Goal: Complete application form: Complete application form

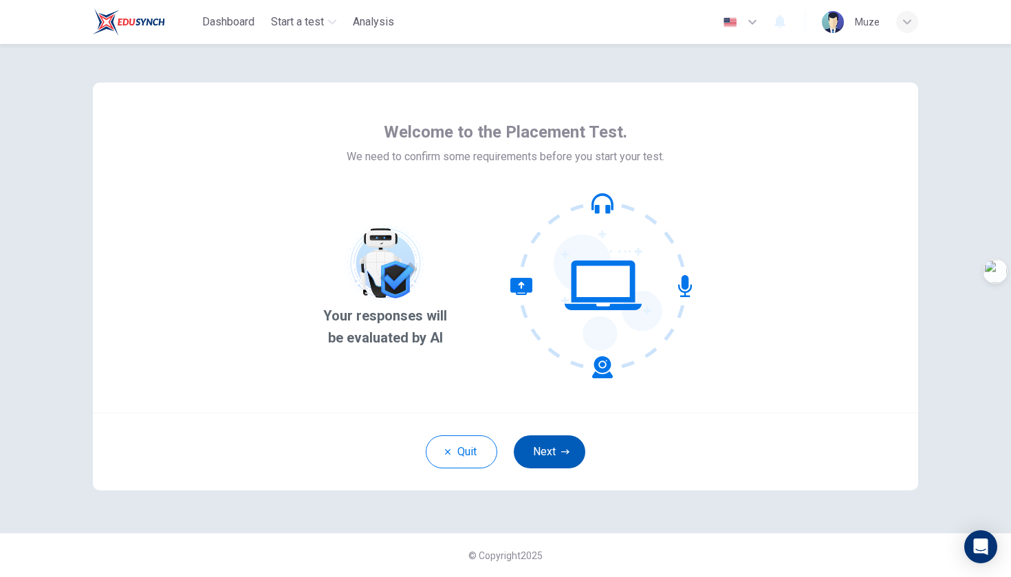
click at [540, 422] on button "Next" at bounding box center [550, 451] width 72 height 33
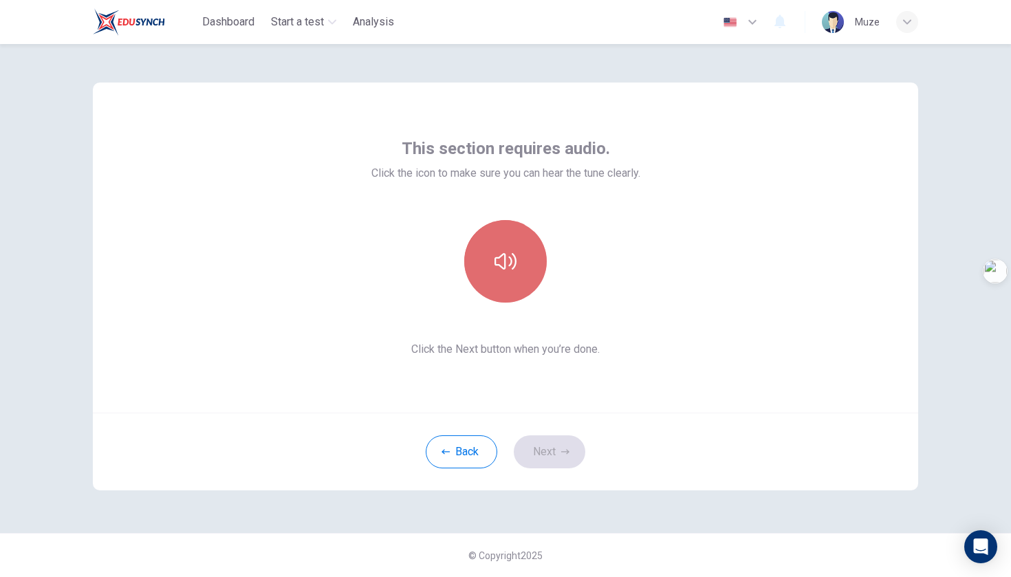
click at [511, 269] on icon "button" at bounding box center [505, 261] width 22 height 22
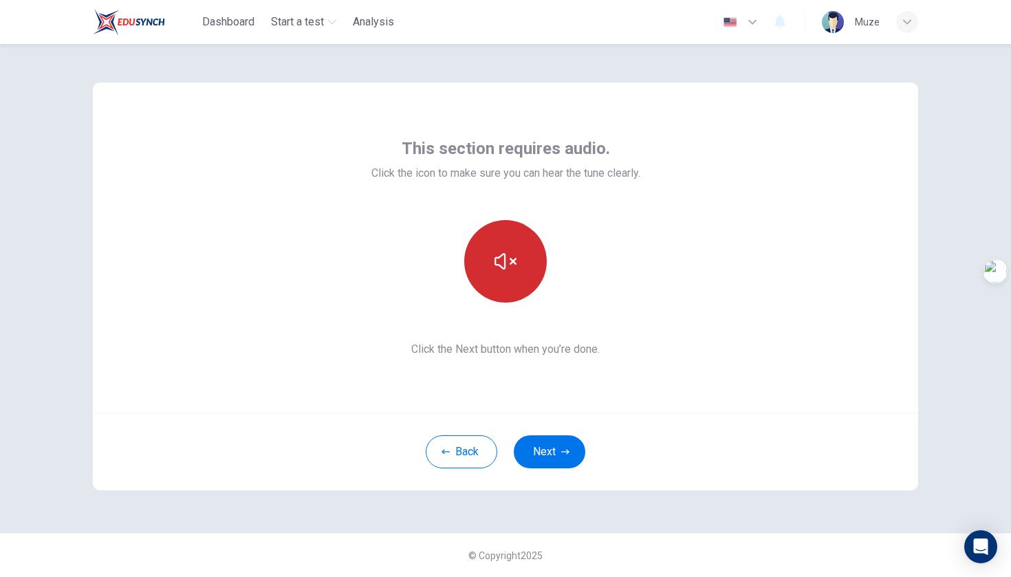
click at [502, 256] on icon "button" at bounding box center [505, 261] width 22 height 17
click at [519, 268] on button "button" at bounding box center [505, 261] width 83 height 83
click at [567, 422] on icon "button" at bounding box center [565, 452] width 8 height 8
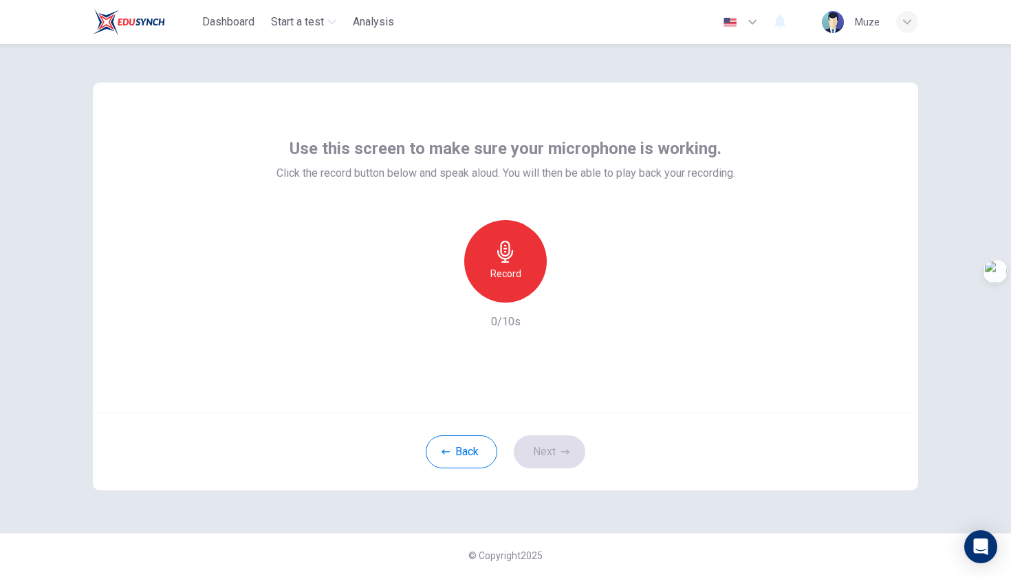
click at [525, 285] on div "Record" at bounding box center [505, 261] width 83 height 83
click at [531, 422] on button "Next" at bounding box center [550, 451] width 72 height 33
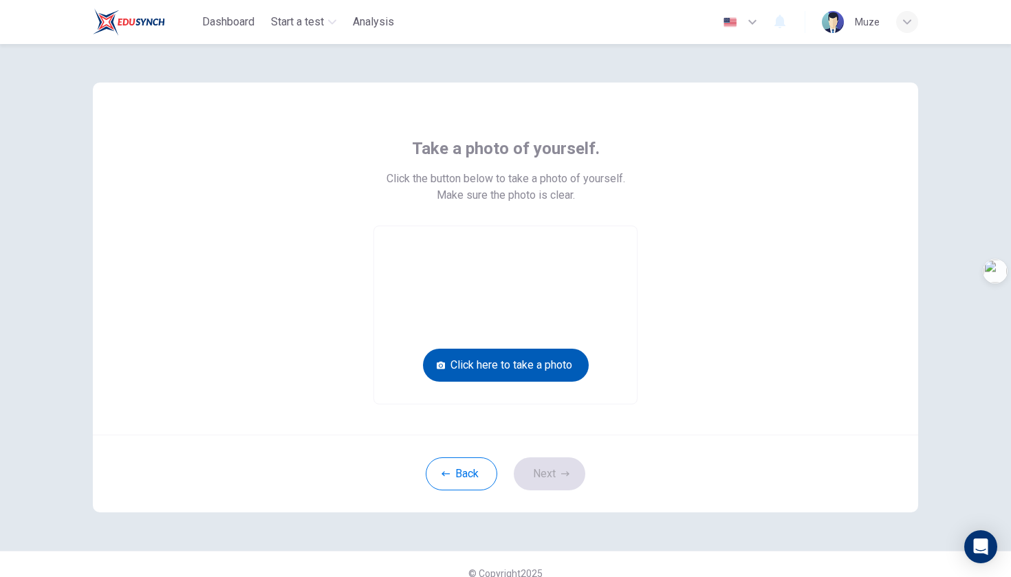
click at [548, 370] on button "Click here to take a photo" at bounding box center [506, 365] width 166 height 33
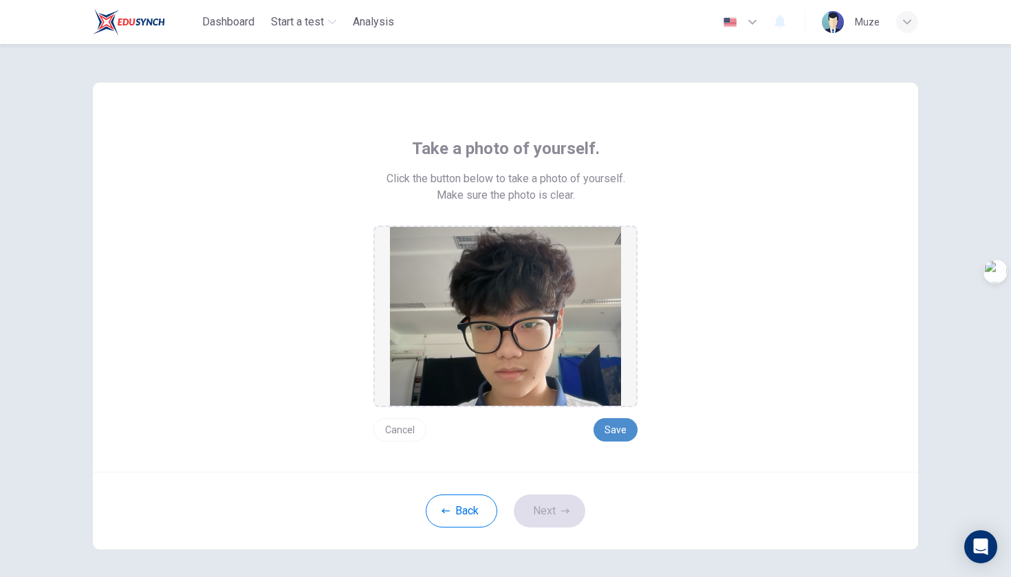
click at [614, 422] on button "Save" at bounding box center [615, 429] width 44 height 23
click at [554, 422] on button "Next" at bounding box center [550, 510] width 72 height 33
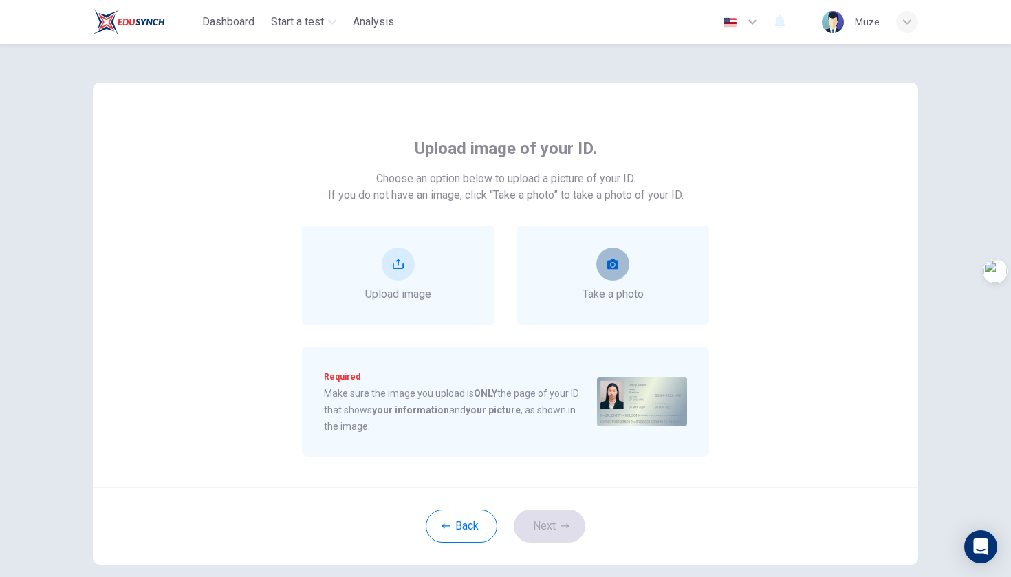
click at [616, 274] on button "take photo" at bounding box center [612, 264] width 33 height 33
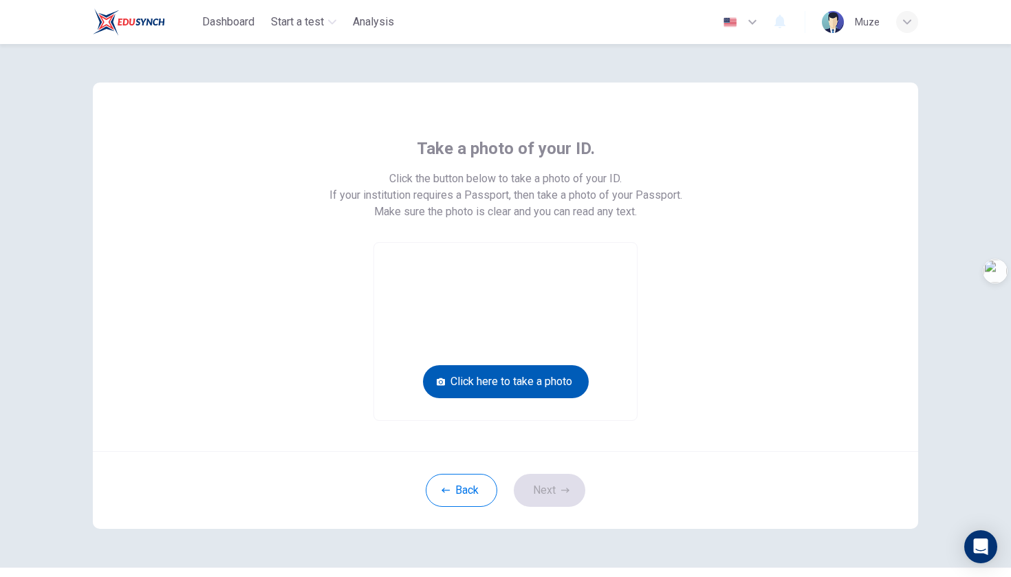
click at [545, 390] on button "Click here to take a photo" at bounding box center [506, 381] width 166 height 33
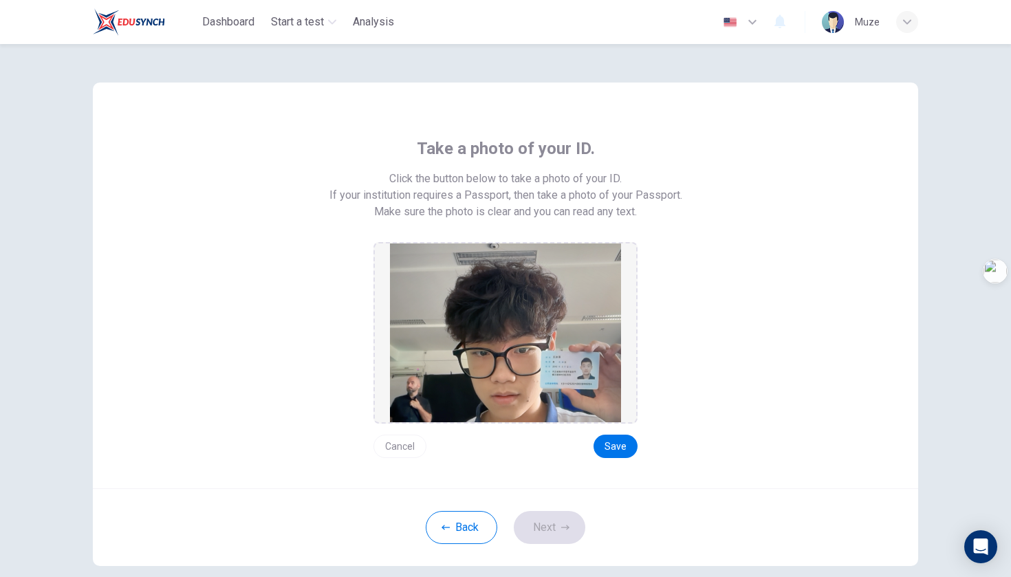
click at [397, 422] on button "Cancel" at bounding box center [399, 446] width 53 height 23
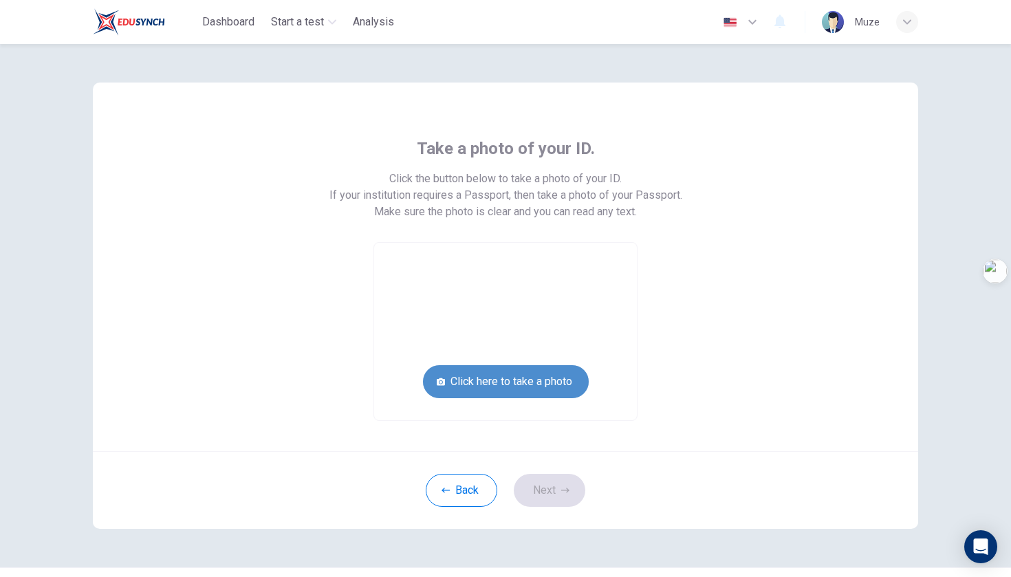
click at [564, 391] on button "Click here to take a photo" at bounding box center [506, 381] width 166 height 33
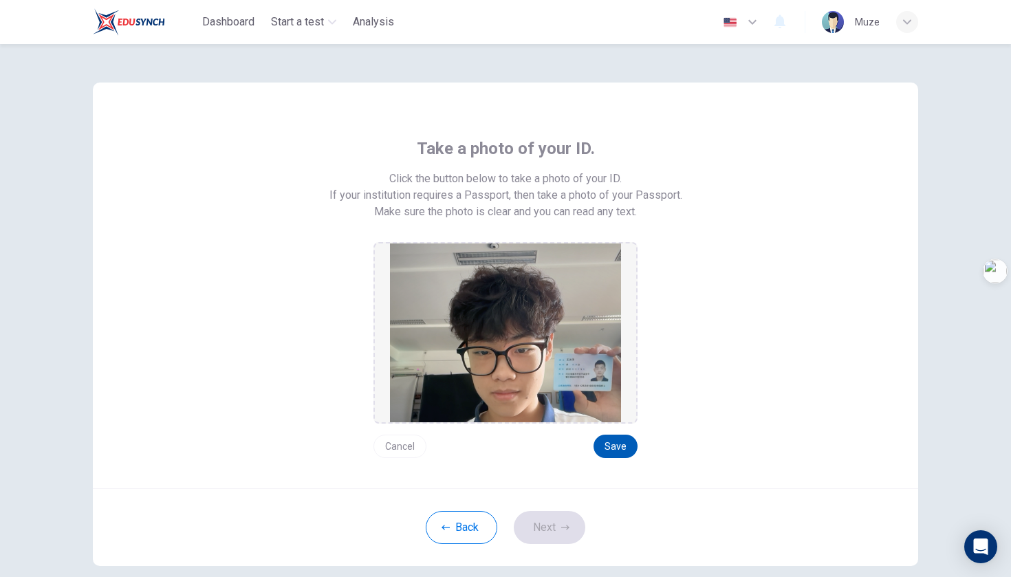
click at [620, 422] on button "Save" at bounding box center [615, 446] width 44 height 23
click at [563, 422] on icon "button" at bounding box center [565, 527] width 8 height 8
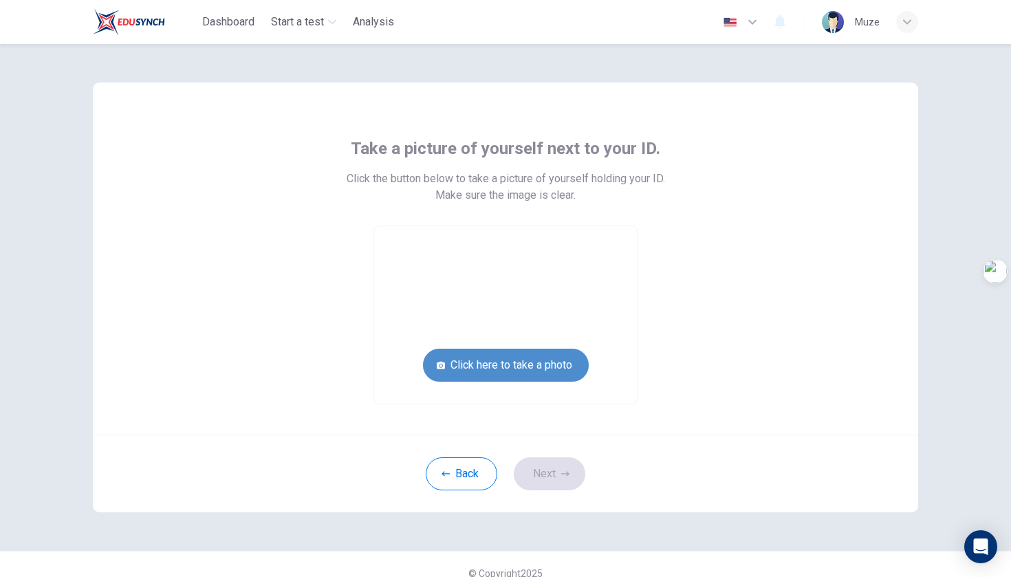
click at [543, 360] on button "Click here to take a photo" at bounding box center [506, 365] width 166 height 33
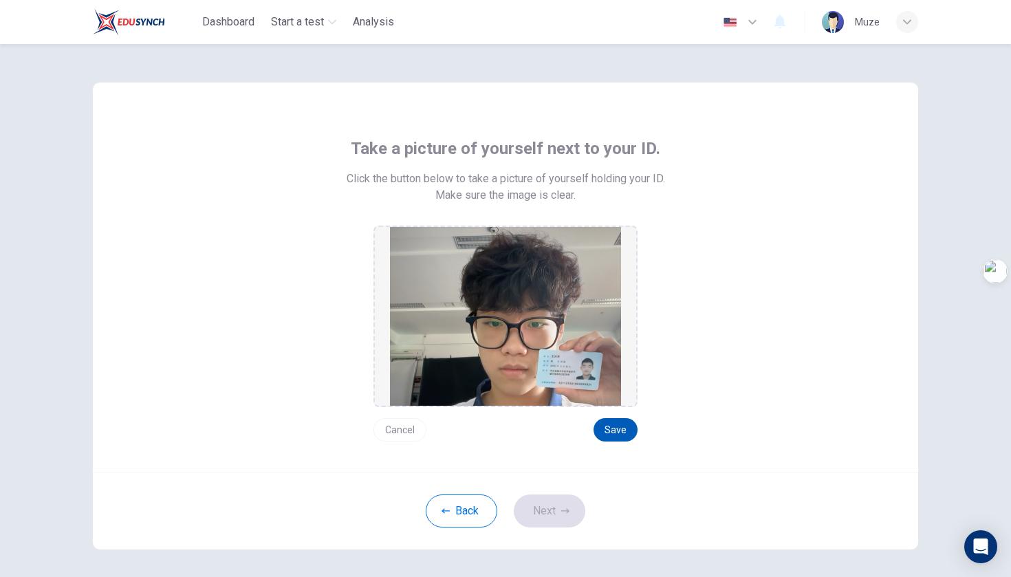
click at [630, 422] on button "Save" at bounding box center [615, 429] width 44 height 23
click at [538, 422] on button "Next" at bounding box center [550, 510] width 72 height 33
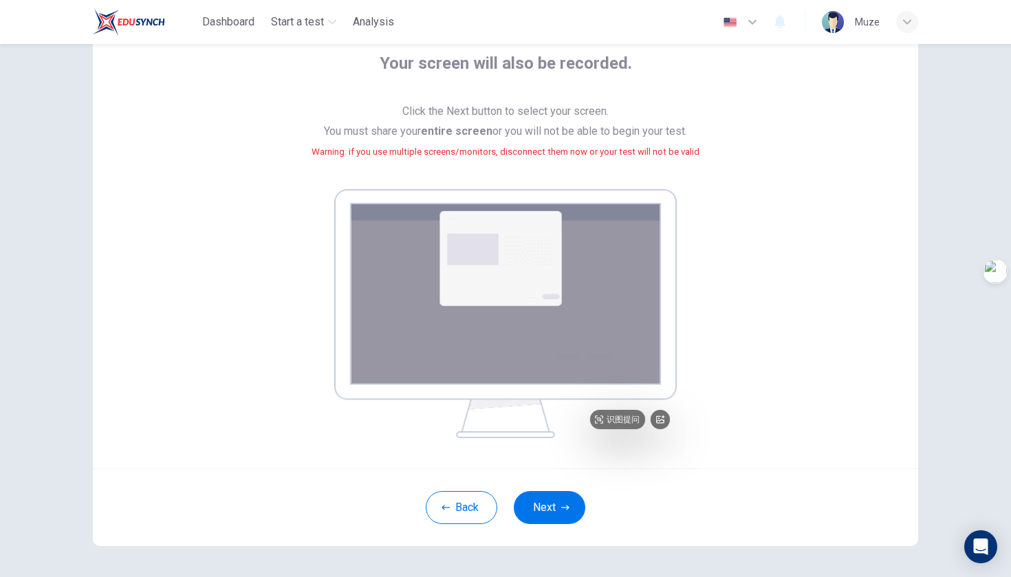
scroll to position [122, 0]
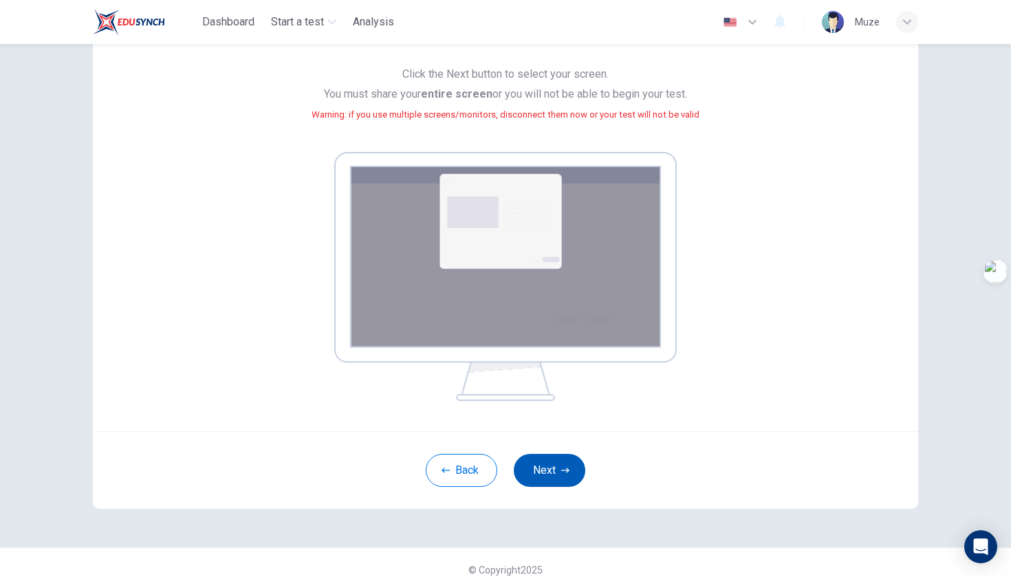
click at [554, 422] on button "Next" at bounding box center [550, 470] width 72 height 33
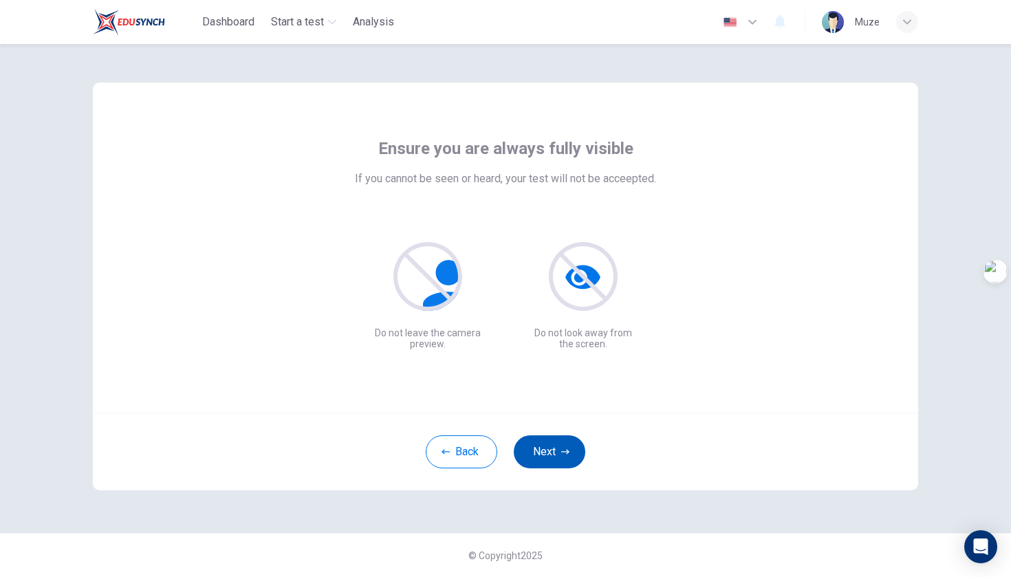
scroll to position [0, 0]
click at [562, 422] on icon "button" at bounding box center [565, 452] width 8 height 8
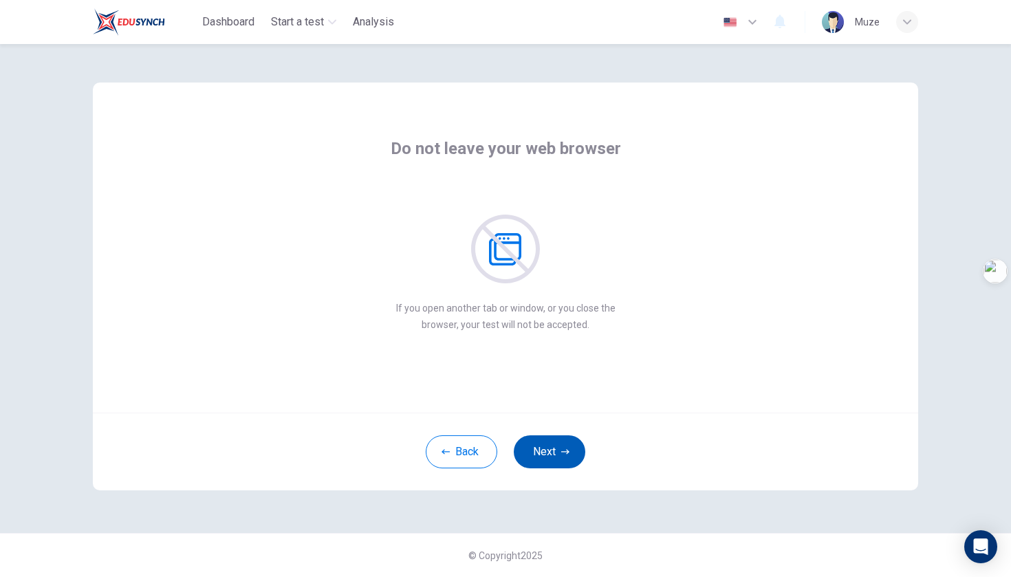
click at [562, 422] on icon "button" at bounding box center [565, 451] width 8 height 5
click at [564, 422] on icon "button" at bounding box center [565, 451] width 8 height 5
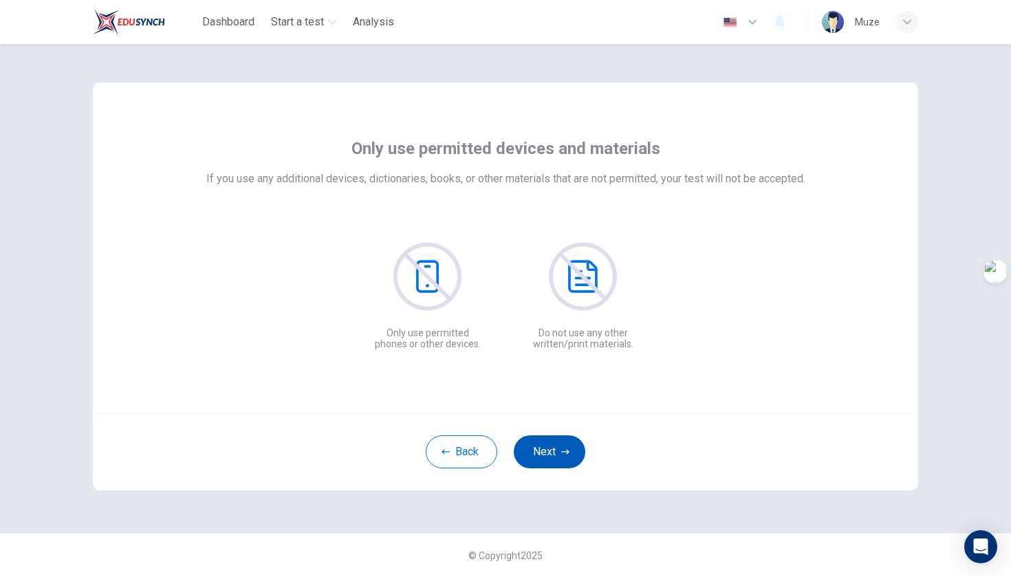
click at [564, 422] on icon "button" at bounding box center [565, 451] width 8 height 5
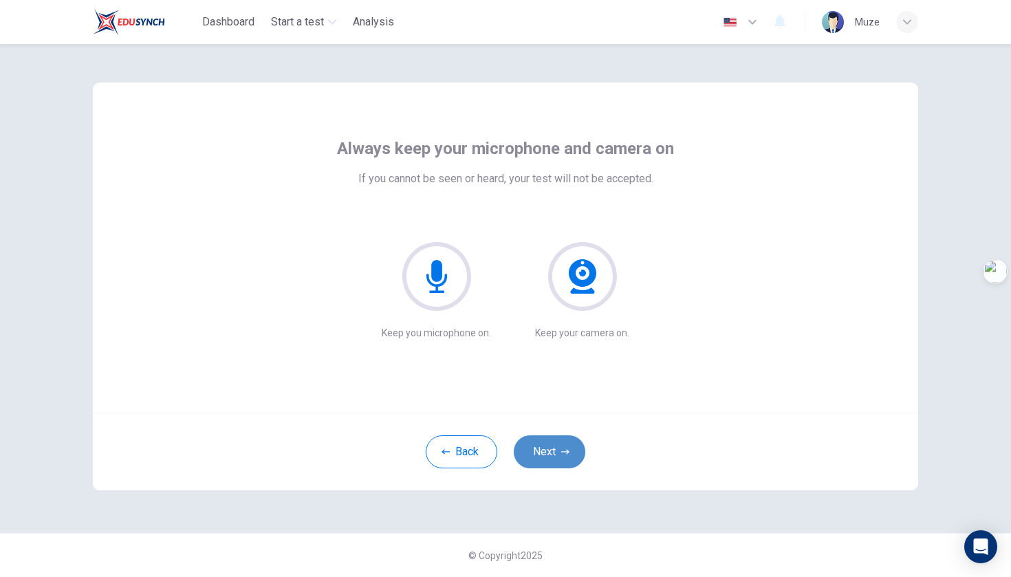
click at [564, 422] on icon "button" at bounding box center [565, 451] width 8 height 5
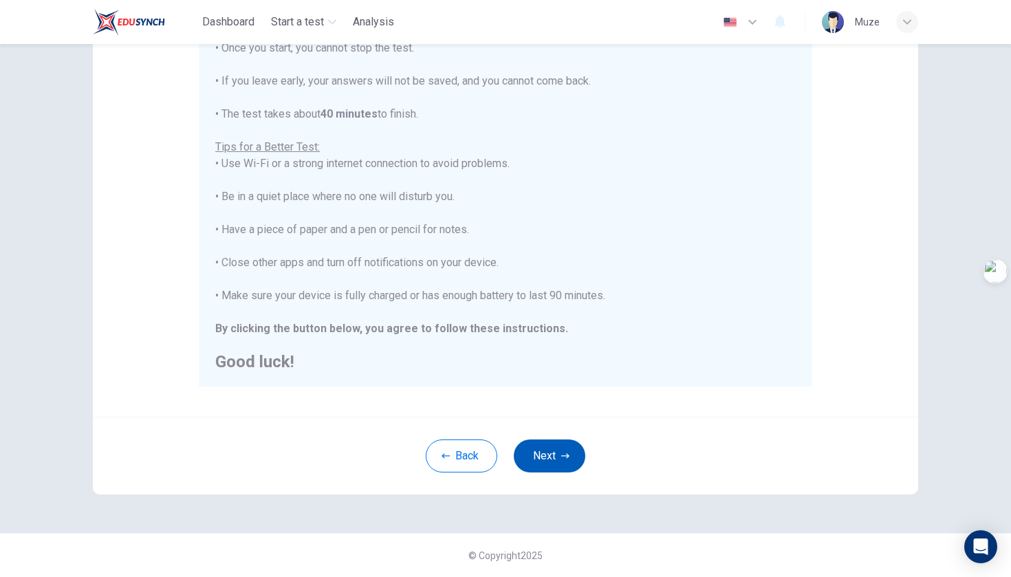
click at [549, 422] on button "Next" at bounding box center [550, 455] width 72 height 33
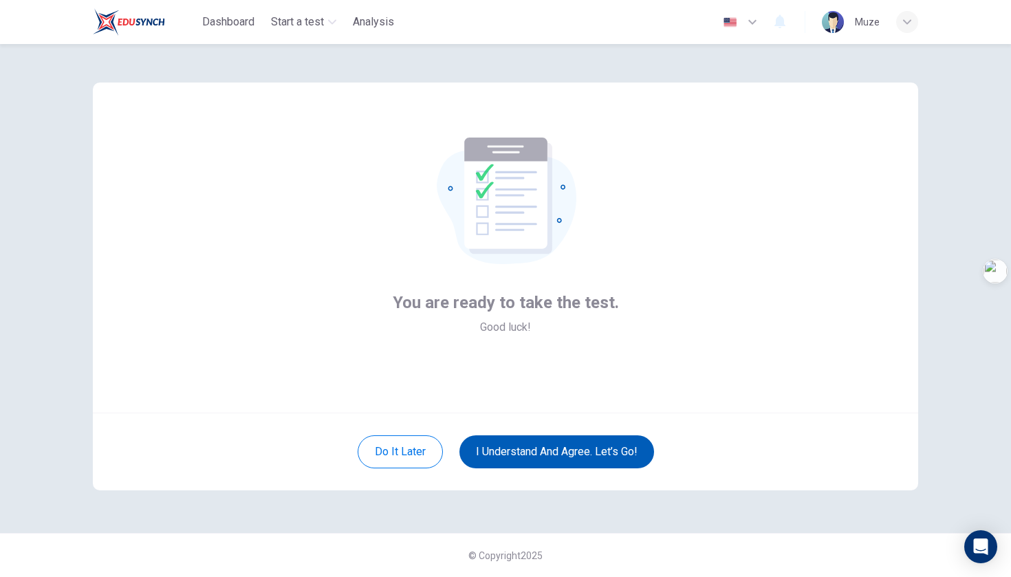
click at [541, 422] on button "I understand and agree. Let’s go!" at bounding box center [556, 451] width 195 height 33
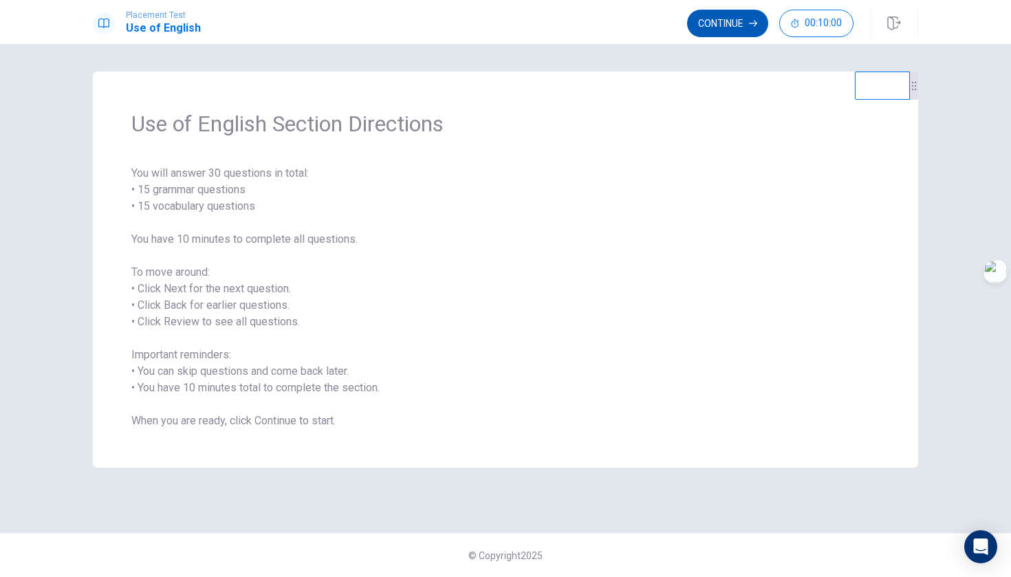
click at [664, 24] on button "Continue" at bounding box center [727, 24] width 81 height 28
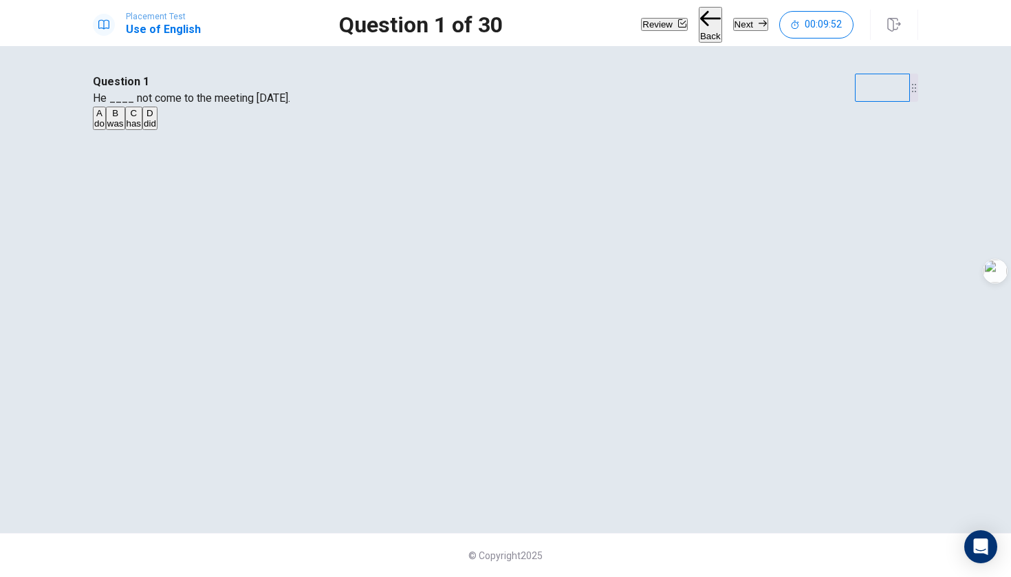
click at [156, 129] on span "did" at bounding box center [150, 123] width 12 height 10
click at [157, 130] on button "D did" at bounding box center [149, 118] width 15 height 23
click at [664, 28] on button "Next" at bounding box center [750, 24] width 35 height 13
click at [146, 129] on span "doesn’t" at bounding box center [132, 123] width 30 height 10
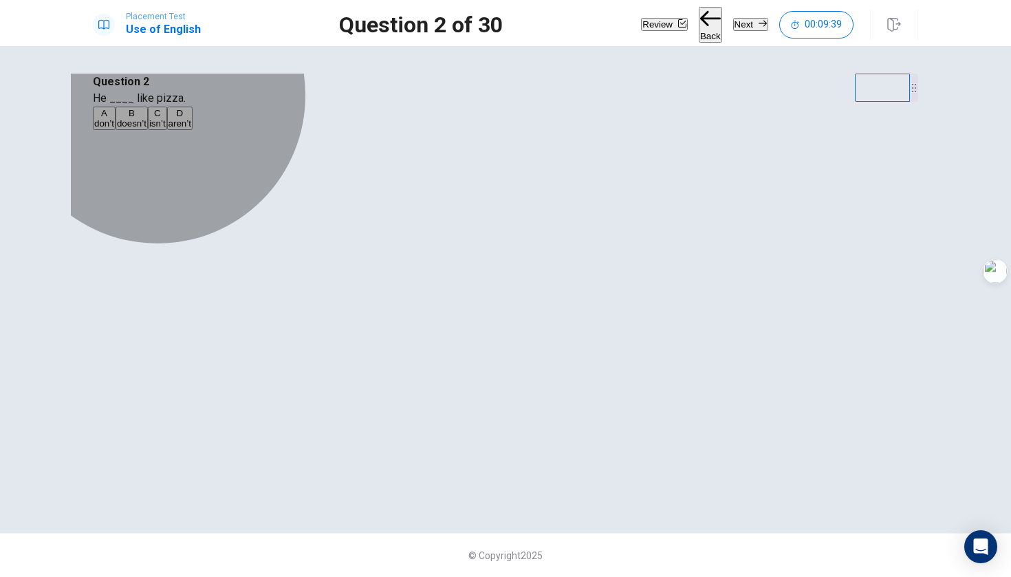
click at [116, 130] on button "A don’t" at bounding box center [104, 118] width 23 height 23
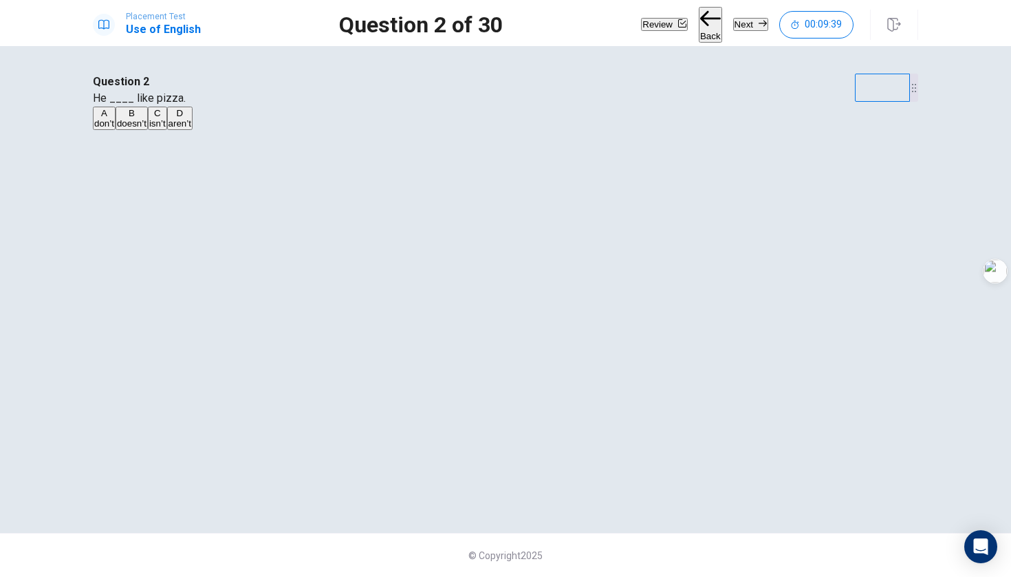
click at [148, 130] on button "B doesn’t" at bounding box center [132, 118] width 32 height 23
click at [664, 18] on button "Next" at bounding box center [750, 24] width 35 height 13
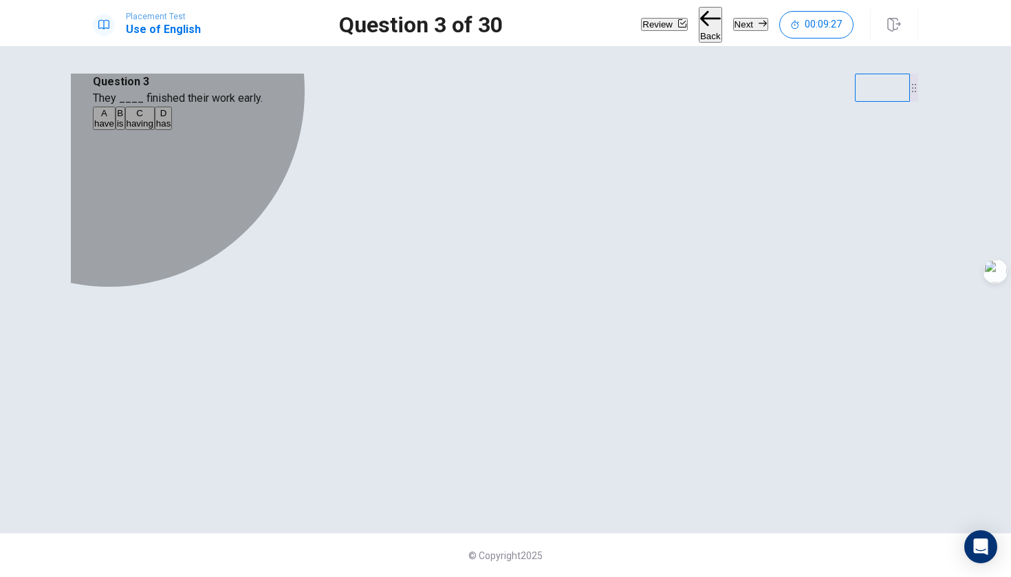
click at [153, 129] on span "having" at bounding box center [140, 123] width 27 height 10
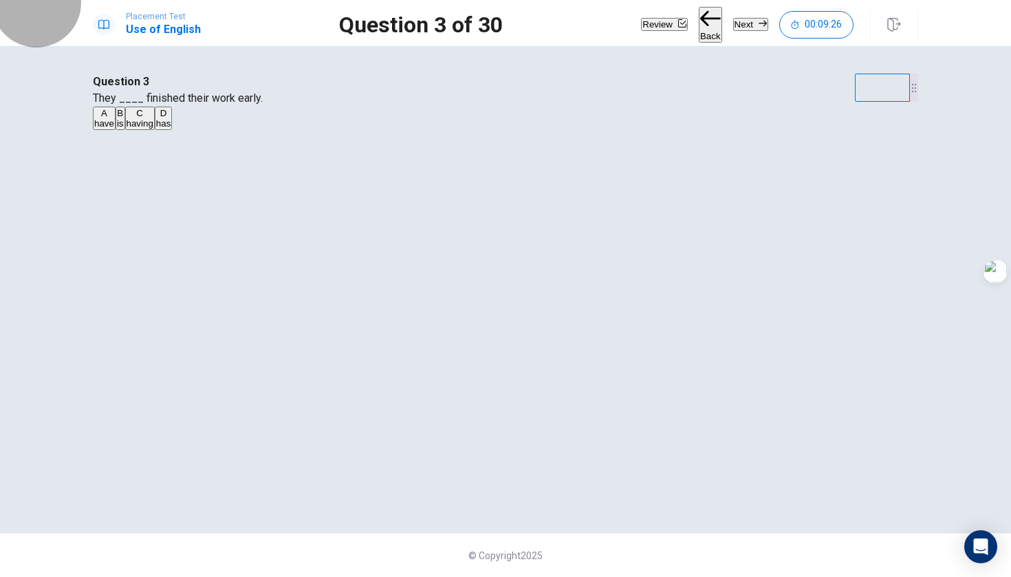
click at [664, 18] on button "Next" at bounding box center [750, 24] width 35 height 13
click at [165, 129] on span "were" at bounding box center [155, 123] width 20 height 10
click at [664, 29] on button "Next" at bounding box center [750, 24] width 35 height 13
click at [188, 129] on span "watch" at bounding box center [176, 123] width 24 height 10
click at [664, 21] on button "Next" at bounding box center [750, 24] width 35 height 13
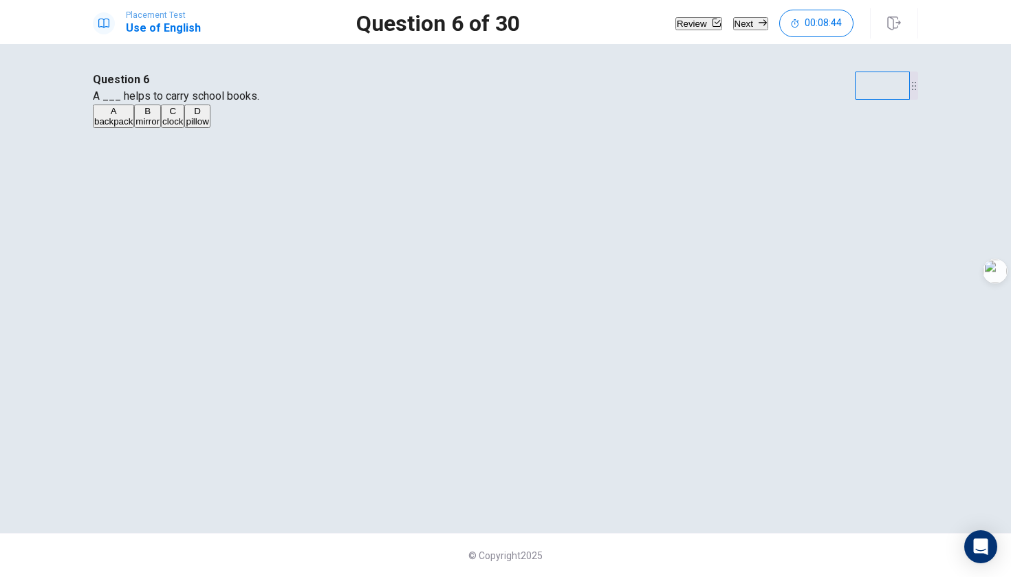
click at [160, 127] on span "mirror" at bounding box center [147, 121] width 24 height 10
click at [664, 28] on button "Next" at bounding box center [750, 23] width 35 height 13
click at [166, 129] on span "firefighter" at bounding box center [146, 123] width 39 height 10
click at [664, 23] on button "Next" at bounding box center [750, 24] width 35 height 13
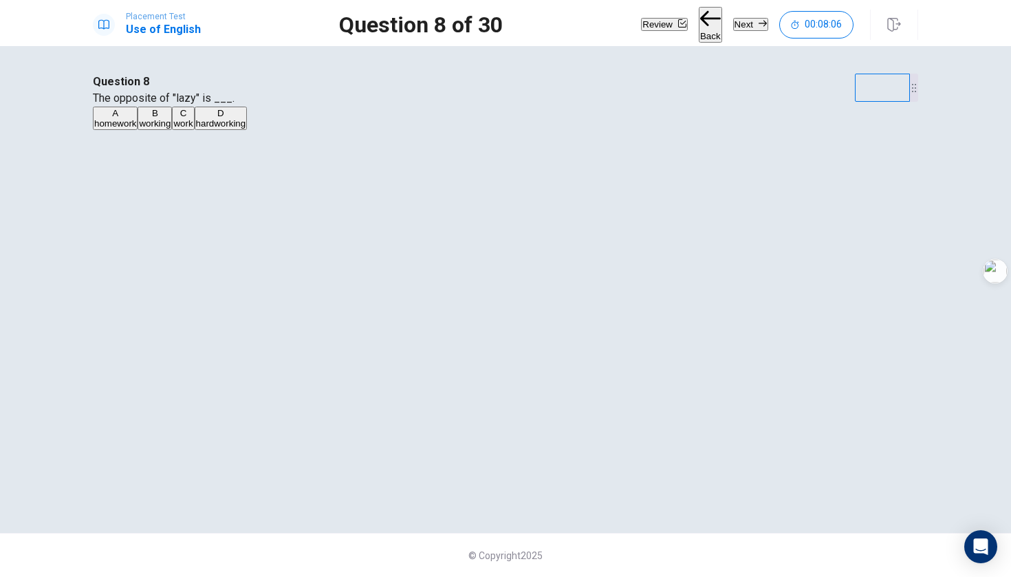
click at [136, 129] on span "homework" at bounding box center [115, 123] width 42 height 10
click at [664, 30] on button "Next" at bounding box center [750, 24] width 35 height 13
click at [145, 130] on button "B around" at bounding box center [129, 118] width 32 height 23
click at [664, 24] on button "Next" at bounding box center [750, 24] width 35 height 13
click at [145, 129] on span "Has" at bounding box center [137, 123] width 17 height 10
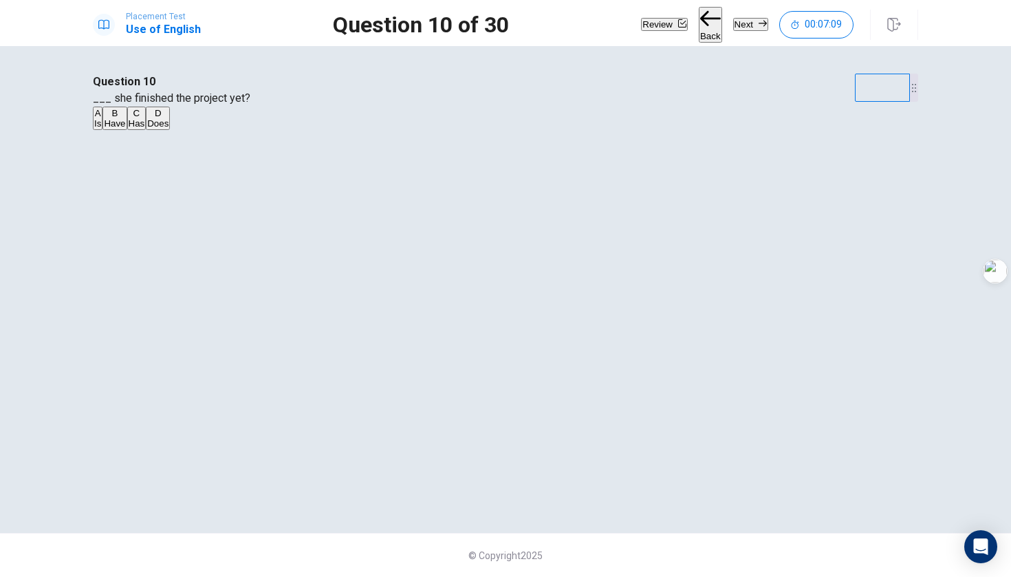
click at [102, 130] on button "A Is" at bounding box center [98, 118] width 10 height 23
click at [170, 130] on button "D Does" at bounding box center [158, 118] width 24 height 23
click at [102, 130] on button "A Is" at bounding box center [98, 118] width 10 height 23
click at [170, 130] on button "D Does" at bounding box center [158, 118] width 24 height 23
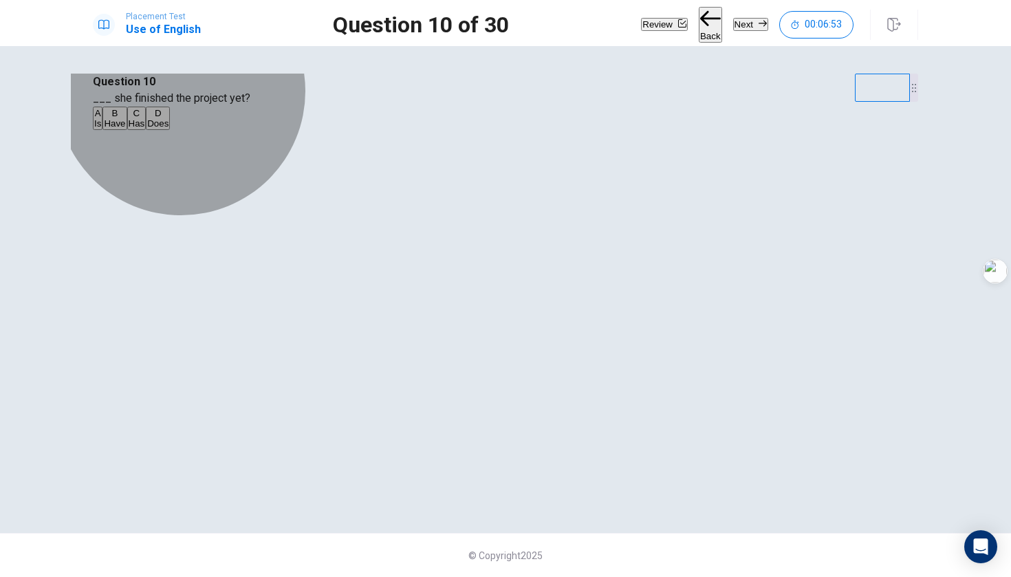
click at [102, 130] on button "A Is" at bounding box center [98, 118] width 10 height 23
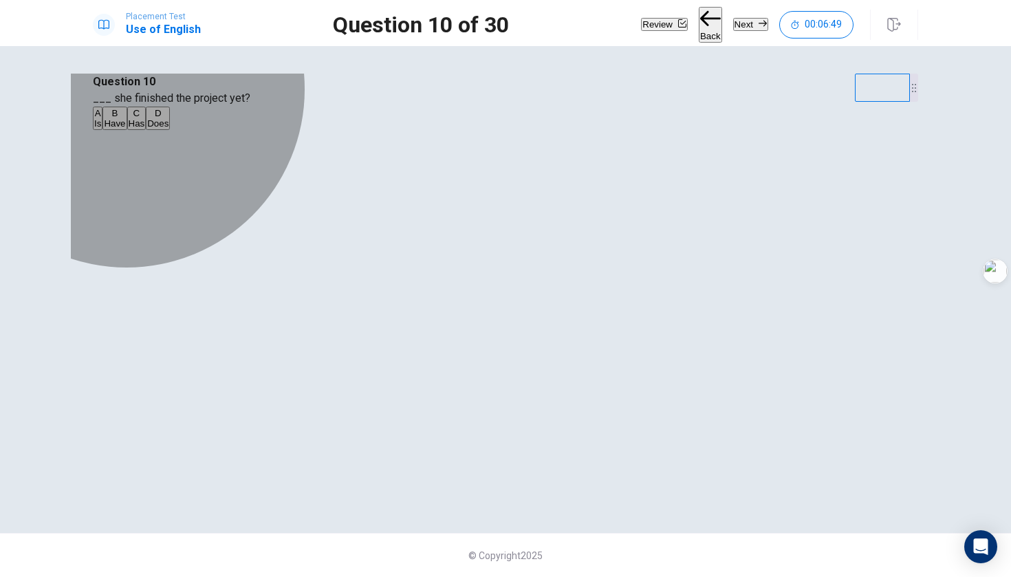
click at [168, 129] on span "Does" at bounding box center [157, 123] width 21 height 10
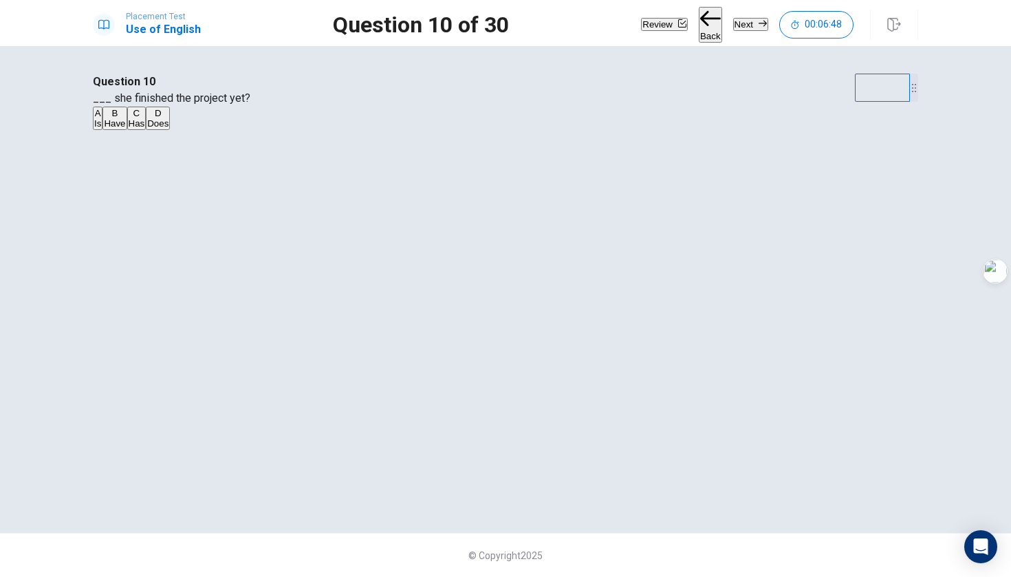
click at [664, 19] on button "Next" at bounding box center [750, 24] width 35 height 13
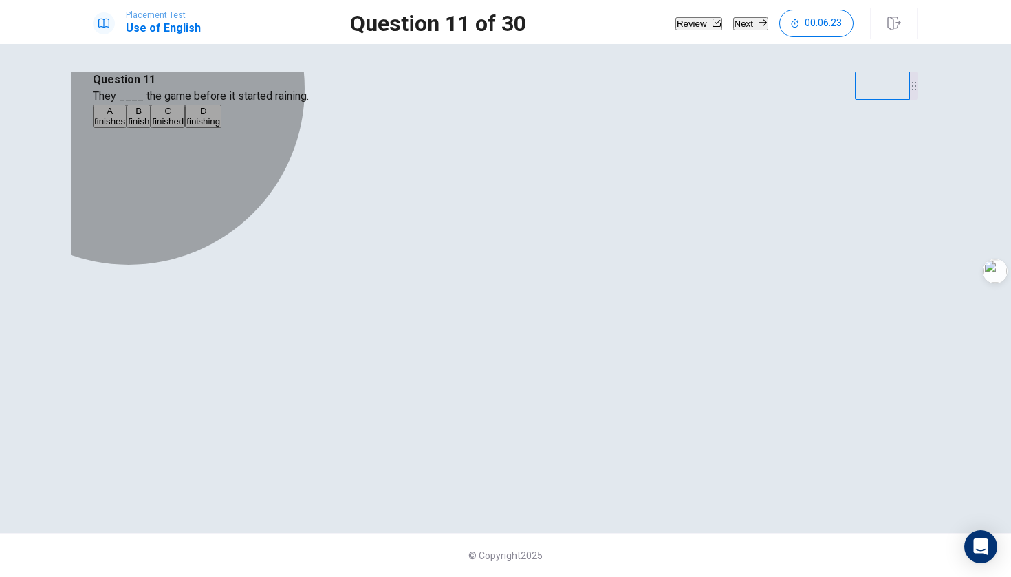
click at [184, 127] on span "finished" at bounding box center [168, 121] width 32 height 10
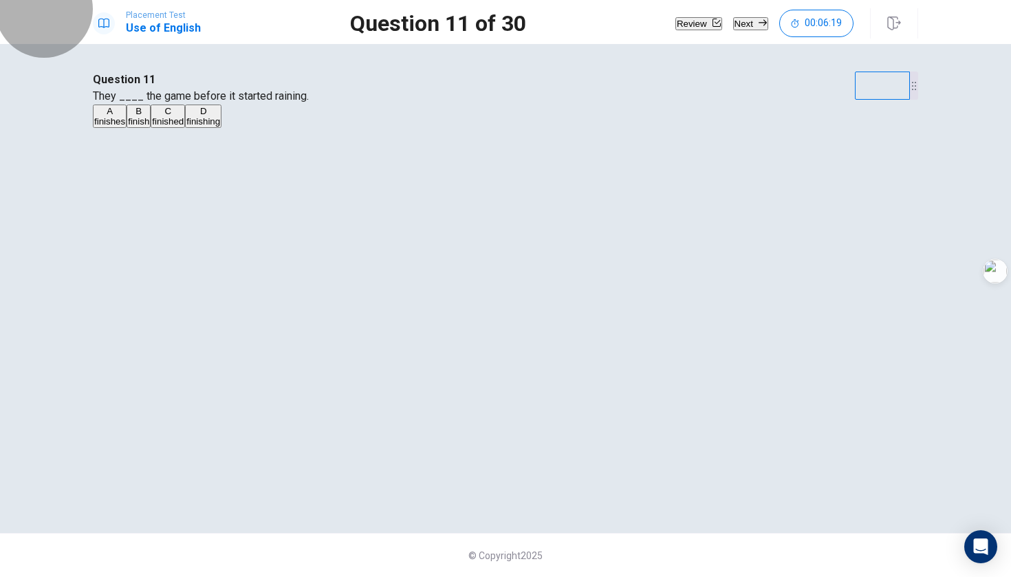
click at [664, 19] on button "Next" at bounding box center [750, 23] width 35 height 13
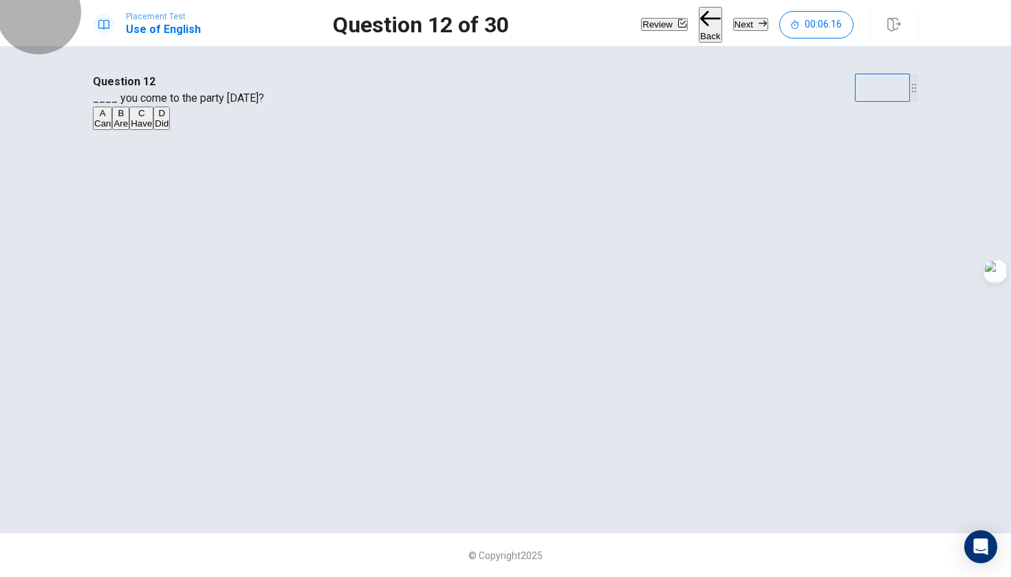
click at [664, 21] on button "Back" at bounding box center [710, 25] width 23 height 36
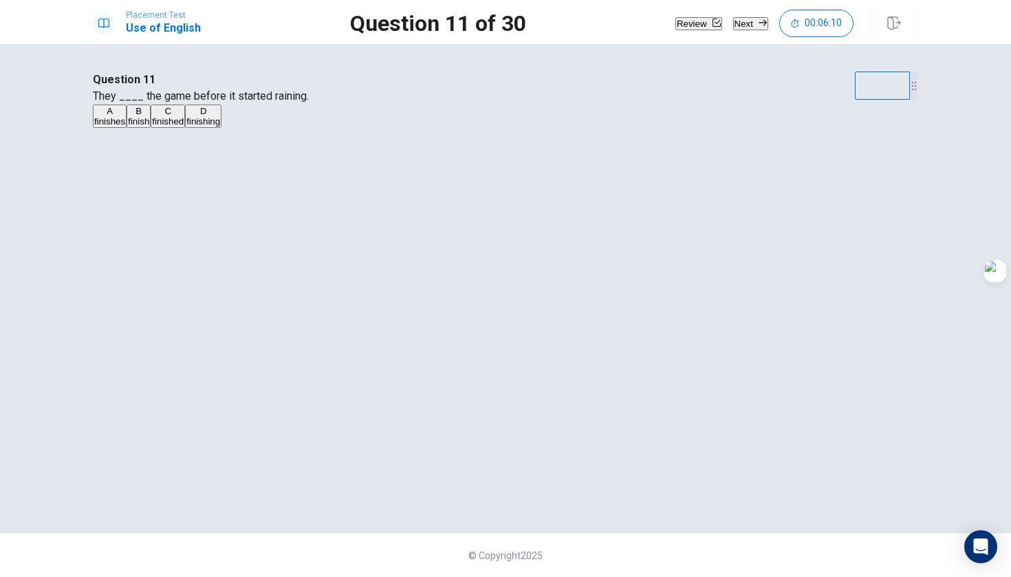
click at [664, 23] on button "Next" at bounding box center [750, 23] width 35 height 13
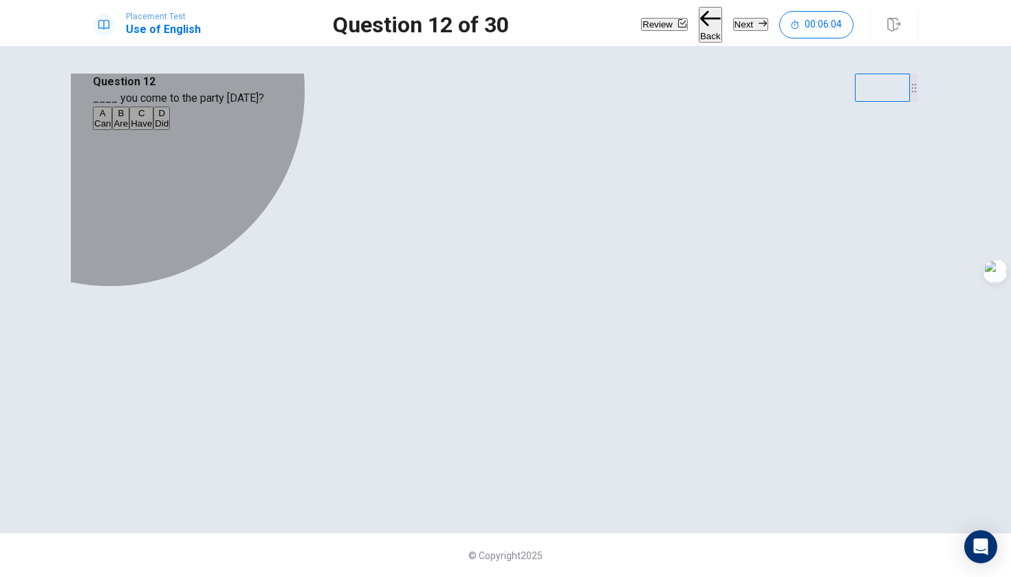
click at [168, 129] on span "Did" at bounding box center [162, 123] width 14 height 10
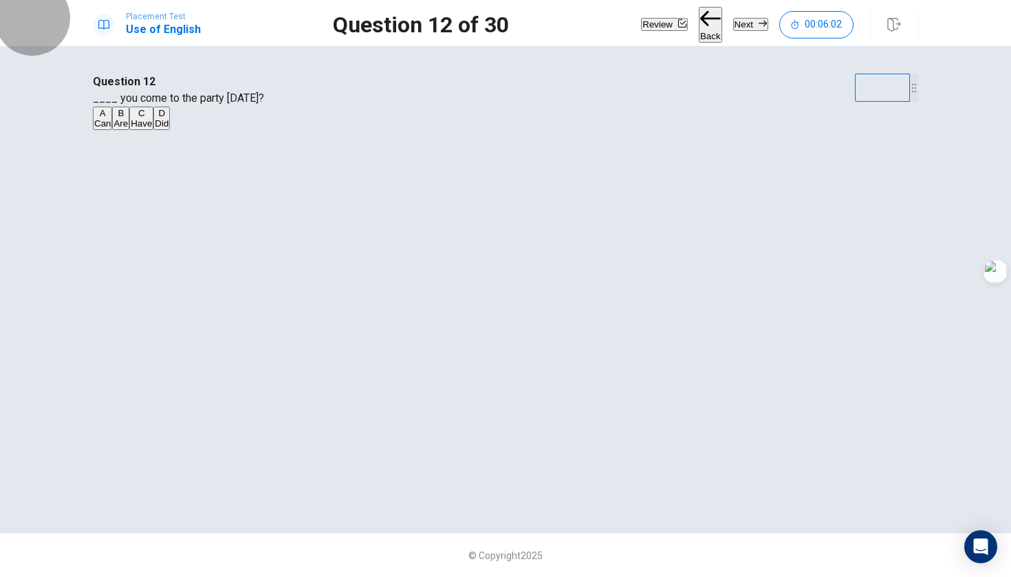
click at [664, 28] on button "Next" at bounding box center [750, 24] width 35 height 13
click at [664, 19] on icon "button" at bounding box center [763, 23] width 8 height 8
click at [253, 130] on button "D was been" at bounding box center [232, 118] width 42 height 23
click at [664, 25] on button "Next" at bounding box center [750, 24] width 35 height 13
click at [164, 129] on span "street" at bounding box center [153, 123] width 23 height 10
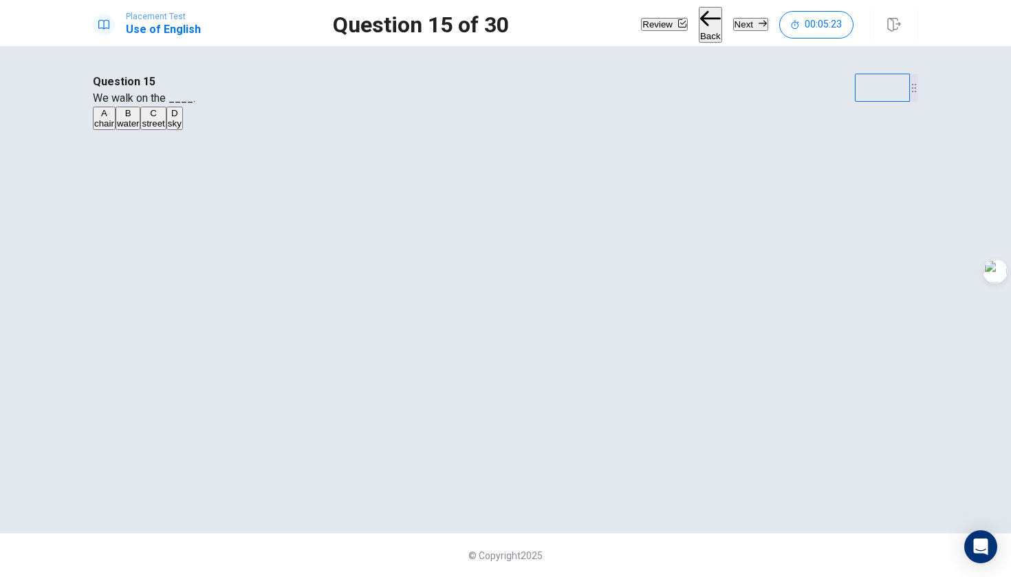
click at [664, 22] on button "Next" at bounding box center [750, 24] width 35 height 13
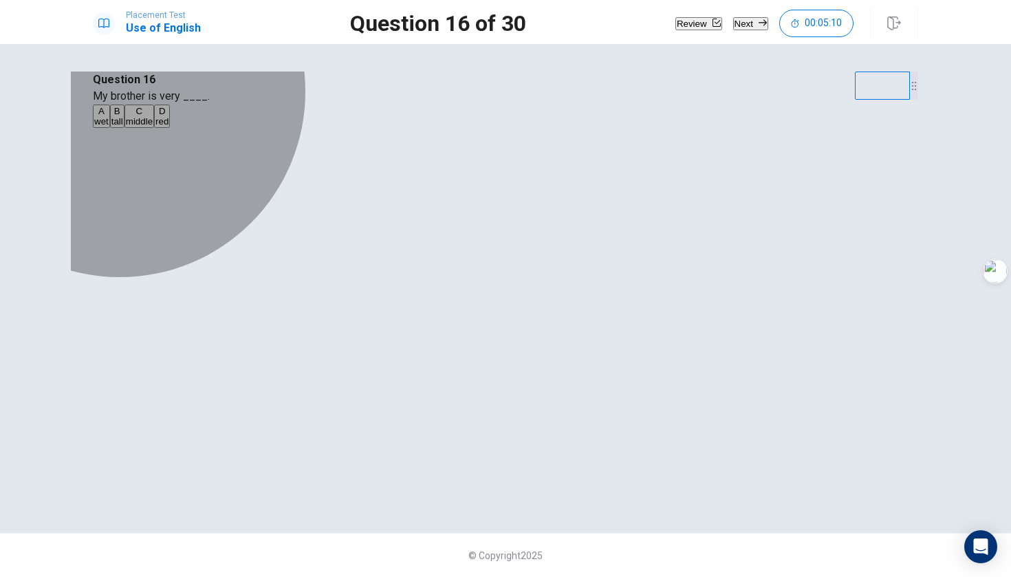
click at [124, 128] on button "B tall" at bounding box center [117, 116] width 14 height 23
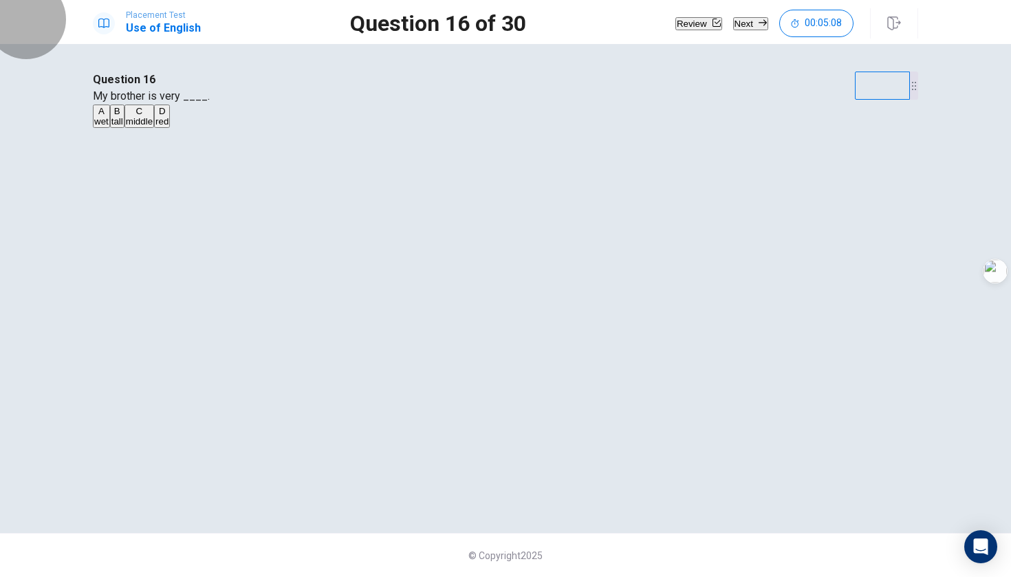
click at [664, 29] on button "Next" at bounding box center [750, 23] width 35 height 13
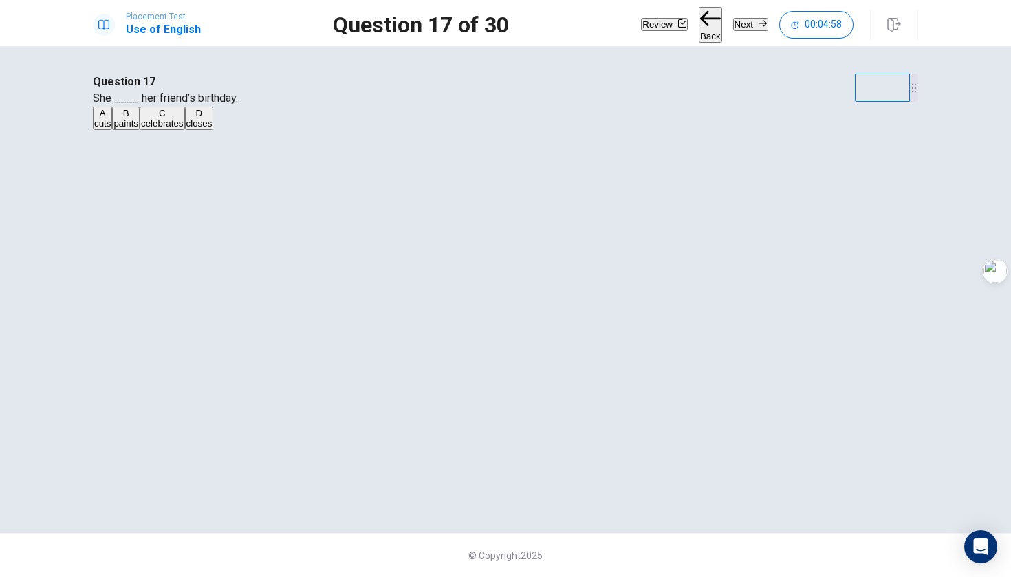
click at [111, 129] on span "cuts" at bounding box center [102, 123] width 17 height 10
click at [664, 30] on button "Next" at bounding box center [750, 24] width 35 height 13
click at [116, 130] on button "A drive" at bounding box center [104, 118] width 23 height 23
click at [664, 21] on icon "button" at bounding box center [763, 23] width 8 height 8
click at [155, 129] on span "have" at bounding box center [145, 123] width 20 height 10
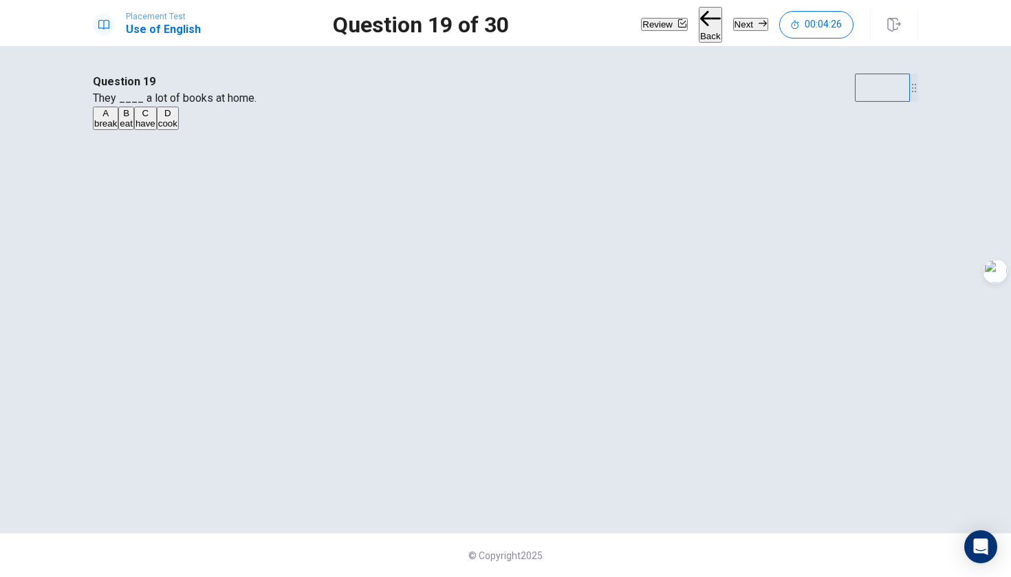
click at [664, 21] on button "Next" at bounding box center [750, 24] width 35 height 13
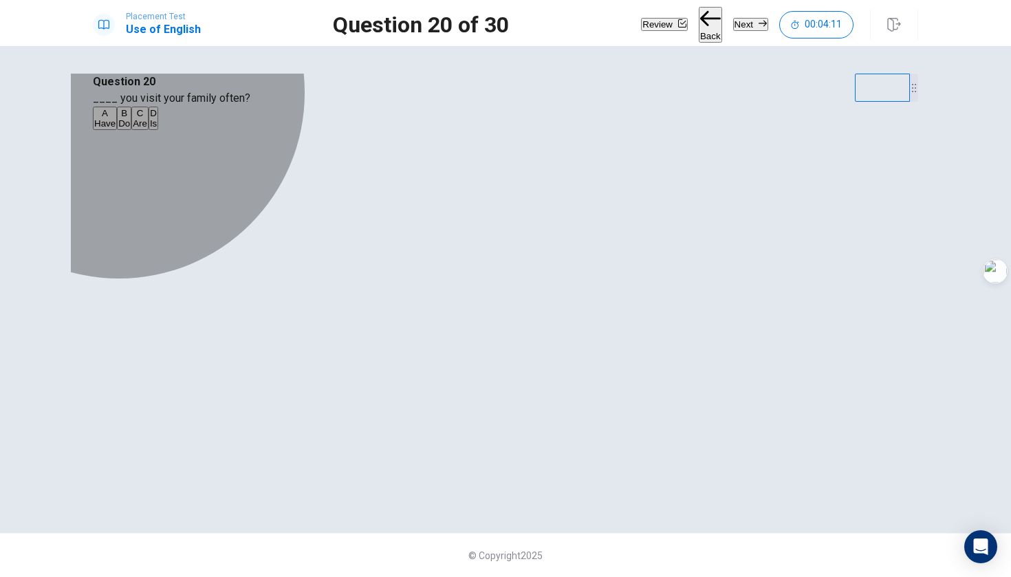
click at [147, 129] on span "Are" at bounding box center [140, 123] width 14 height 10
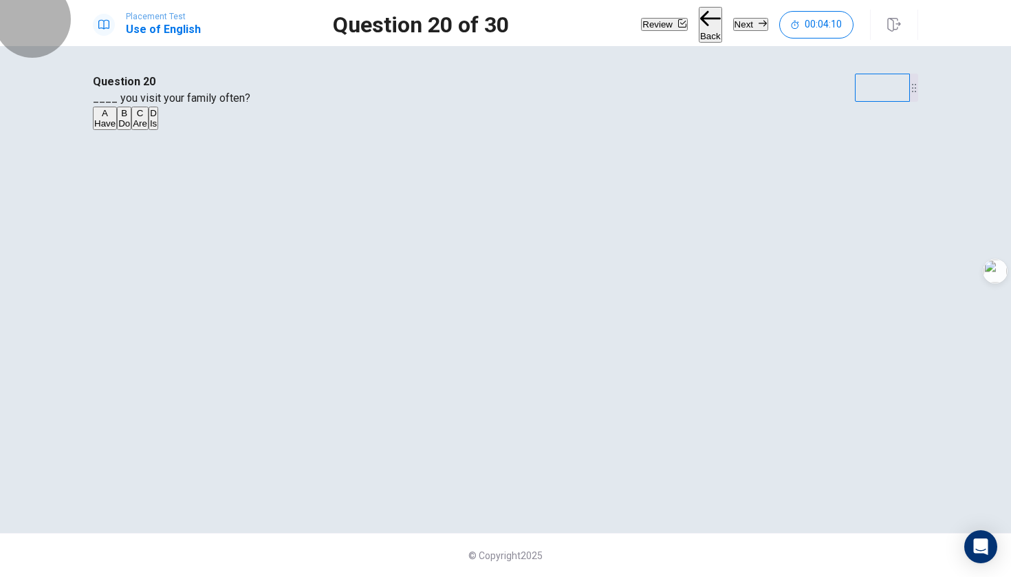
click at [664, 29] on button "Next" at bounding box center [750, 24] width 35 height 13
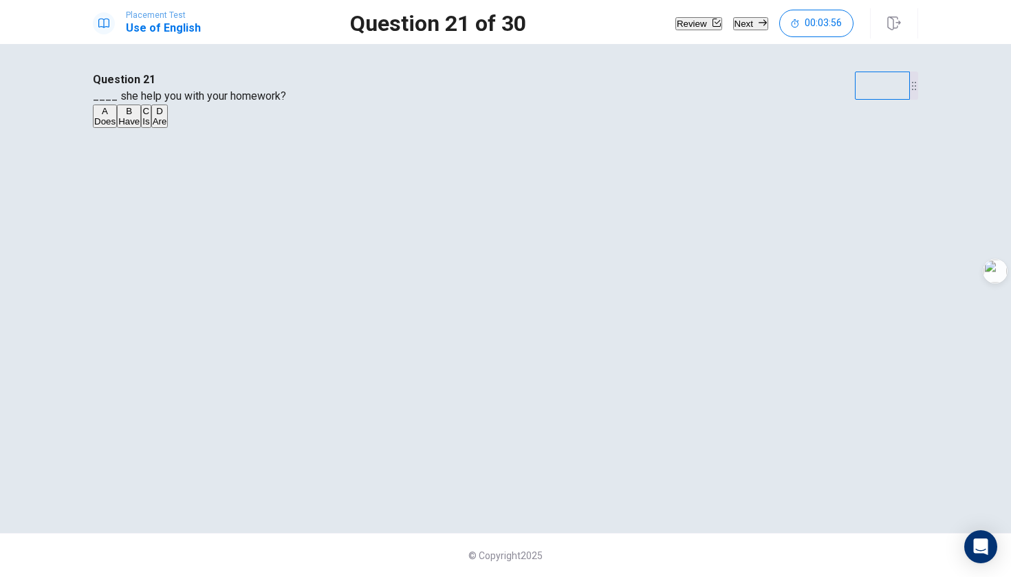
click at [116, 127] on span "Does" at bounding box center [104, 121] width 21 height 10
click at [664, 25] on button "Next" at bounding box center [750, 23] width 35 height 13
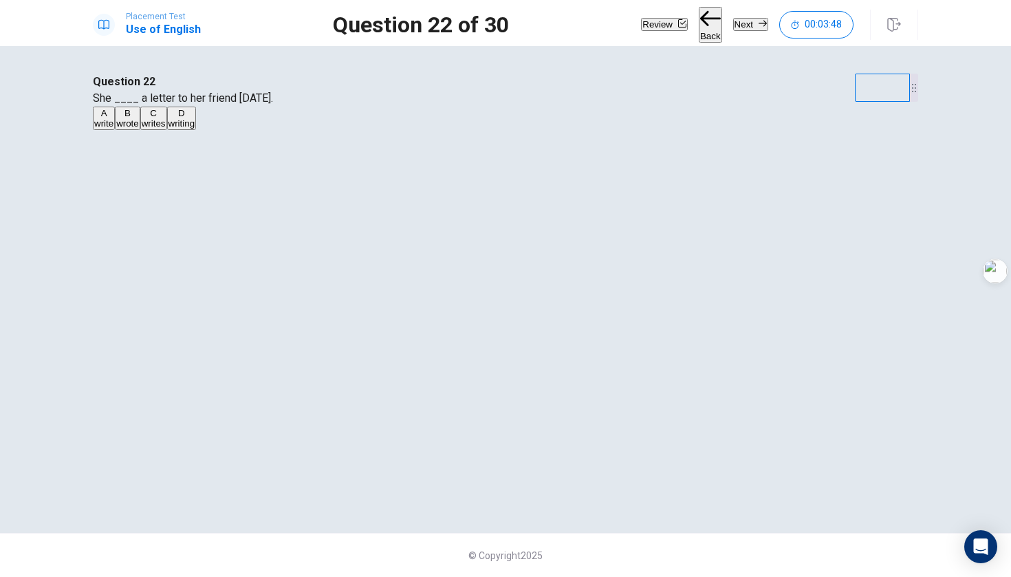
click at [139, 129] on span "wrote" at bounding box center [127, 123] width 23 height 10
click at [664, 20] on icon "button" at bounding box center [763, 23] width 8 height 8
click at [660, 25] on div "Review Back Next 00:03:46" at bounding box center [747, 25] width 213 height 36
click at [664, 20] on button "Back" at bounding box center [710, 25] width 23 height 36
click at [664, 30] on button "Next" at bounding box center [750, 24] width 35 height 13
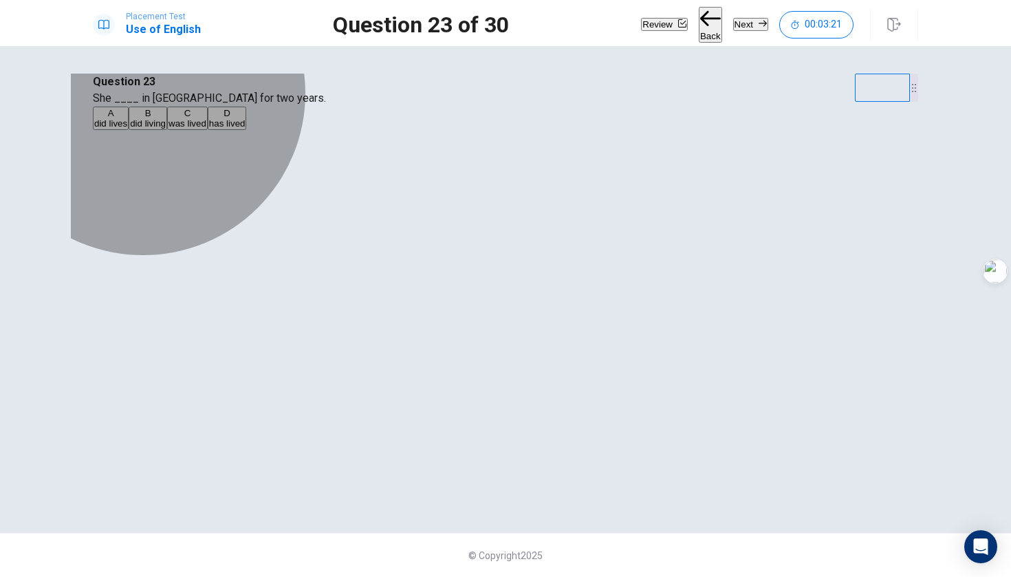
click at [127, 129] on span "did lives" at bounding box center [110, 123] width 33 height 10
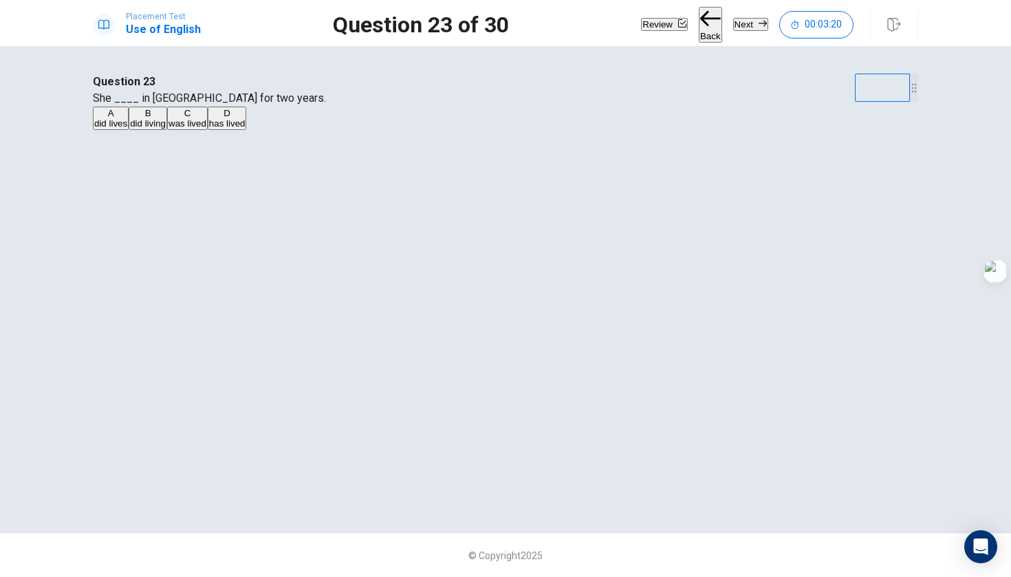
click at [664, 18] on button "Next" at bounding box center [750, 24] width 35 height 13
click at [163, 129] on span "been" at bounding box center [152, 123] width 21 height 10
click at [664, 25] on button "Next" at bounding box center [750, 24] width 35 height 13
click at [117, 129] on span "fridge" at bounding box center [105, 123] width 23 height 10
click at [664, 22] on button "Next" at bounding box center [750, 24] width 35 height 13
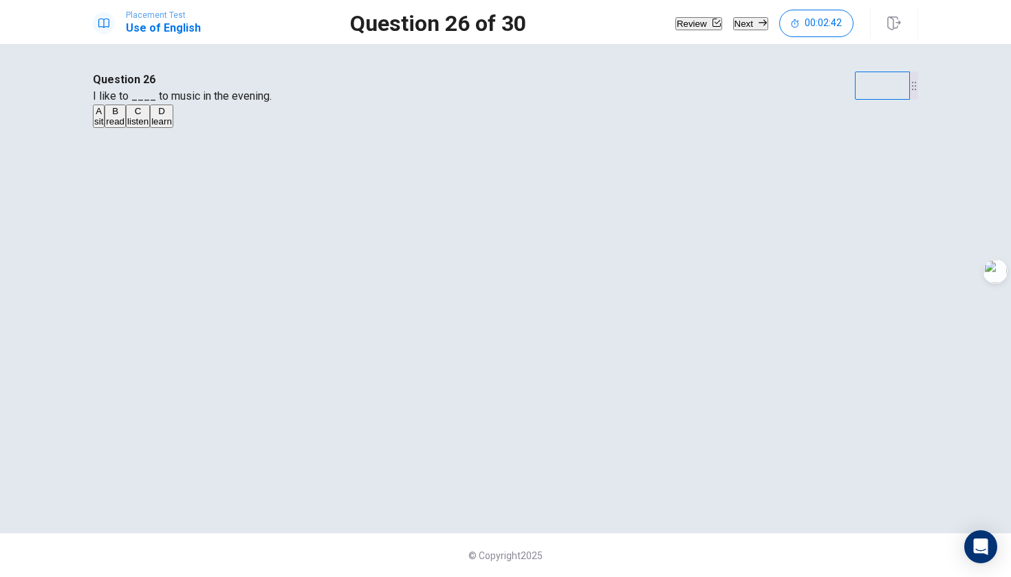
click at [149, 127] on span "listen" at bounding box center [137, 121] width 21 height 10
click at [664, 28] on button "Next" at bounding box center [750, 23] width 35 height 13
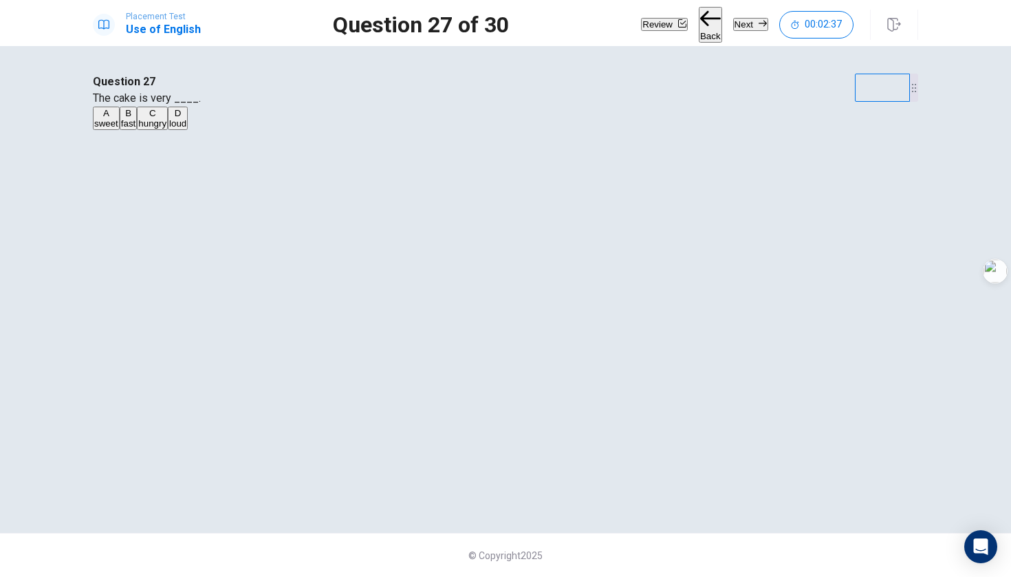
click at [118, 129] on span "sweet" at bounding box center [106, 123] width 24 height 10
click at [664, 31] on button "Next" at bounding box center [750, 24] width 35 height 13
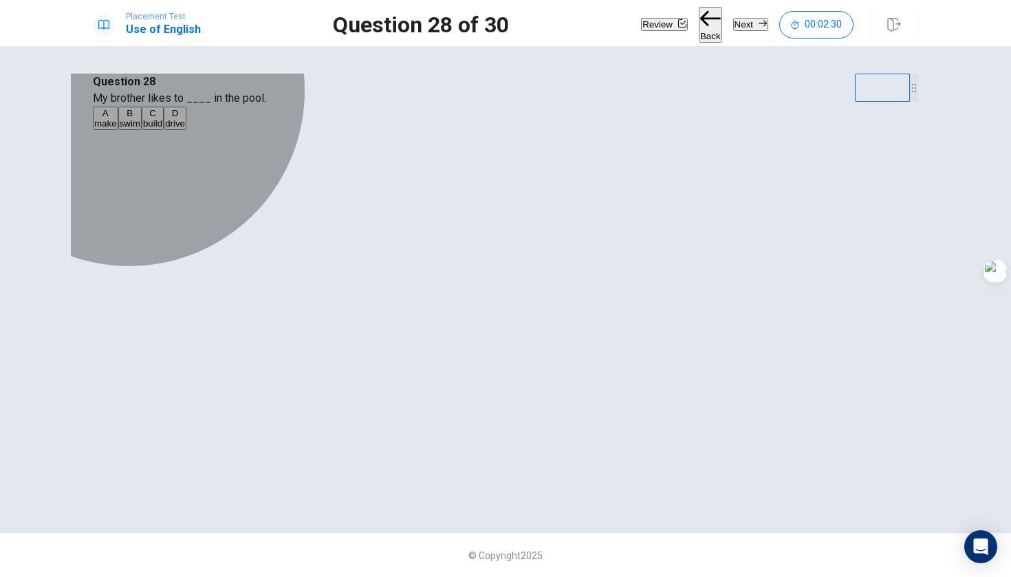
click at [140, 129] on span "swim" at bounding box center [130, 123] width 21 height 10
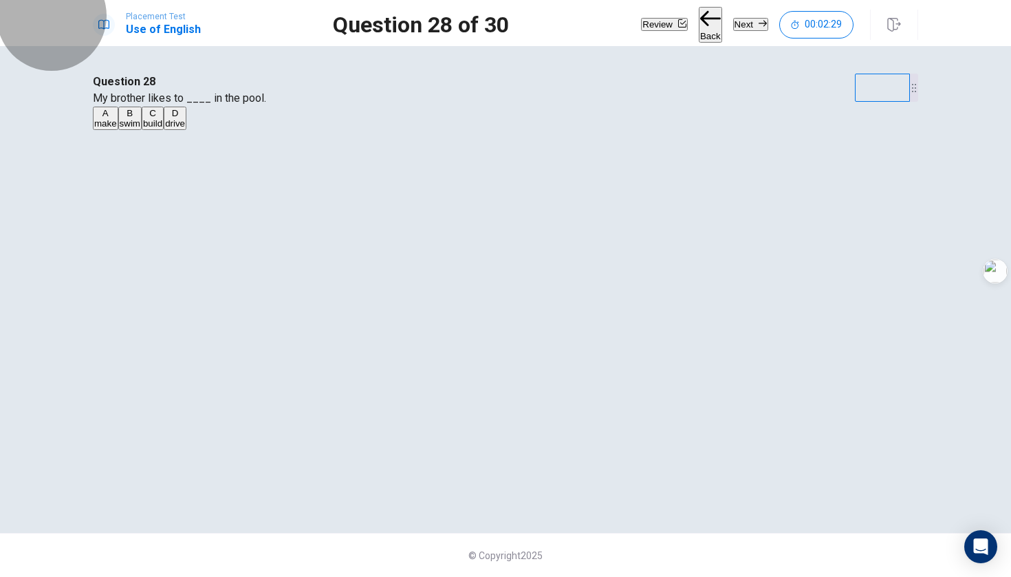
click at [664, 25] on button "Next" at bounding box center [750, 24] width 35 height 13
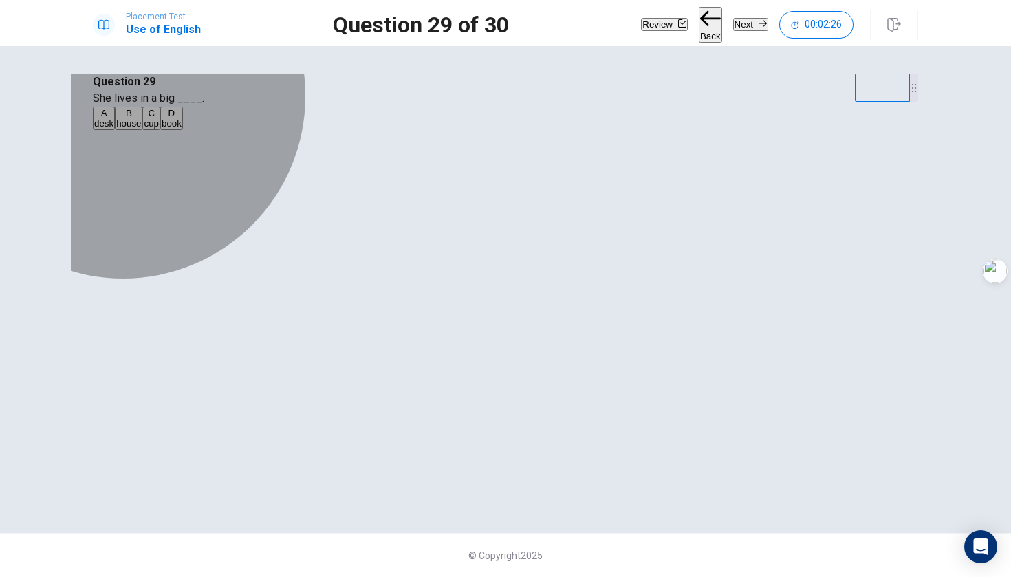
click at [141, 129] on span "house" at bounding box center [128, 123] width 25 height 10
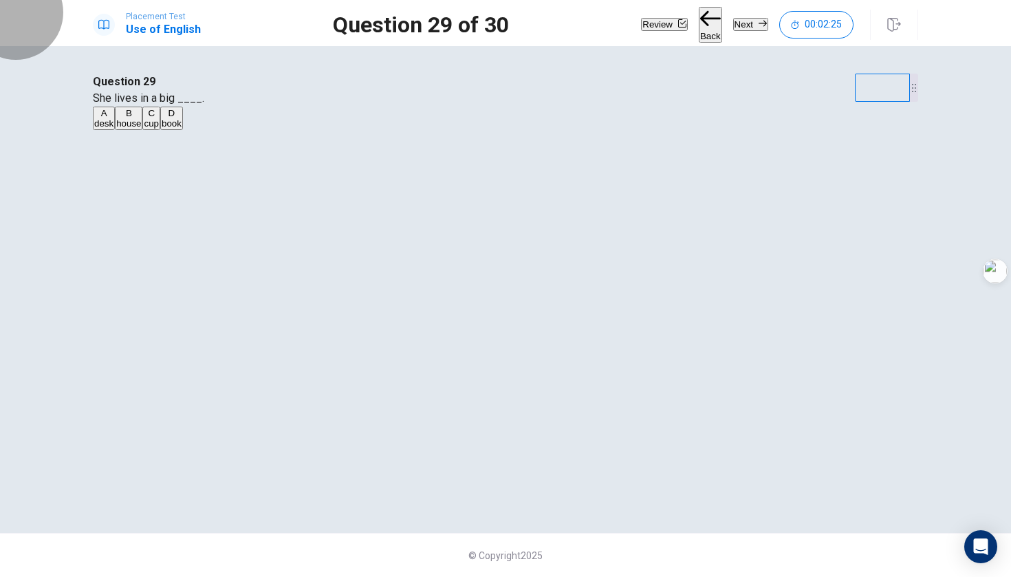
click at [664, 22] on button "Next" at bounding box center [750, 24] width 35 height 13
click at [132, 129] on span "has" at bounding box center [124, 123] width 15 height 10
click at [664, 27] on button "Next" at bounding box center [750, 24] width 35 height 13
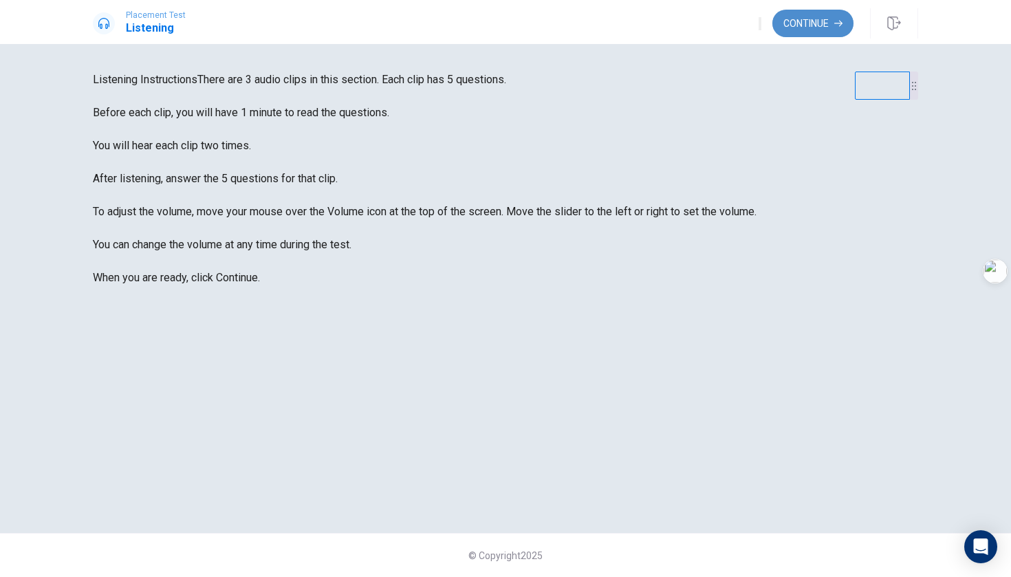
click at [664, 25] on button "Continue" at bounding box center [812, 24] width 81 height 28
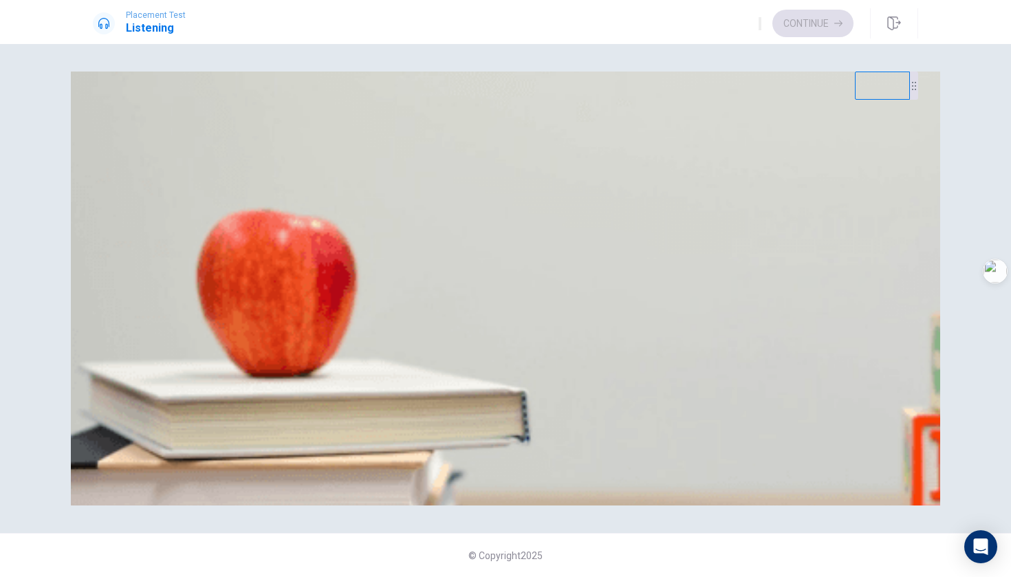
scroll to position [40, 0]
click at [164, 143] on span "$60" at bounding box center [156, 138] width 15 height 10
click at [127, 260] on button "A By card" at bounding box center [110, 248] width 34 height 23
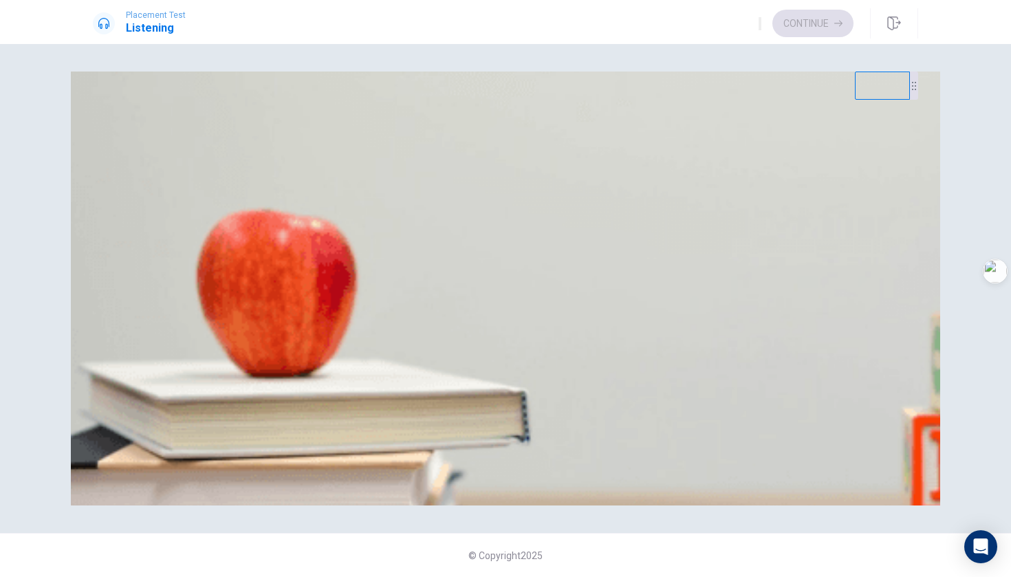
click at [152, 202] on button "B Reserved" at bounding box center [131, 190] width 42 height 23
click at [262, 393] on div at bounding box center [505, 393] width 825 height 0
click at [264, 393] on div at bounding box center [505, 393] width 825 height 0
drag, startPoint x: 252, startPoint y: 197, endPoint x: 285, endPoint y: 197, distance: 33.0
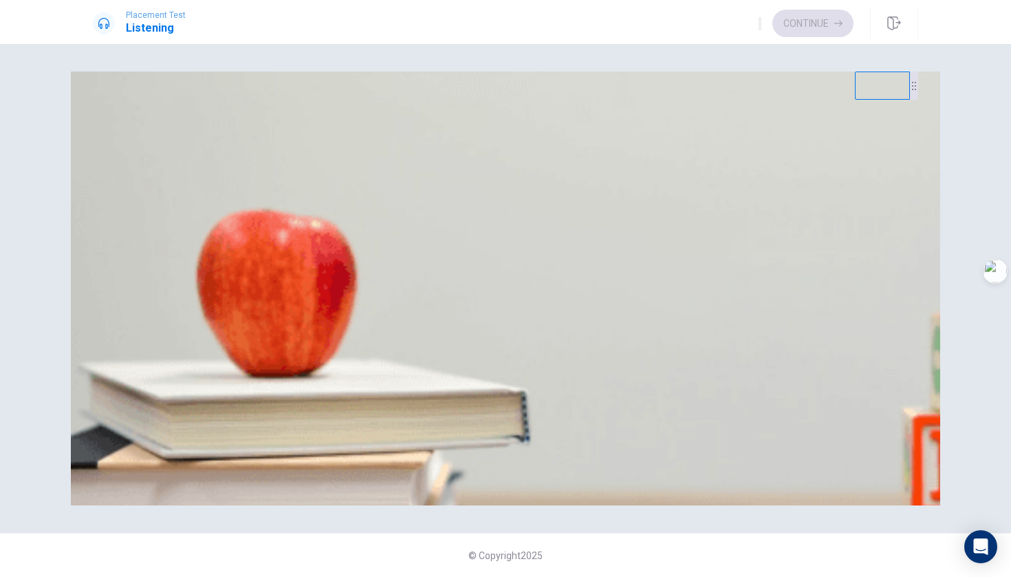
click at [285, 393] on div at bounding box center [505, 393] width 825 height 0
drag, startPoint x: 270, startPoint y: 199, endPoint x: 339, endPoint y: 202, distance: 68.9
click at [339, 393] on div at bounding box center [505, 393] width 825 height 0
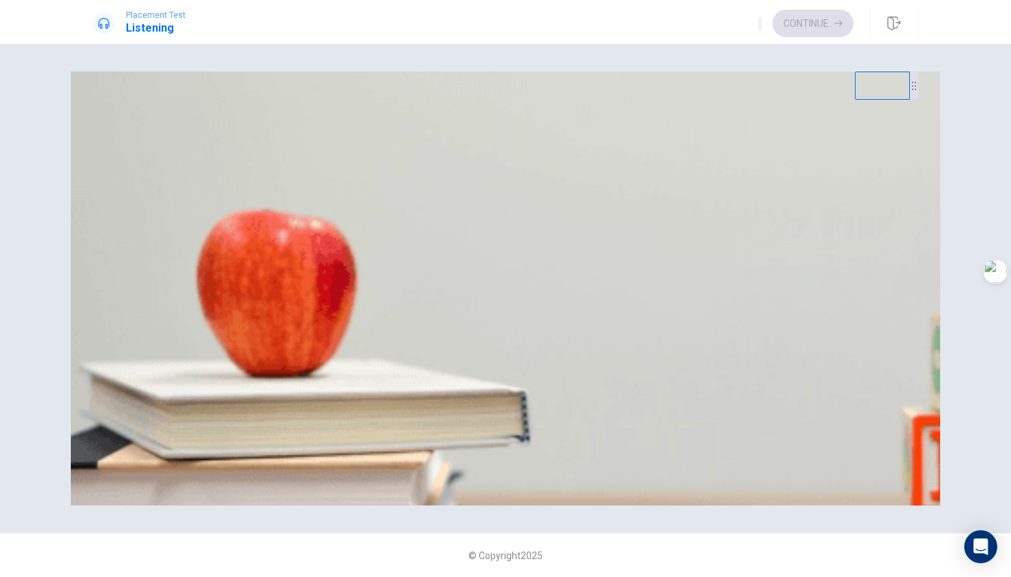
click at [118, 306] on span "Three" at bounding box center [106, 311] width 24 height 10
click at [154, 369] on span "A movie" at bounding box center [138, 369] width 32 height 10
click at [119, 364] on span "A play" at bounding box center [106, 369] width 25 height 10
click at [664, 30] on button "Continue" at bounding box center [812, 24] width 81 height 28
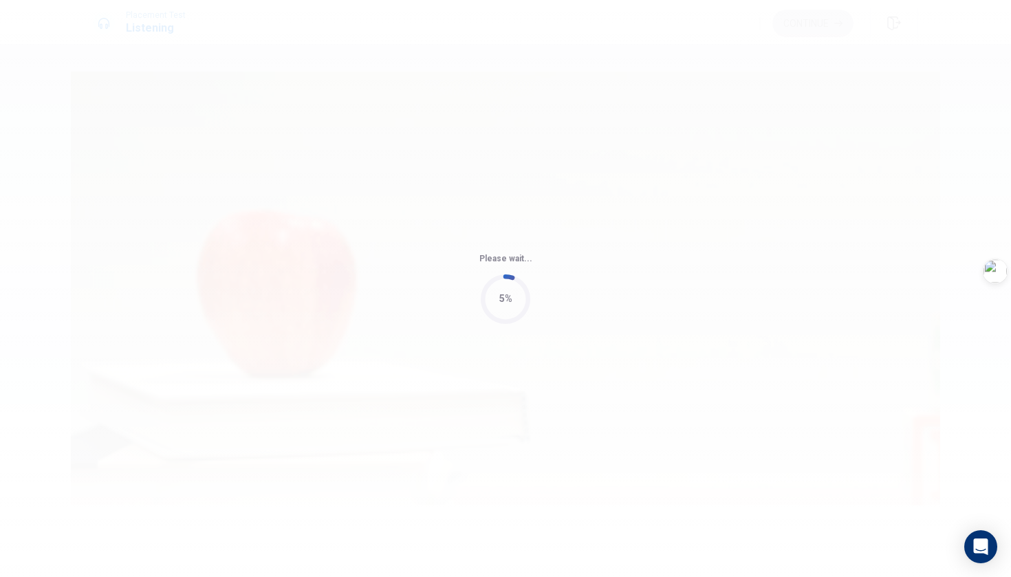
type input "79"
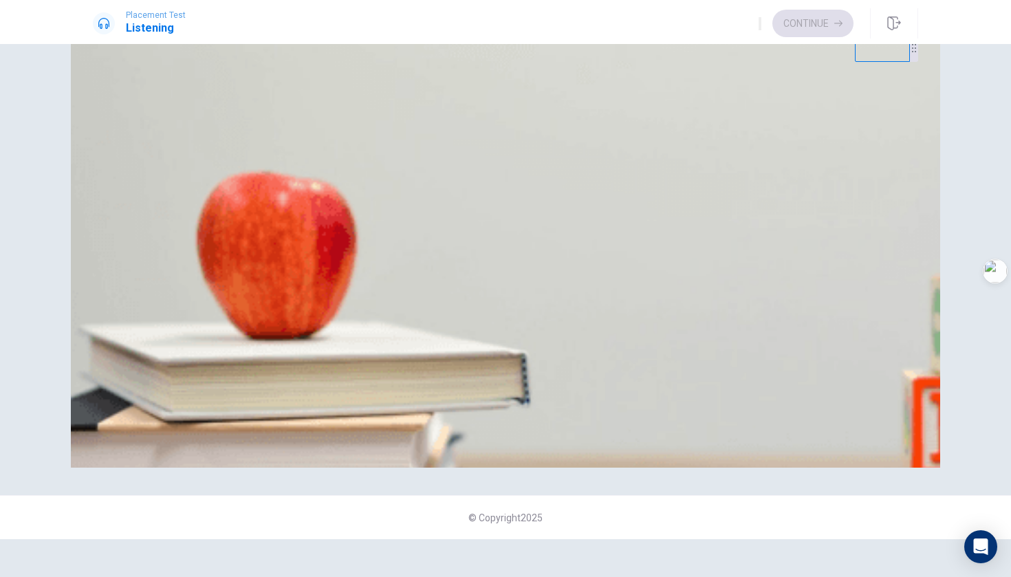
scroll to position [316, 0]
click at [406, 164] on button "[PERSON_NAME]" at bounding box center [366, 152] width 78 height 23
click at [122, 268] on span "$15.00" at bounding box center [108, 273] width 28 height 10
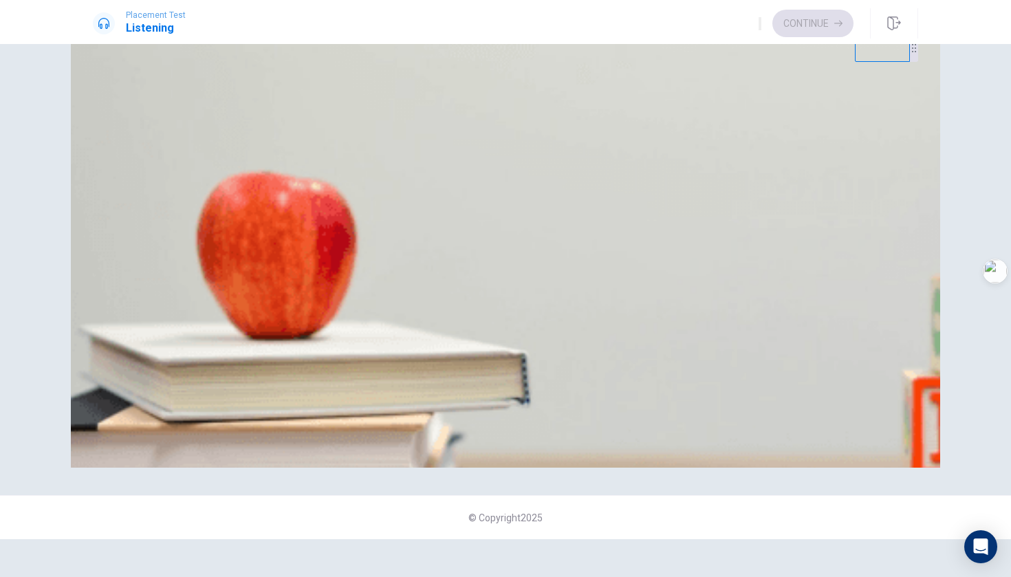
click at [205, 105] on span "Have a nice day!" at bounding box center [171, 100] width 68 height 10
click at [286, 336] on span "Picking up her laundry" at bounding box center [240, 331] width 91 height 10
click at [248, 221] on span "With a check" at bounding box center [221, 215] width 52 height 10
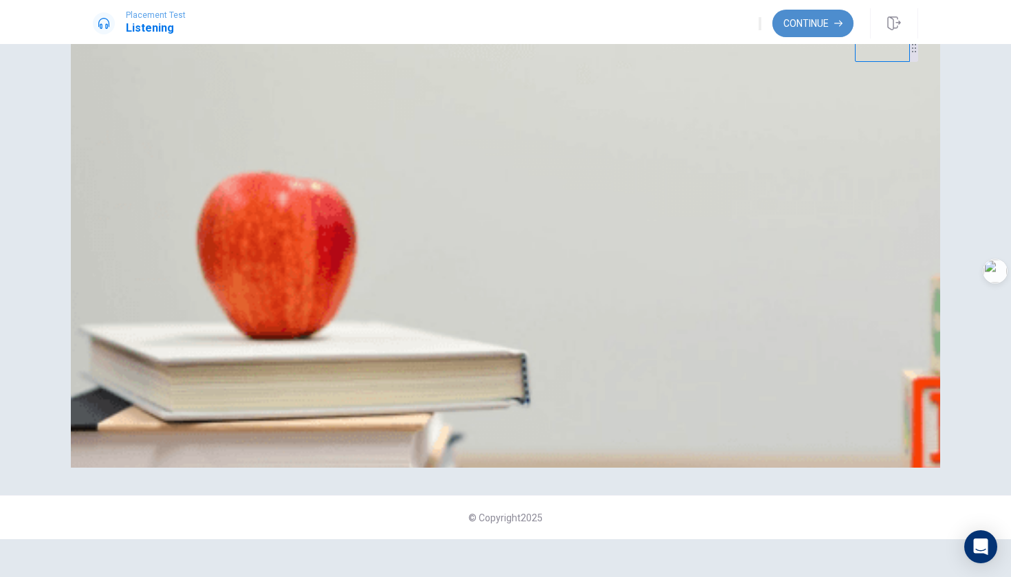
click at [664, 19] on button "Continue" at bounding box center [812, 24] width 81 height 28
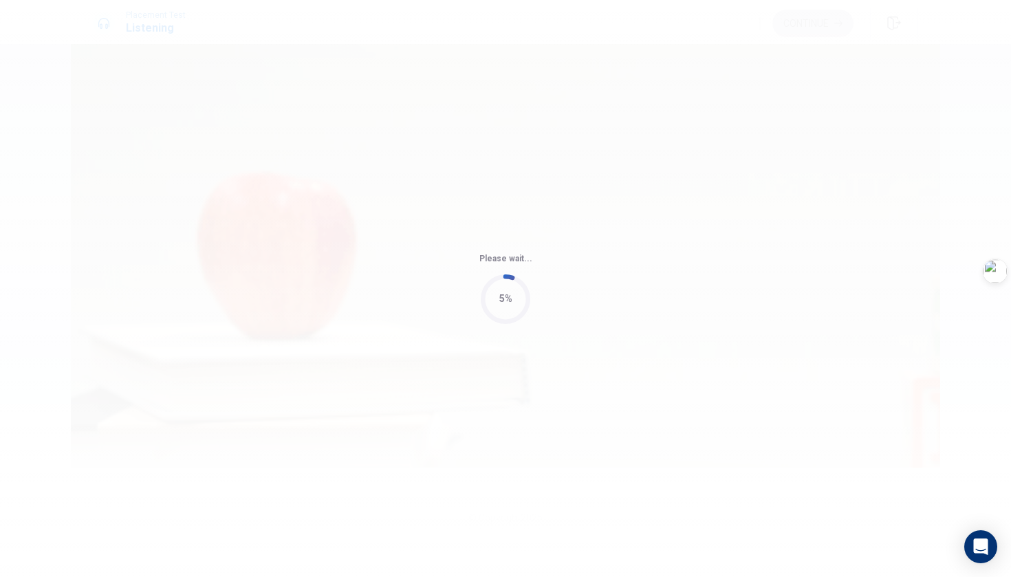
type input "60"
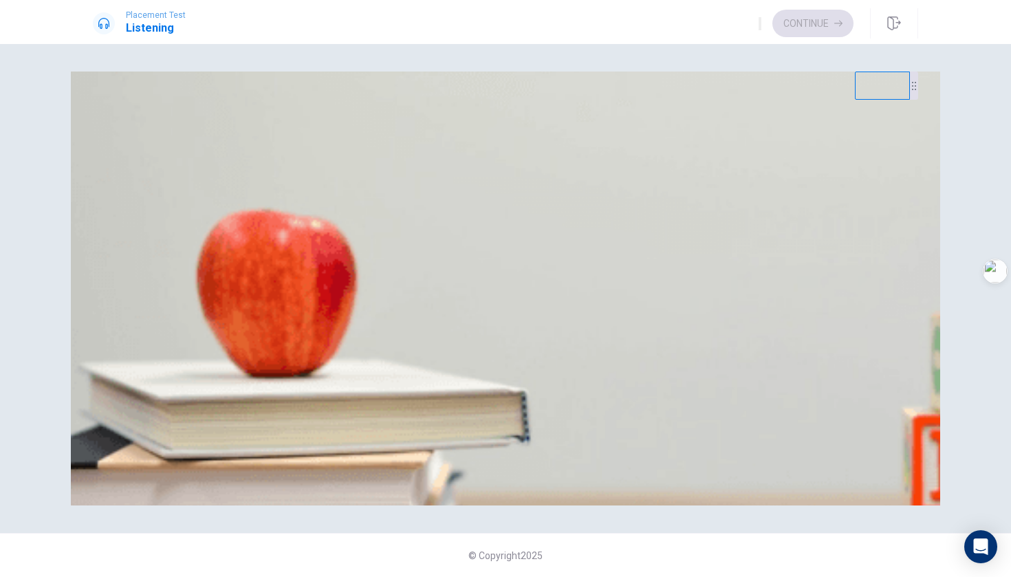
scroll to position [0, 0]
click at [218, 143] on span "[DATE]" at bounding box center [203, 138] width 29 height 10
click at [122, 296] on button "A Online" at bounding box center [108, 305] width 30 height 23
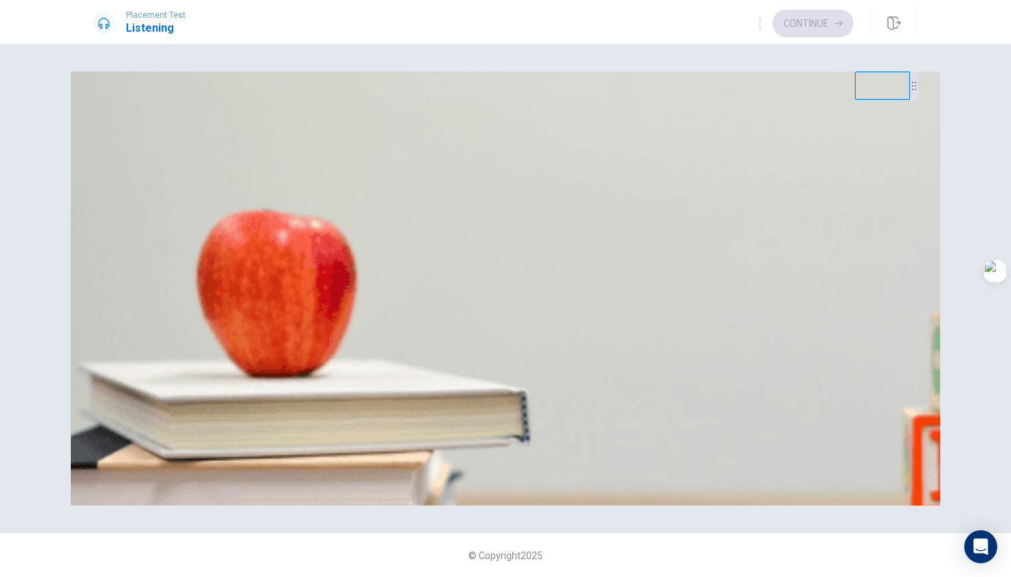
click at [168, 201] on span "A budget proposal" at bounding box center [131, 195] width 74 height 10
click at [132, 237] on button "A The man" at bounding box center [112, 248] width 39 height 23
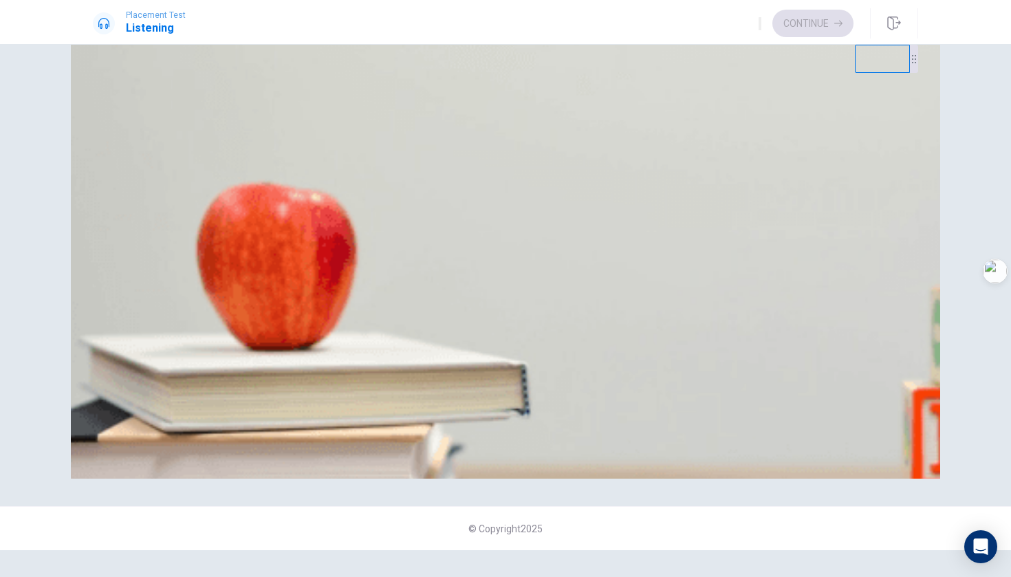
click at [289, 347] on span "To meet a new team member" at bounding box center [229, 342] width 119 height 10
click at [664, 30] on button "Continue" at bounding box center [812, 24] width 81 height 28
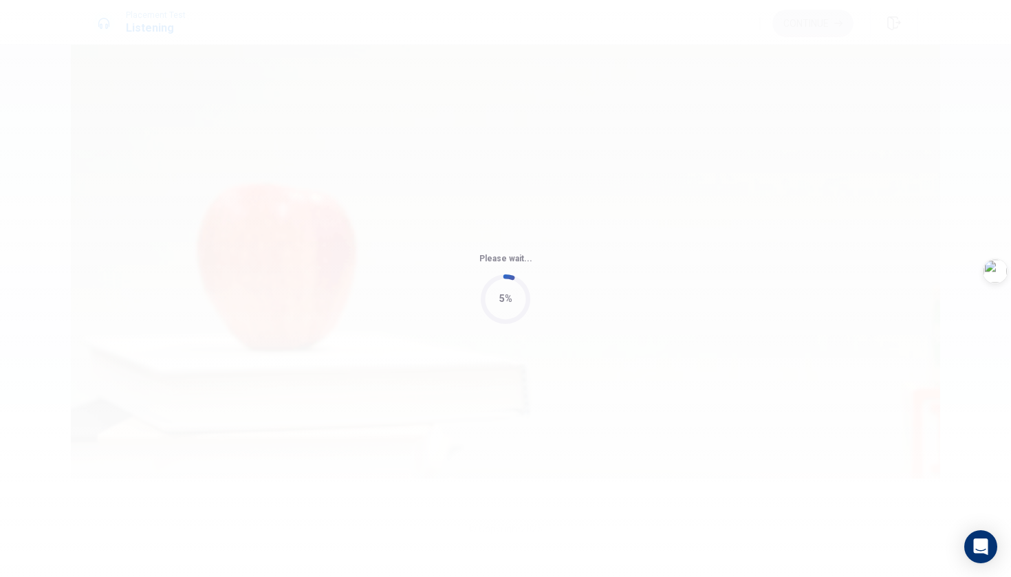
type input "52"
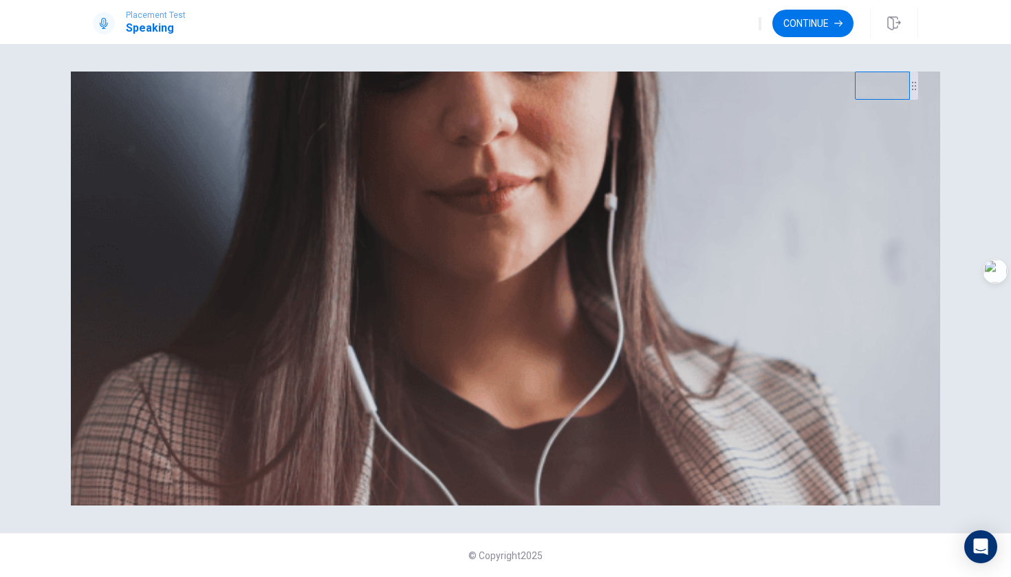
scroll to position [30, 0]
click at [664, 27] on button "Continue" at bounding box center [812, 24] width 81 height 28
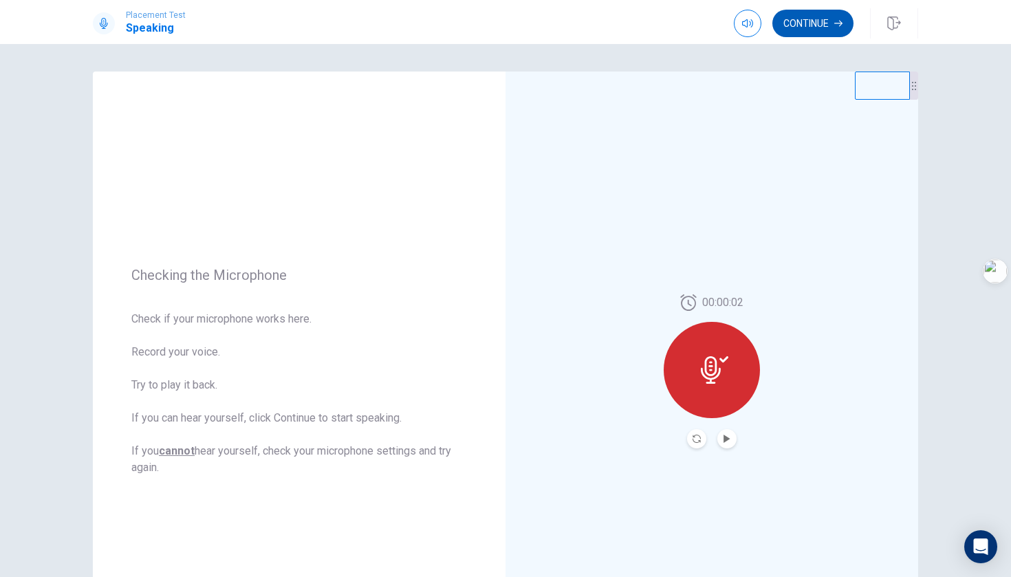
scroll to position [30, 0]
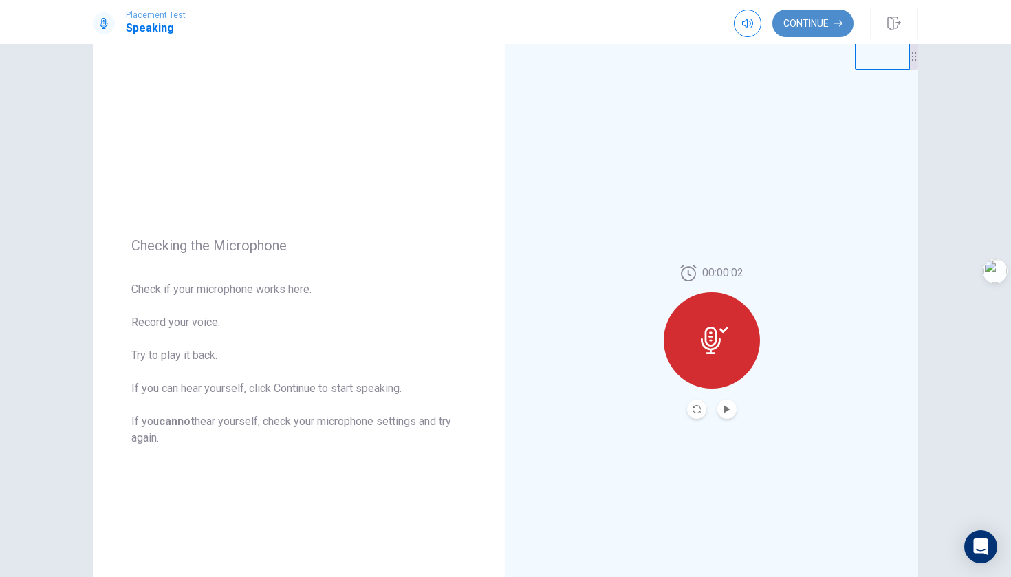
click at [807, 28] on button "Continue" at bounding box center [812, 24] width 81 height 28
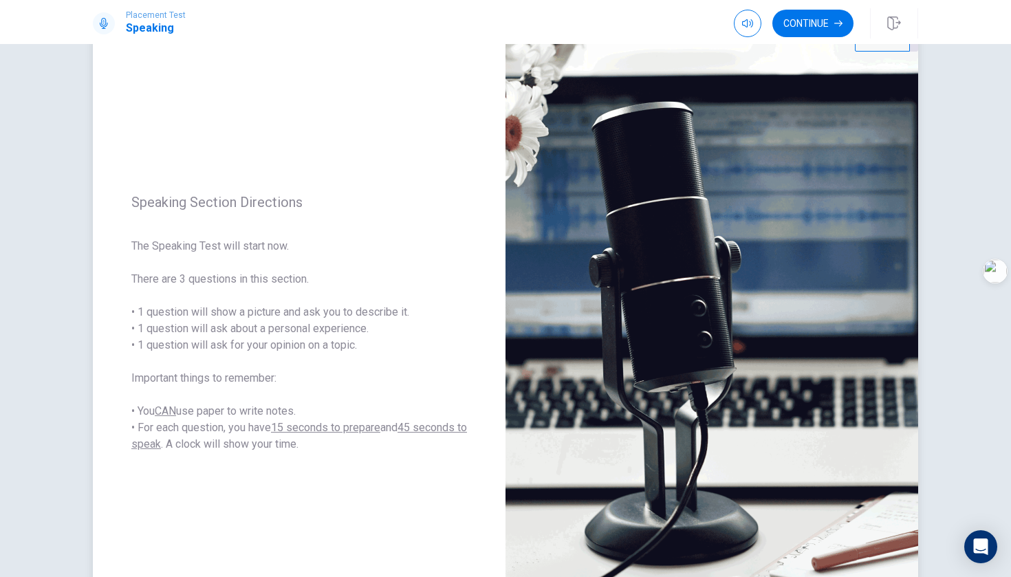
scroll to position [47, 0]
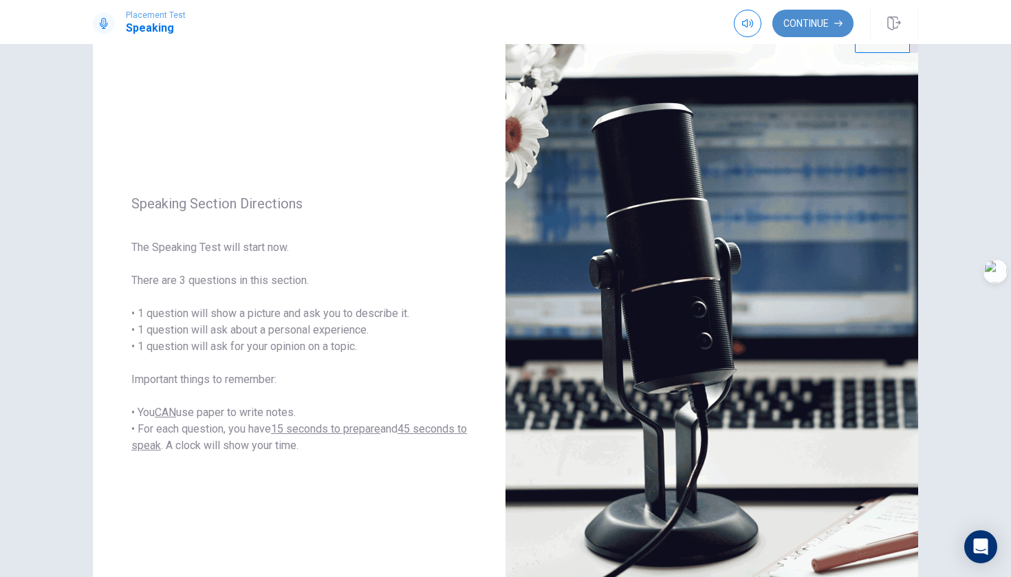
click at [820, 24] on button "Continue" at bounding box center [812, 24] width 81 height 28
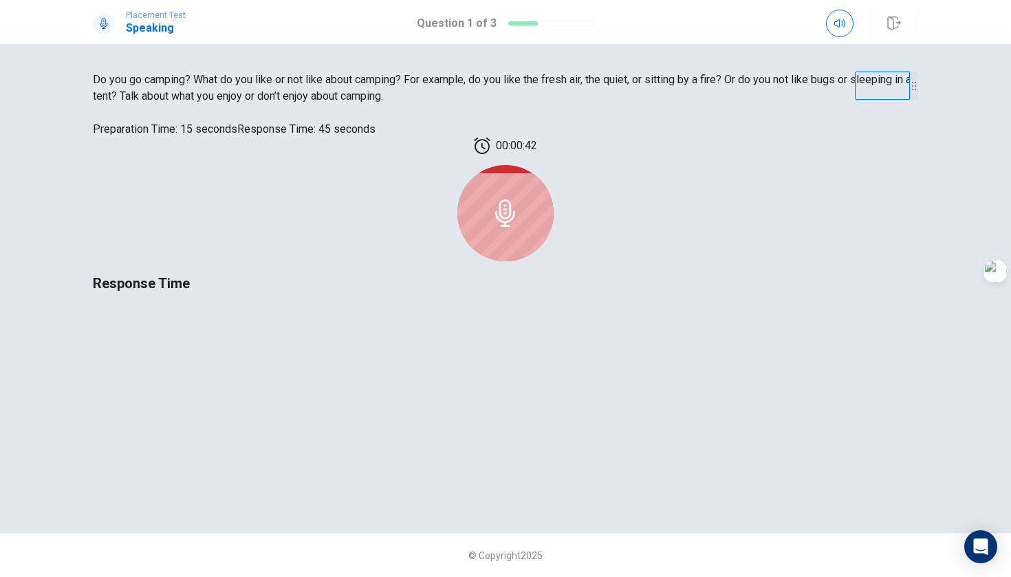
scroll to position [15, 0]
click at [519, 227] on icon at bounding box center [506, 213] width 28 height 28
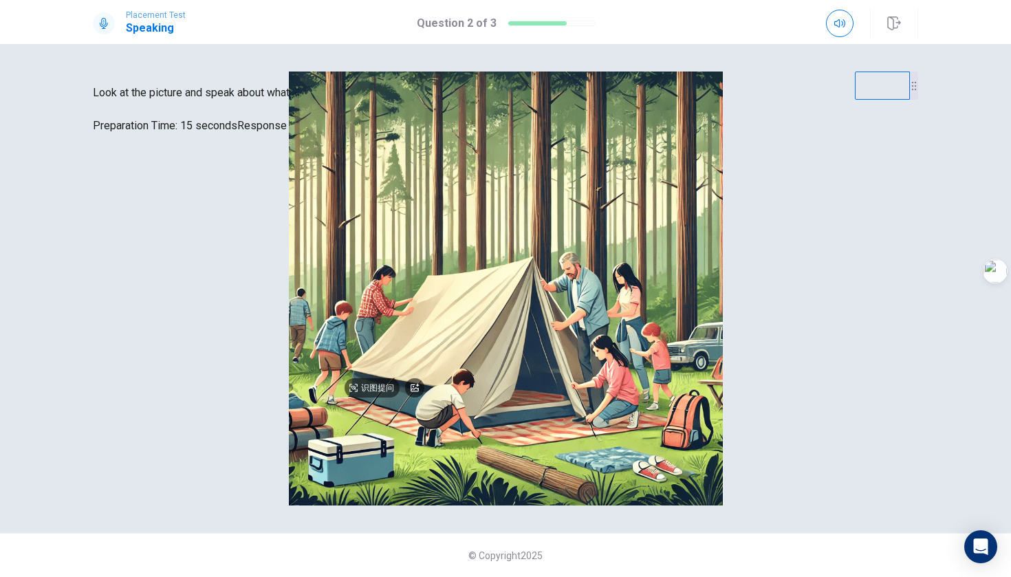
scroll to position [89, 0]
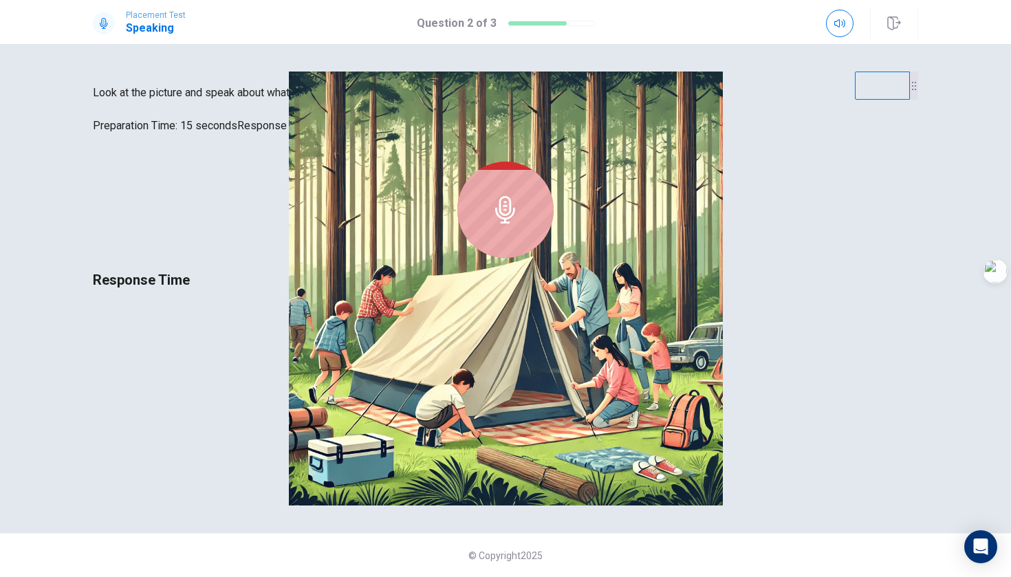
click at [554, 258] on div at bounding box center [505, 210] width 96 height 96
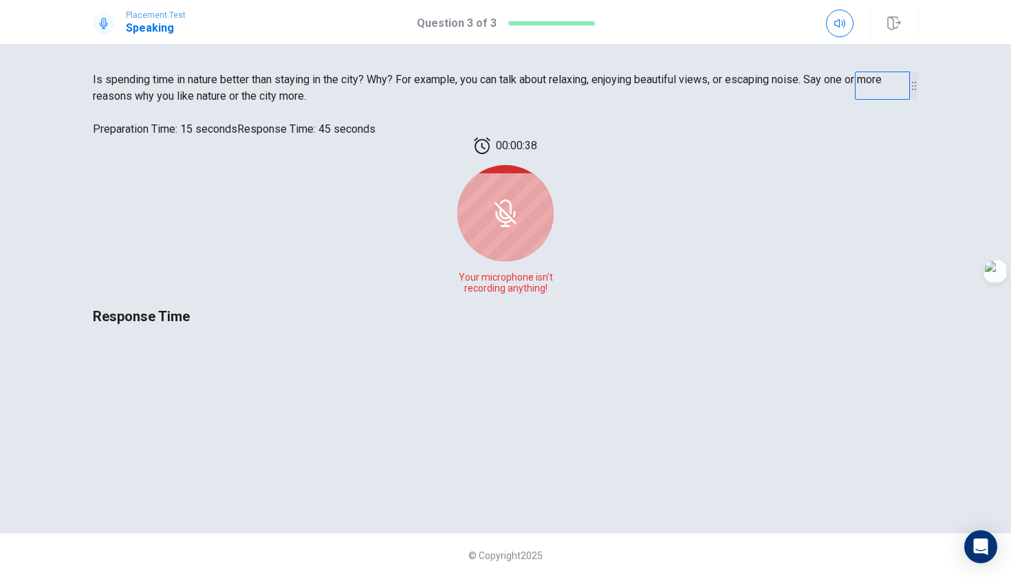
click at [554, 261] on div at bounding box center [505, 213] width 96 height 96
click at [519, 227] on icon at bounding box center [506, 213] width 28 height 28
click at [554, 244] on div at bounding box center [505, 213] width 96 height 96
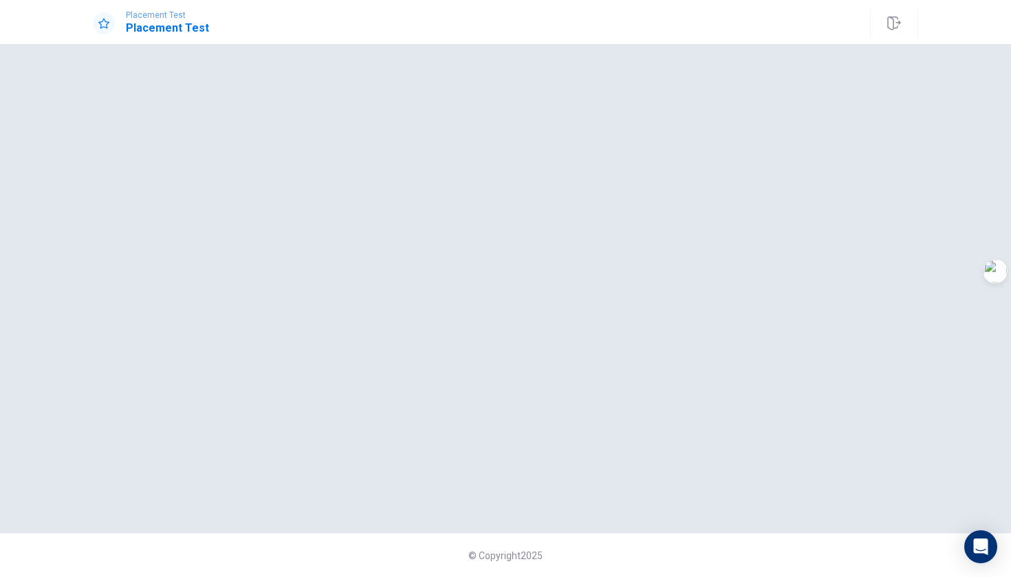
scroll to position [0, 0]
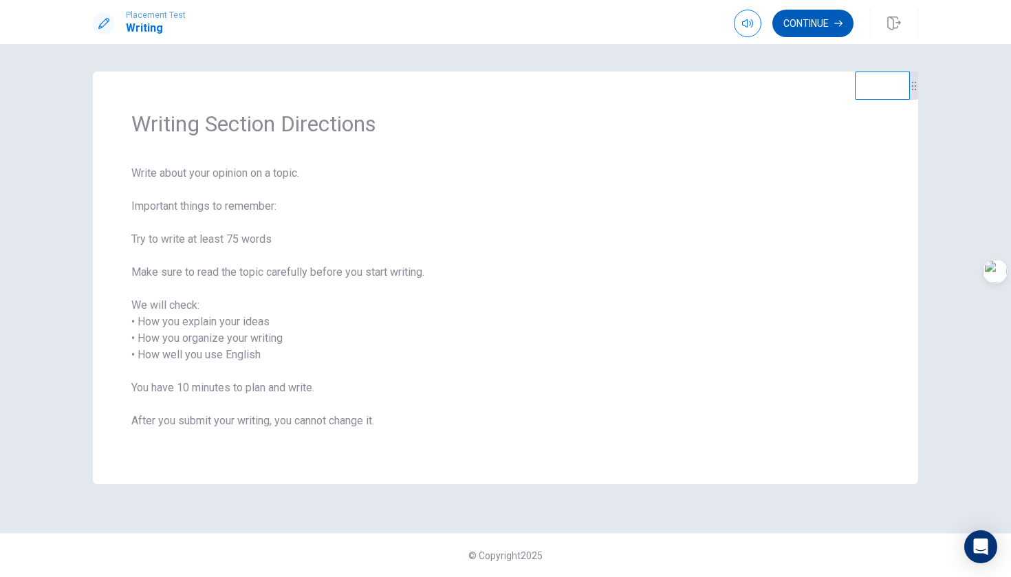
click at [813, 19] on button "Continue" at bounding box center [812, 24] width 81 height 28
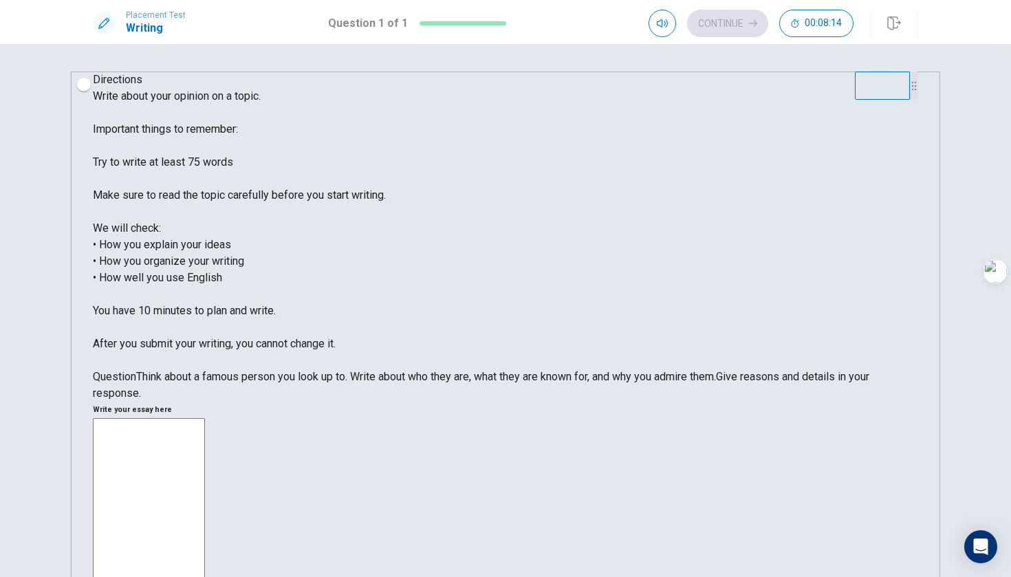
type textarea "d"
type textarea "x"
type textarea "d g"
type textarea "x"
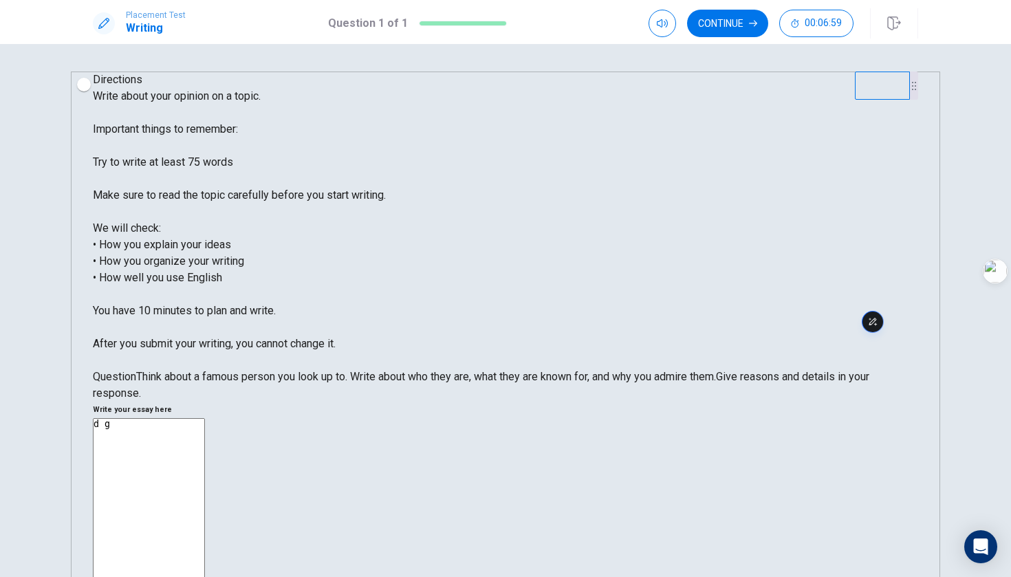
type textarea "d g f"
type textarea "x"
type textarea "d g"
type textarea "x"
type textarea "d"
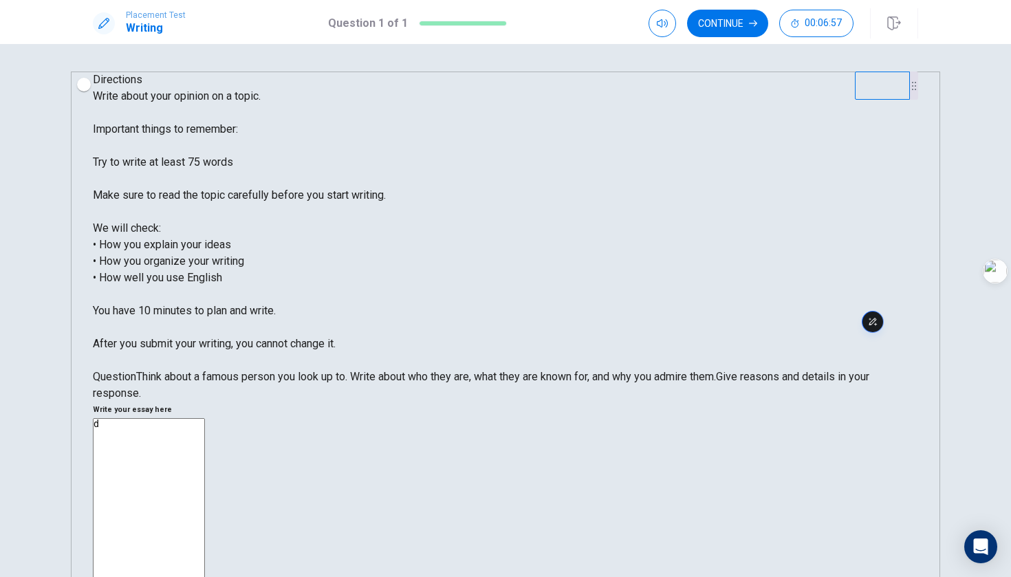
type textarea "x"
type textarea "b"
type textarea "x"
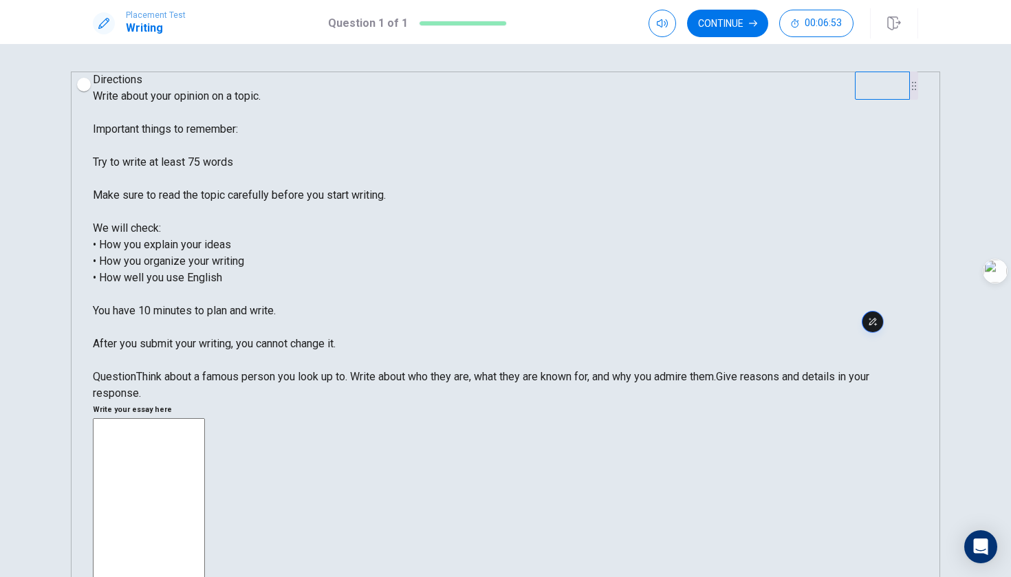
type textarea "x"
type textarea "y"
type textarea "x"
type textarea "y g"
type textarea "x"
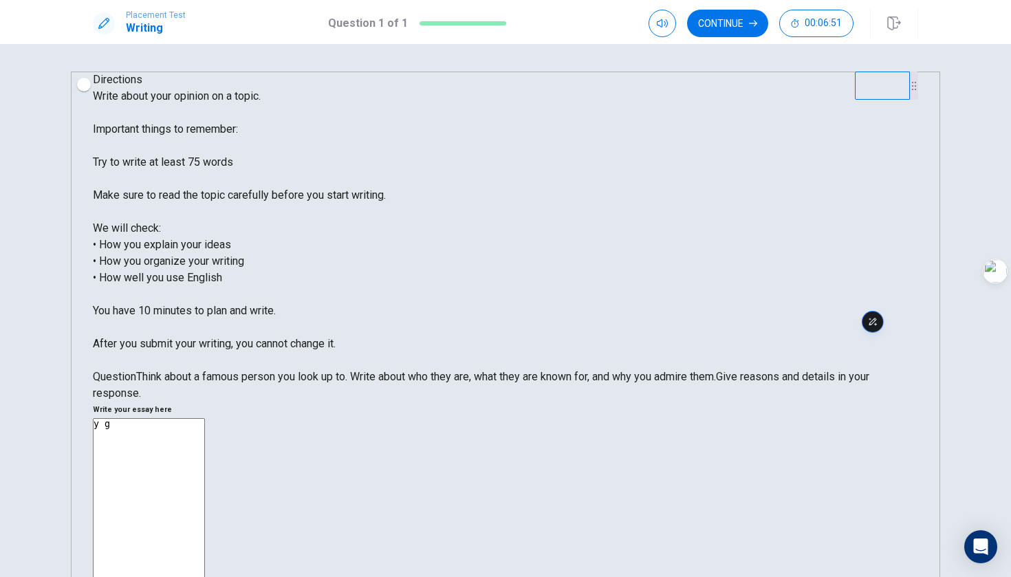
type textarea "y"
type textarea "x"
type textarea "h"
type textarea "x"
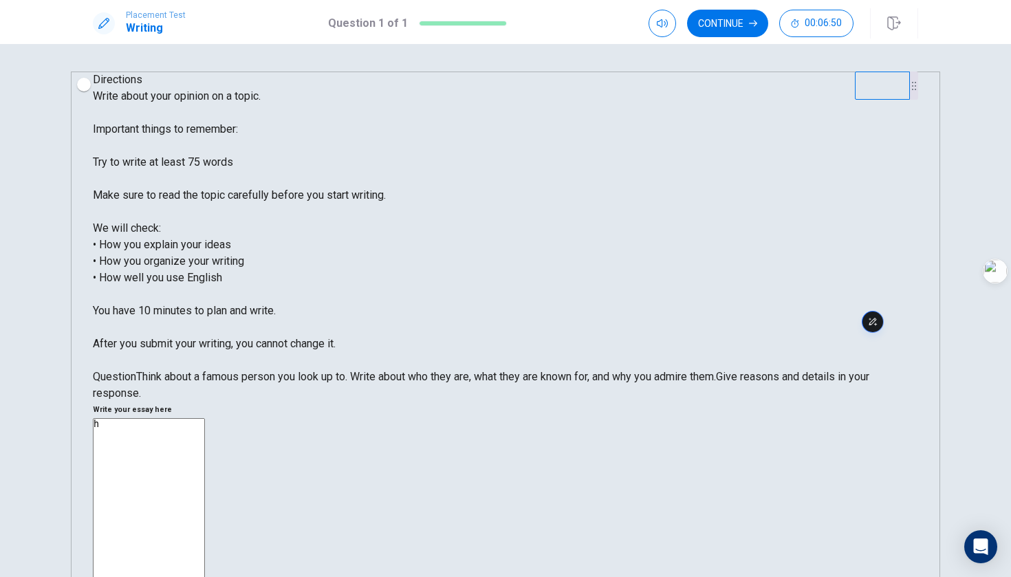
type textarea "hu"
type textarea "x"
type textarea "h"
type textarea "x"
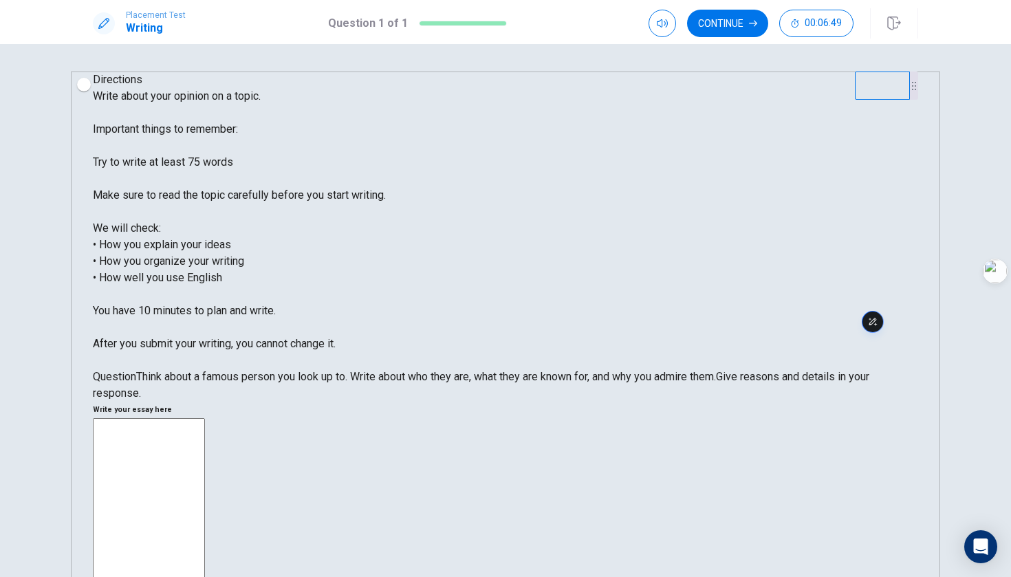
type textarea "x"
type textarea "I"
type textarea "x"
type textarea "I"
type textarea "x"
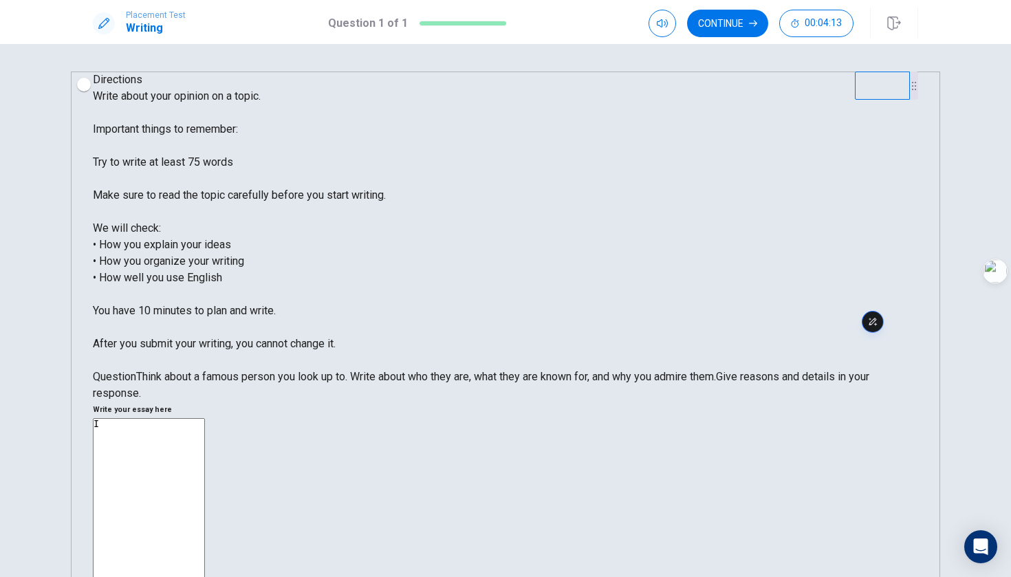
type textarea "I t"
type textarea "x"
type textarea "I th"
type textarea "x"
type textarea "I thi"
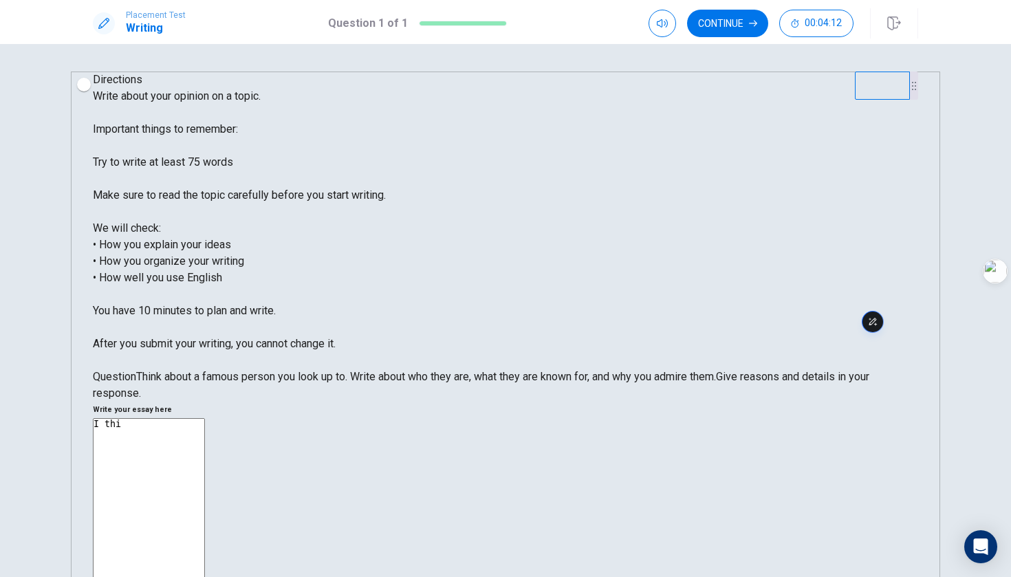
type textarea "x"
type textarea "I thin"
type textarea "x"
type textarea "I think"
type textarea "x"
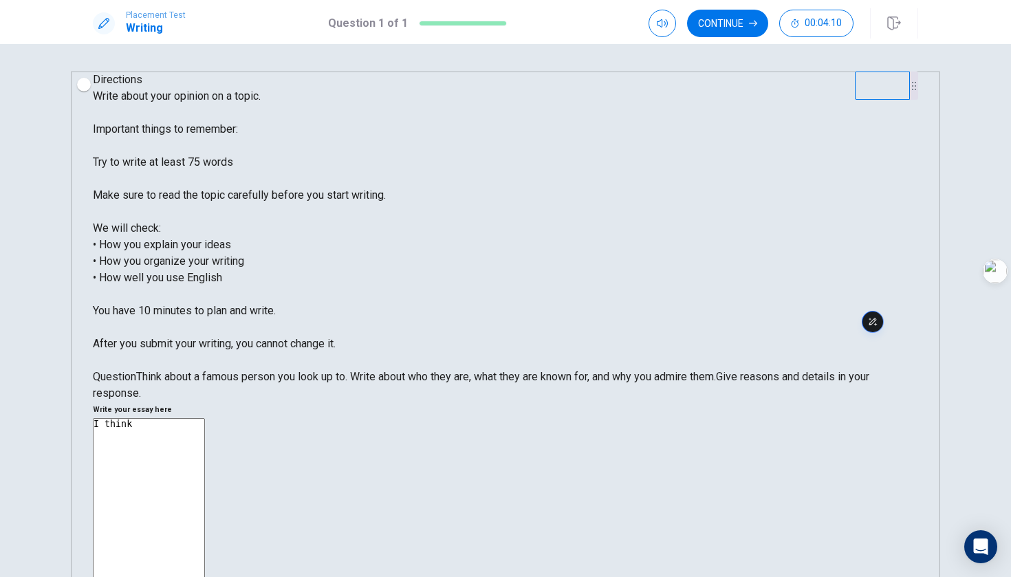
type textarea "I think"
type textarea "x"
type textarea "I think f"
type textarea "x"
type textarea "I think fa"
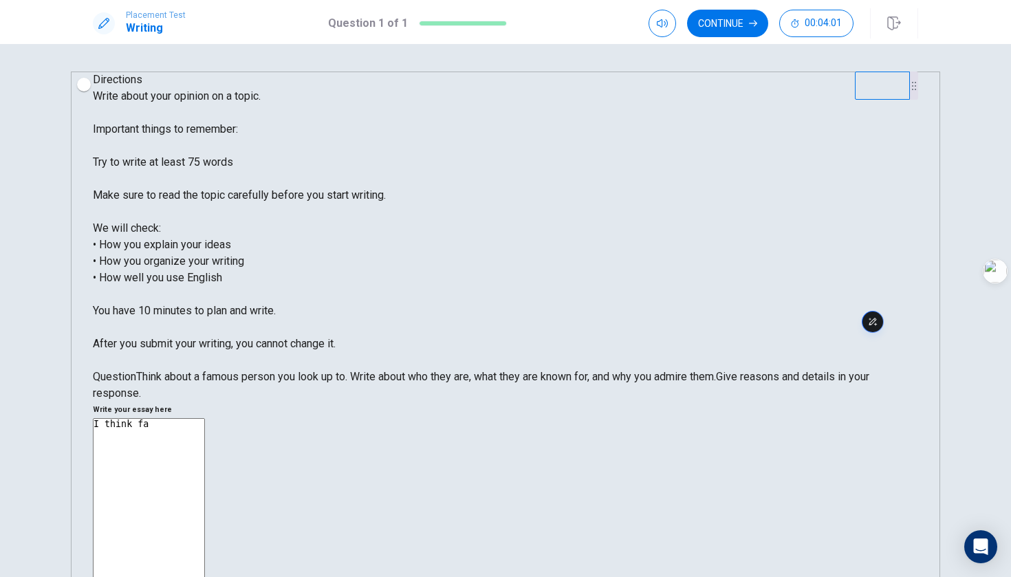
type textarea "x"
type textarea "I think fam"
type textarea "x"
type textarea "I think famo"
type textarea "x"
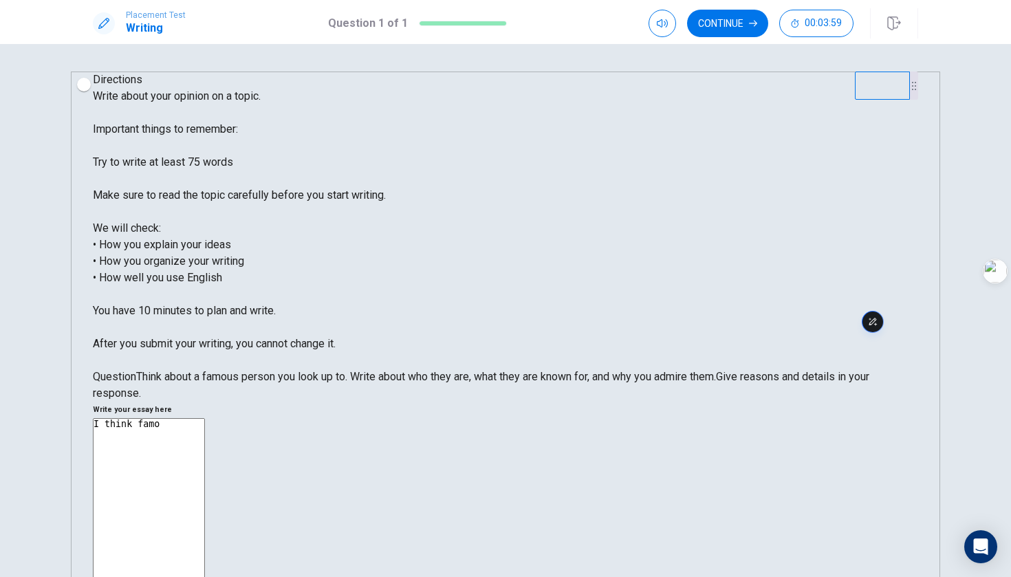
type textarea "I think famou"
type textarea "x"
type textarea "I think famous"
type textarea "x"
type textarea "I think famous"
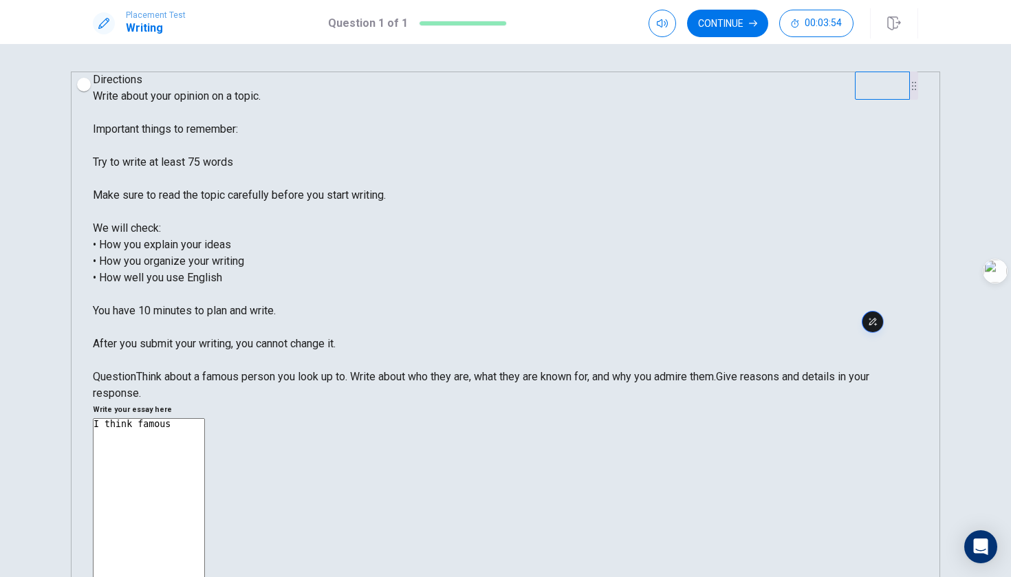
type textarea "x"
type textarea "I think famous p"
type textarea "x"
type textarea "I think famous pe"
type textarea "x"
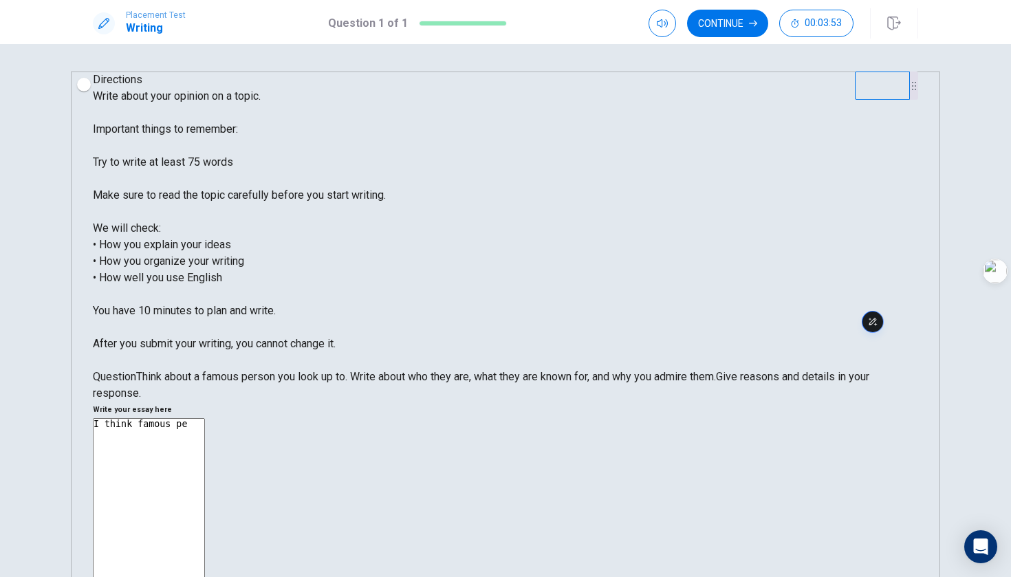
type textarea "I think famous per"
type textarea "x"
type textarea "I think famous pers"
type textarea "x"
type textarea "I think famous perso"
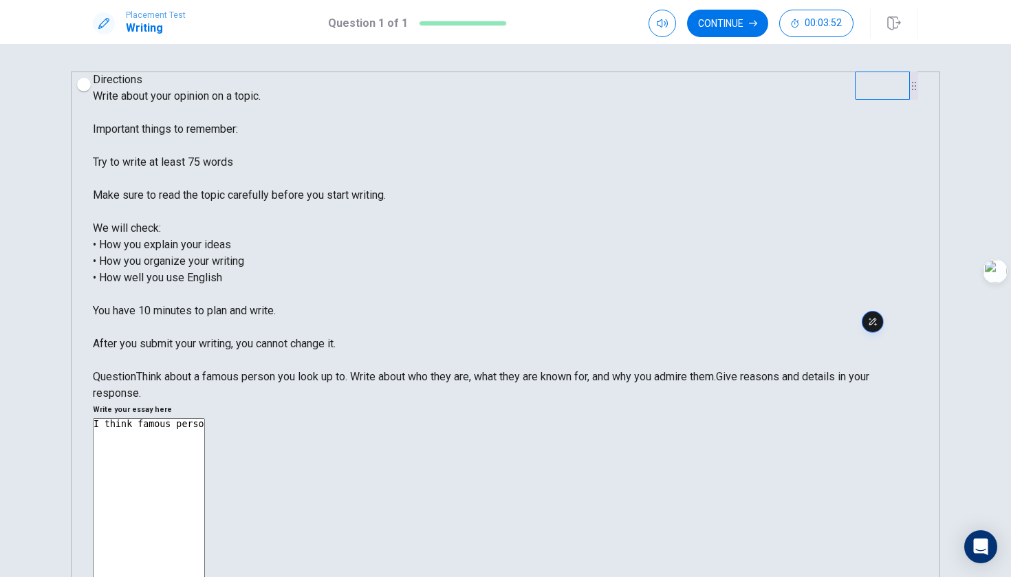
type textarea "x"
type textarea "I think famous person"
type textarea "x"
type textarea "I think famous person"
type textarea "x"
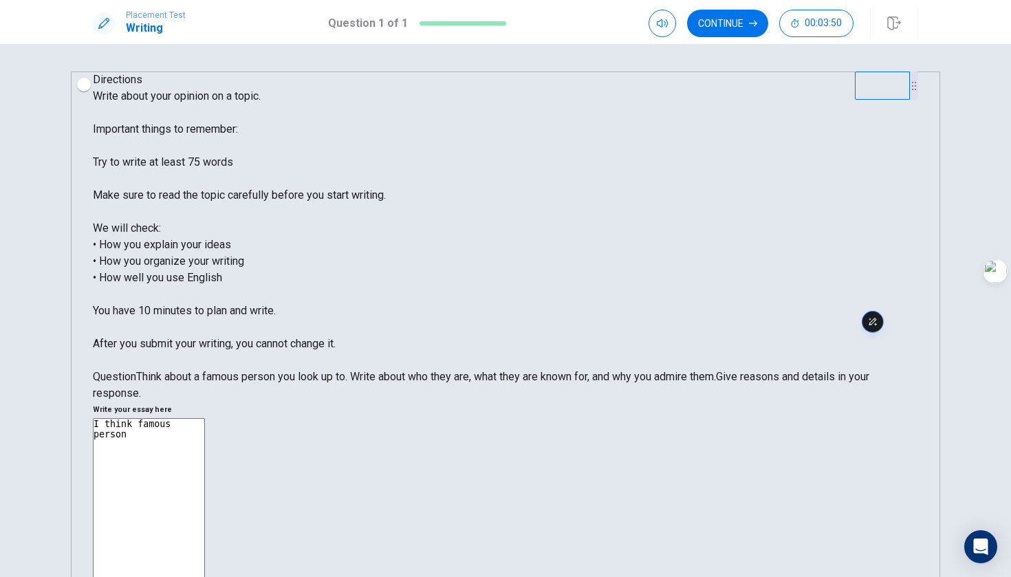
type textarea "I think famous person i"
type textarea "x"
type textarea "I think famous person is"
type textarea "x"
type textarea "I think famous person is"
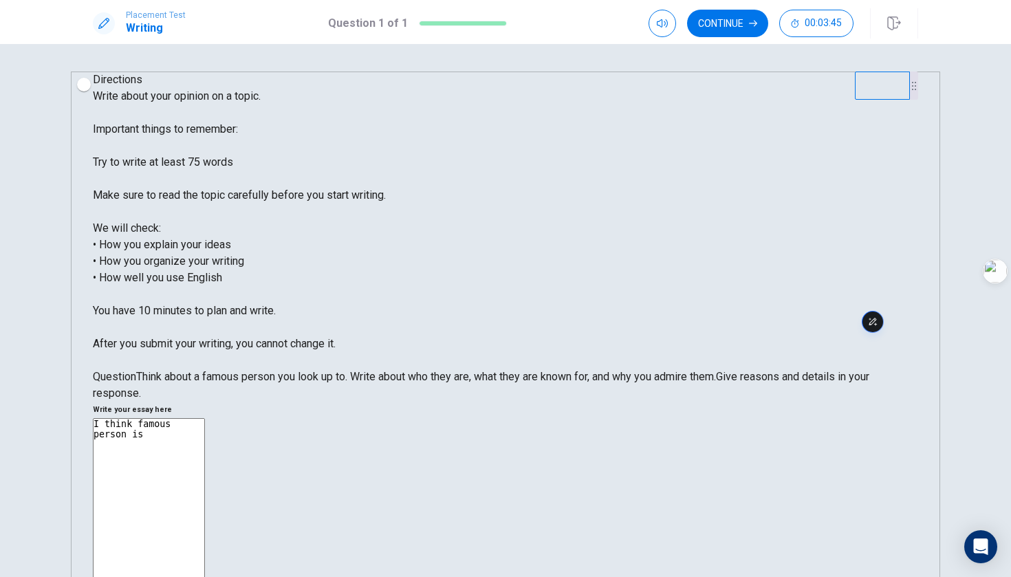
type textarea "x"
type textarea "I think famous person is"
type textarea "x"
type textarea "I think famous person is."
type textarea "x"
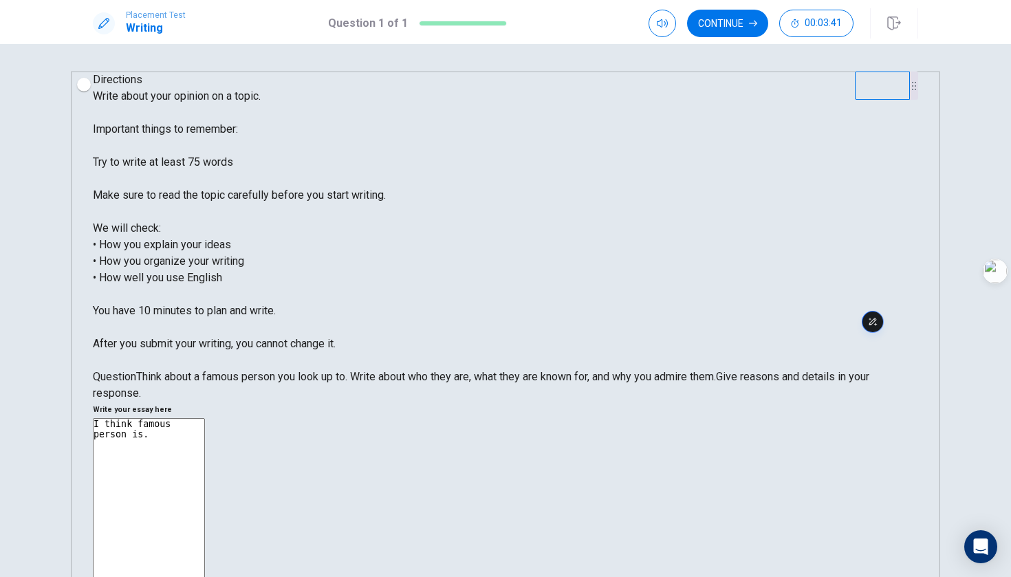
type textarea "I think famous person is."
type textarea "x"
type textarea "I think famous person is. b"
type textarea "x"
type textarea "I think famous person is. ba"
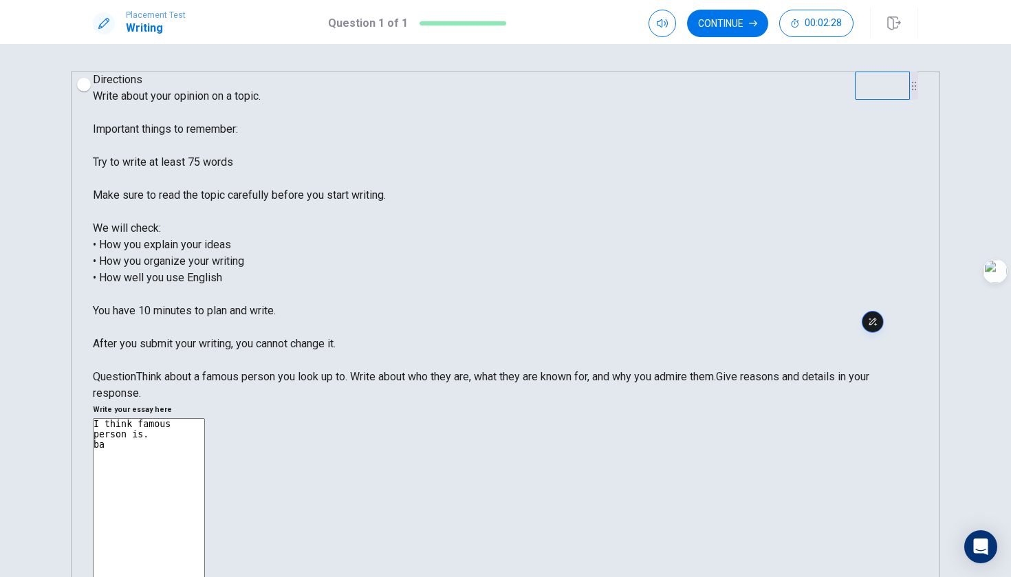
type textarea "x"
type textarea "I think famous person is. bas"
type textarea "x"
type textarea "I think famous person is. bask"
type textarea "x"
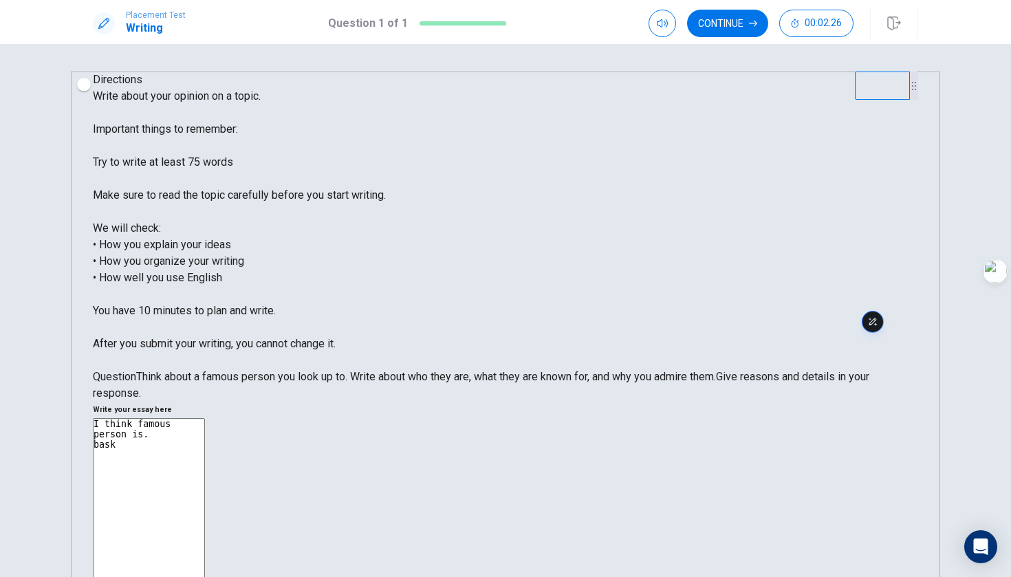
type textarea "I think famous person is. baske"
type textarea "x"
type textarea "I think famous person is. basket"
type textarea "x"
type textarea "I think famous person is. basketb"
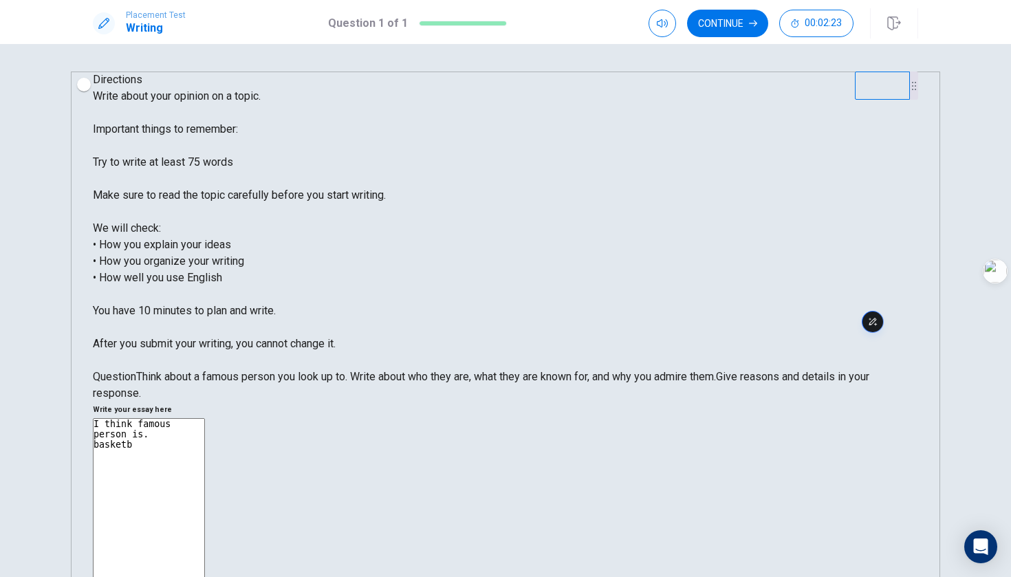
type textarea "x"
type textarea "I think famous person is. basketba"
type textarea "x"
type textarea "I think famous person is. basketbal"
type textarea "x"
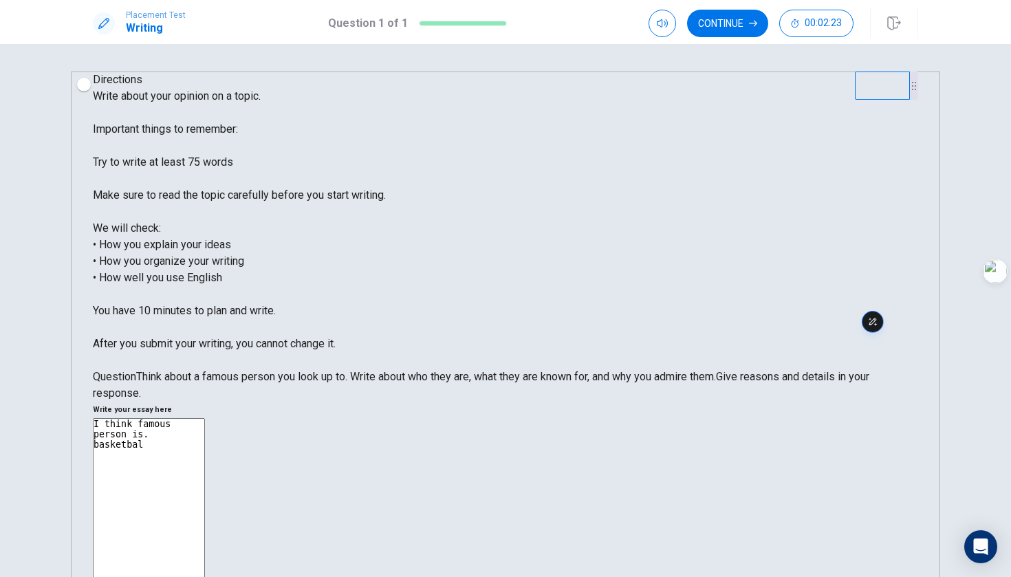
type textarea "I think famous person is. basketball"
type textarea "x"
type textarea "I think famous person is. basketball"
type textarea "x"
type textarea "I think famous person is. basketball o"
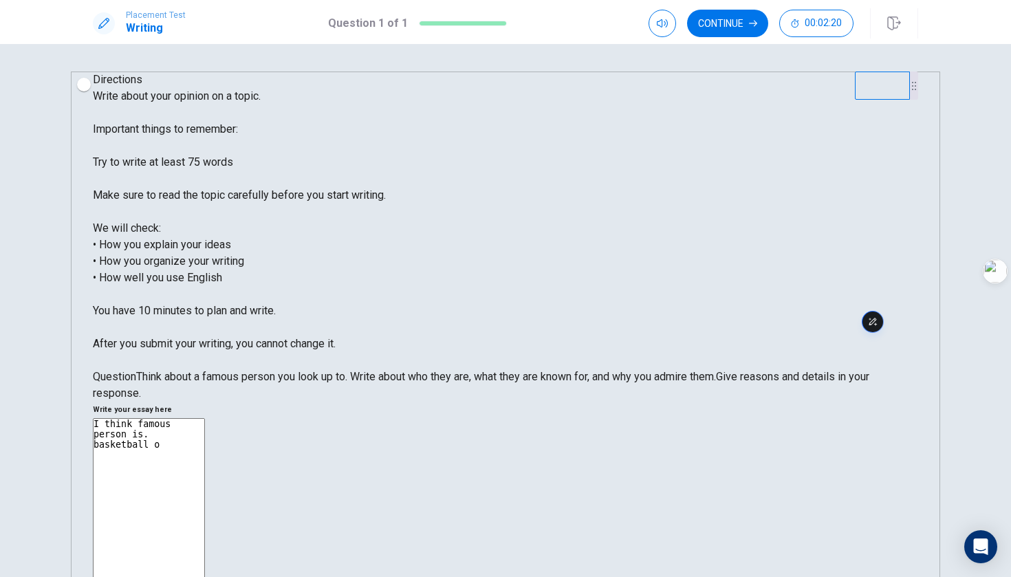
type textarea "x"
type textarea "I think famous person is. basketball of"
type textarea "x"
type textarea "I think famous person is. basketball of"
type textarea "x"
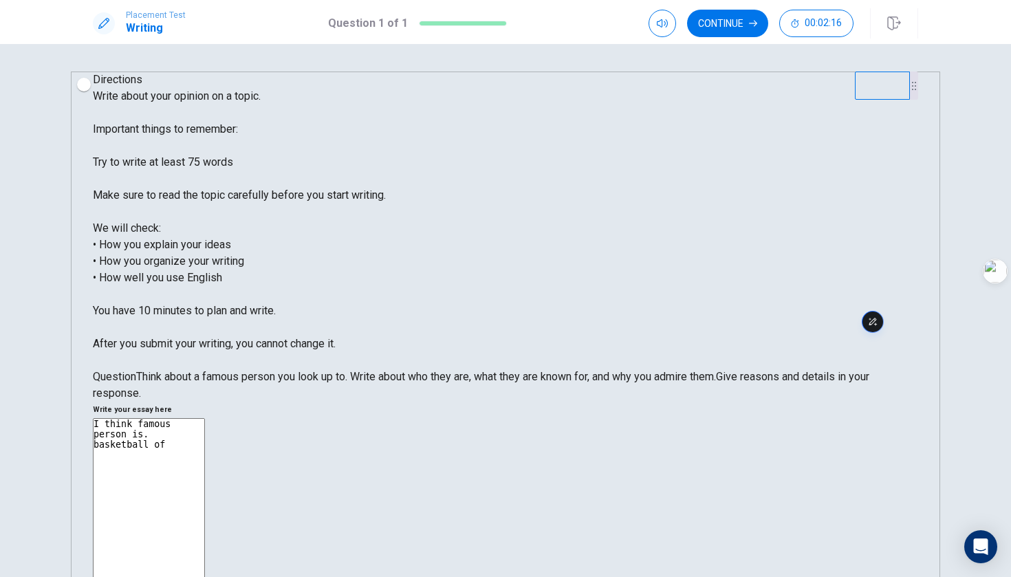
type textarea "I think famous person is. basketball of N"
type textarea "x"
type textarea "I think famous person is. basketball of NB"
type textarea "x"
type textarea "I think famous person is. basketball of NBA"
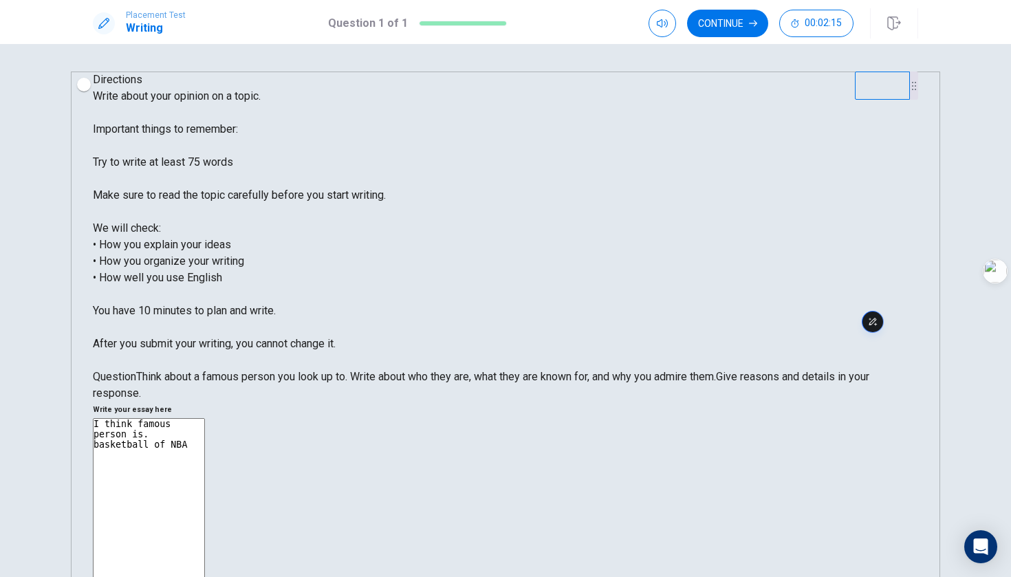
type textarea "x"
type textarea "I think famous person is. basketball of NBA"
type textarea "x"
type textarea "I think famous person is. basketball of NBA i"
type textarea "x"
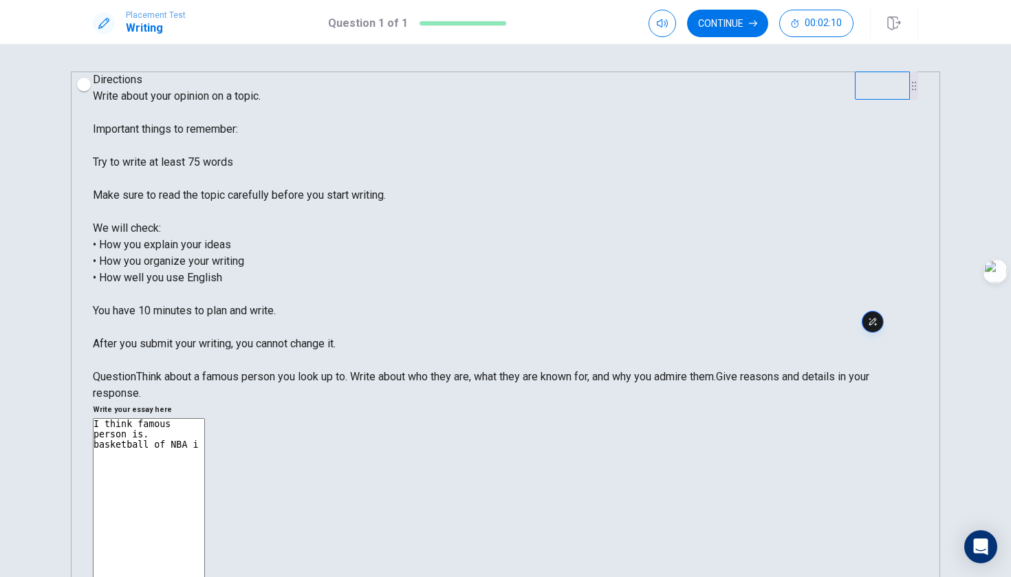
type textarea "I think famous person is. basketball of NBA it"
type textarea "x"
type textarea "I think famous person is. basketball of NBA it"
type textarea "x"
type textarea "I think famous person is. basketball of NBA it h"
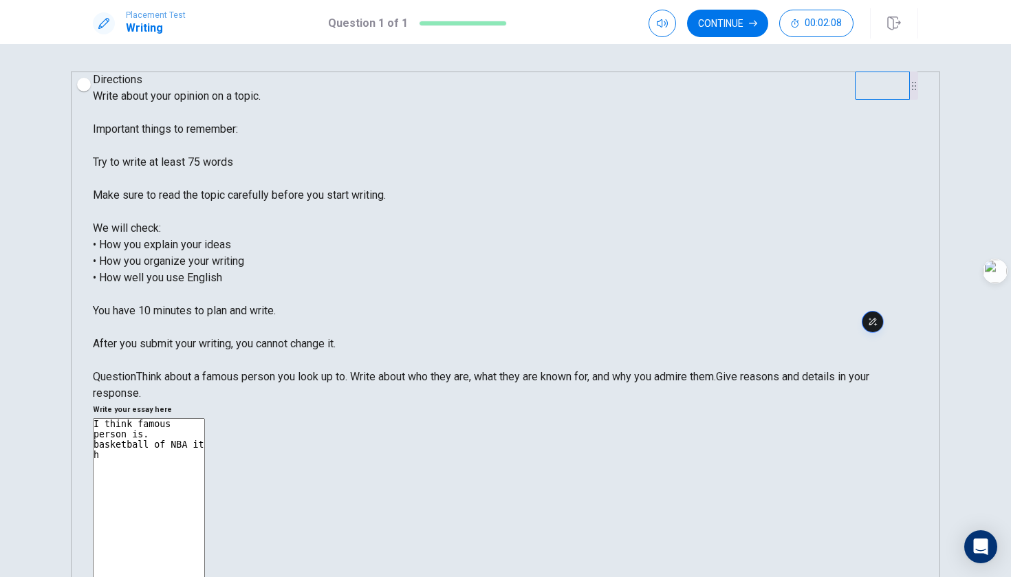
type textarea "x"
type textarea "I think famous person is. basketball of NBA it ha"
type textarea "x"
type textarea "I think famous person is. basketball of NBA it hav"
type textarea "x"
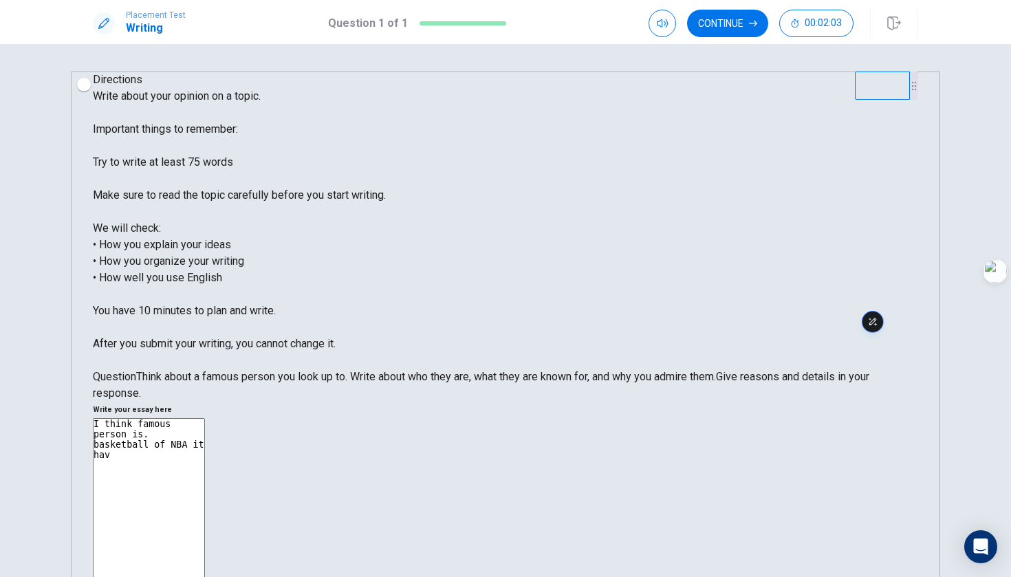
type textarea "I think famous person is. basketball of NBA it have"
type textarea "x"
type textarea "I think famous person is. basketball of NBA it have"
type textarea "x"
type textarea "I think famous person is. basketball of NBA it have a"
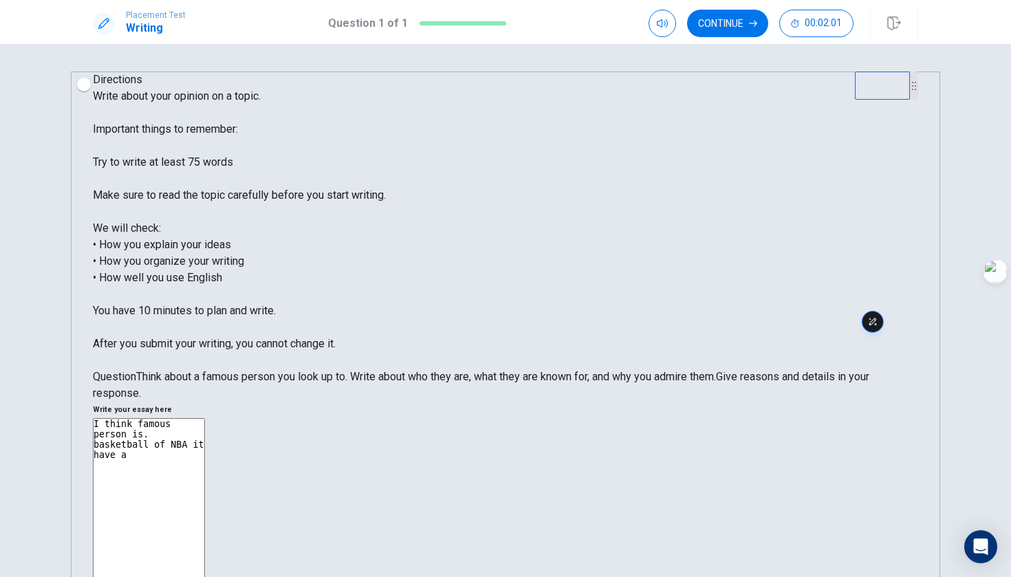
type textarea "x"
type textarea "I think famous person is. basketball of NBA it have al"
type textarea "x"
type textarea "I think famous person is. basketball of NBA it have alo"
type textarea "x"
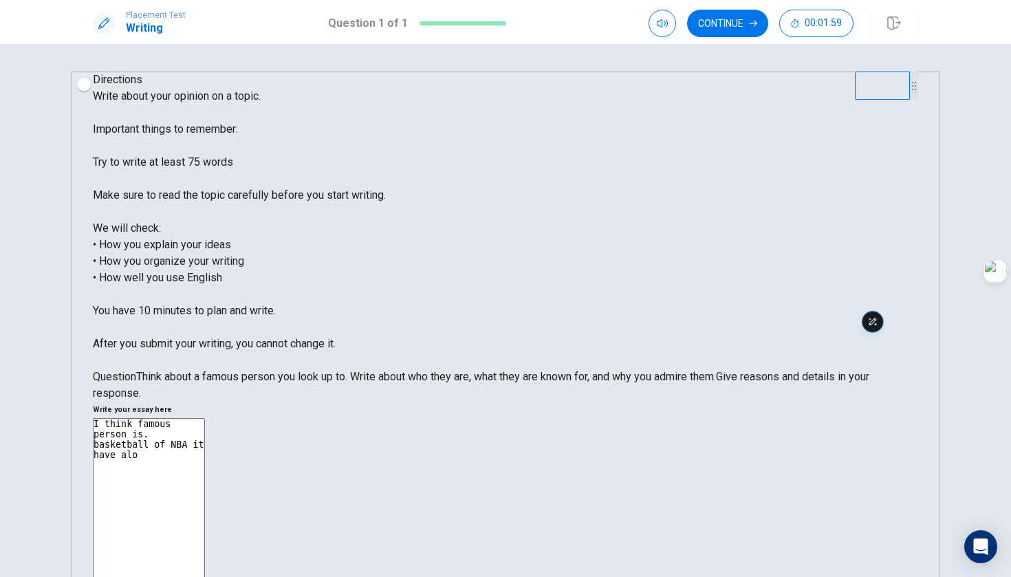
type textarea "I think famous person is. basketball of NBA it have alou"
type textarea "x"
type textarea "I think famous person is. basketball of NBA it have alout"
type textarea "x"
type textarea "I think famous person is. basketball of NBA it have alouto"
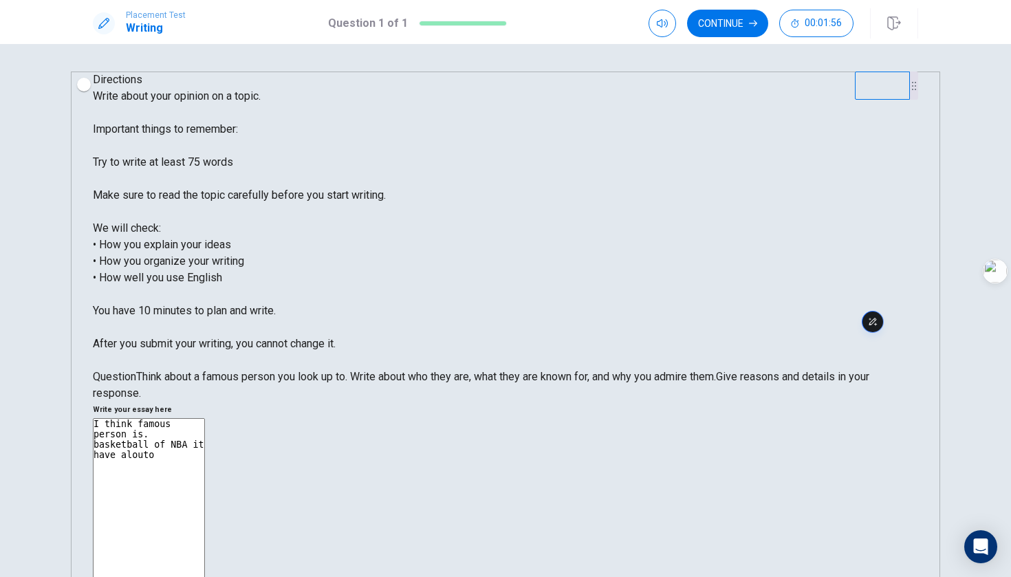
type textarea "x"
type textarea "I think famous person is. basketball of NBA it have aloutof"
type textarea "x"
type textarea "I think famous person is. basketball of NBA it have alouto"
type textarea "x"
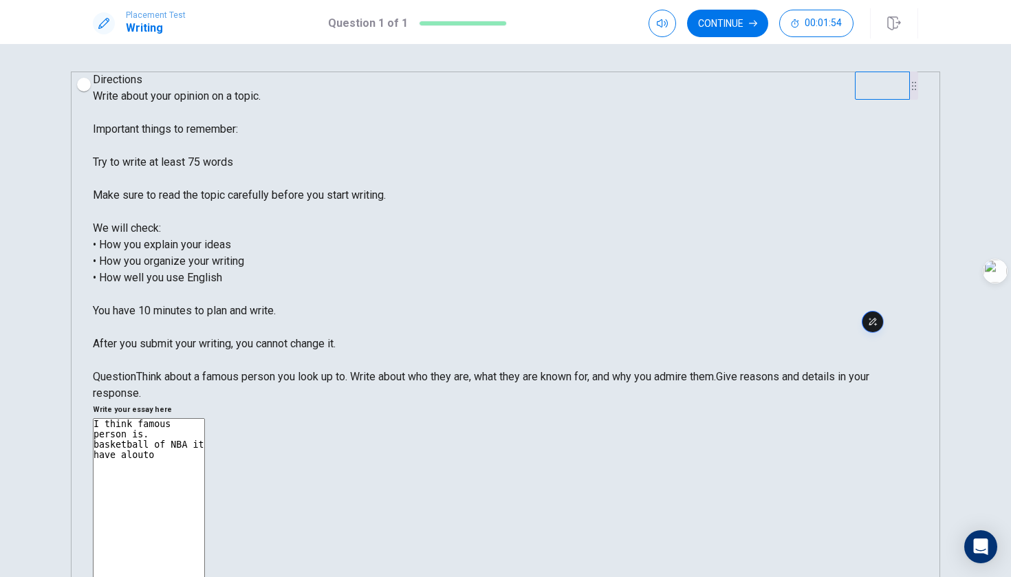
type textarea "I think famous person is. basketball of NBA it have alout"
type textarea "x"
type textarea "I think famous person is. basketball of NBA it have alout"
type textarea "x"
type textarea "I think famous person is. basketball of NBA it have alout o"
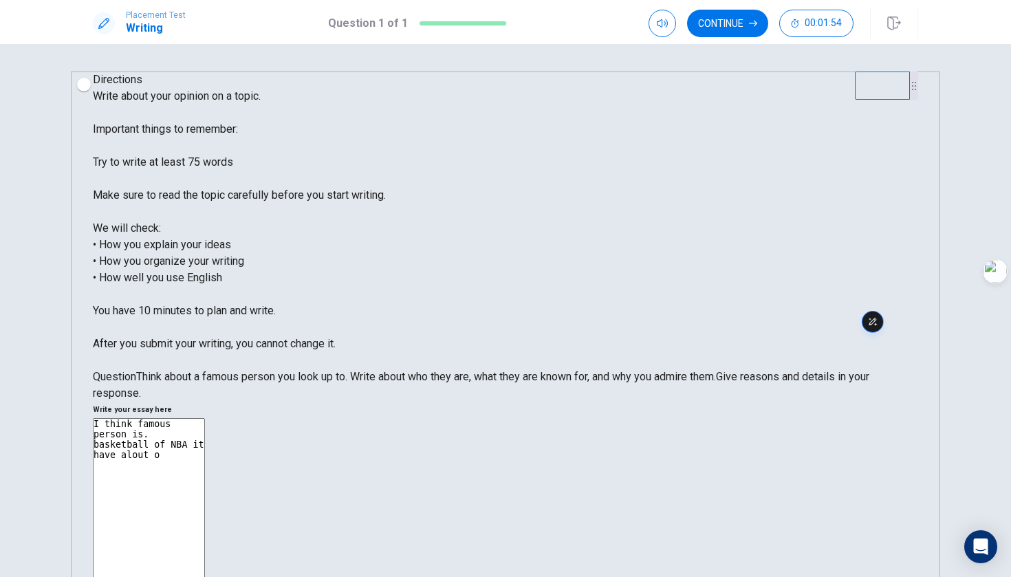
type textarea "x"
type textarea "I think famous person is. basketball of NBA it have alout of"
type textarea "x"
type textarea "I think famous person is. basketball of NBA it have alout of"
type textarea "x"
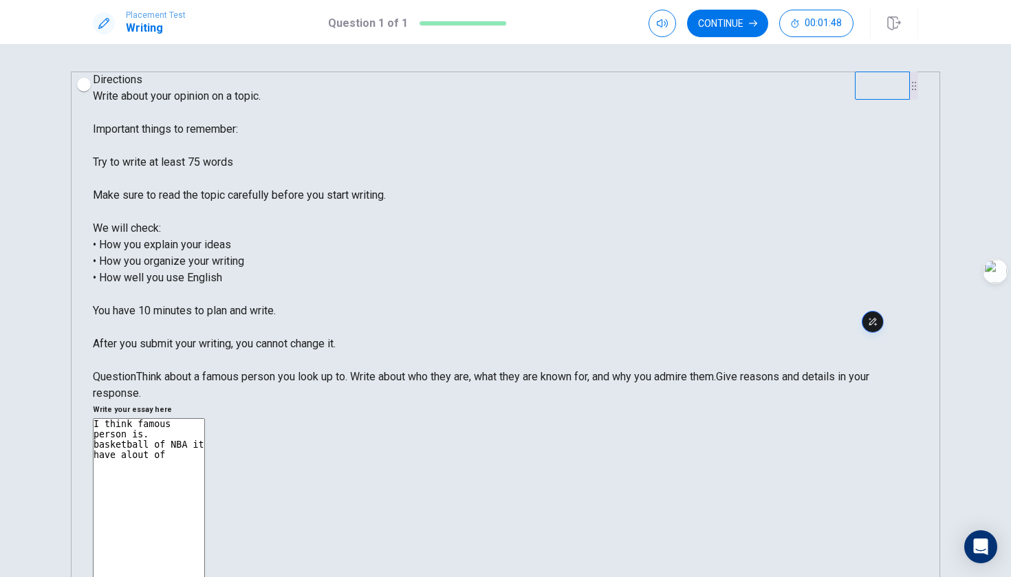
type textarea "I think famous person is. basketball of NBA it have alout of b"
type textarea "x"
type textarea "I think famous person is. basketball of NBA it have alout of ba"
type textarea "x"
type textarea "I think famous person is. basketball of NBA it have alout of bas"
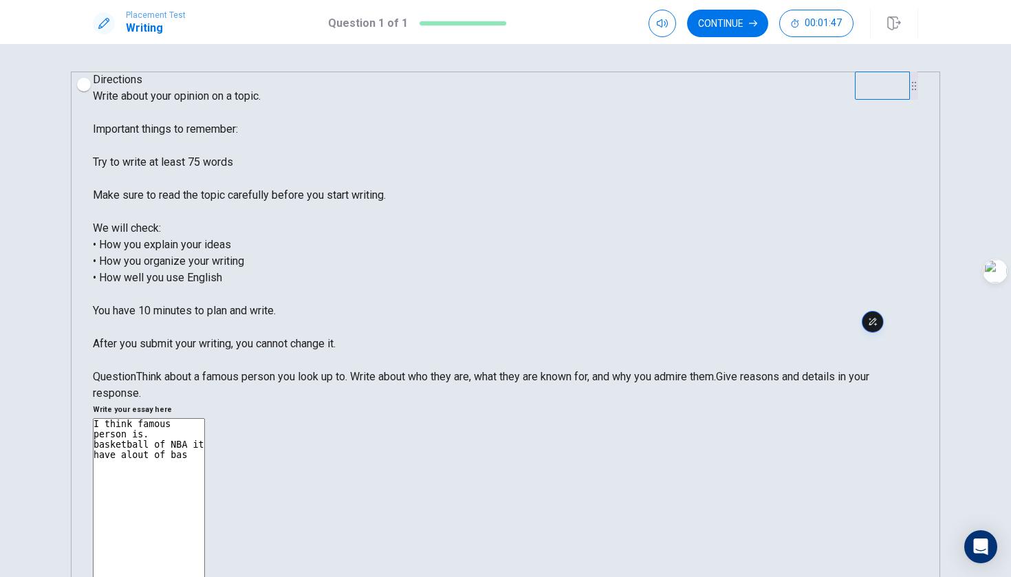
type textarea "x"
type textarea "I think famous person is. basketball of NBA it have alout of bask"
type textarea "x"
type textarea "I think famous person is. basketball of NBA it have alout of baske"
type textarea "x"
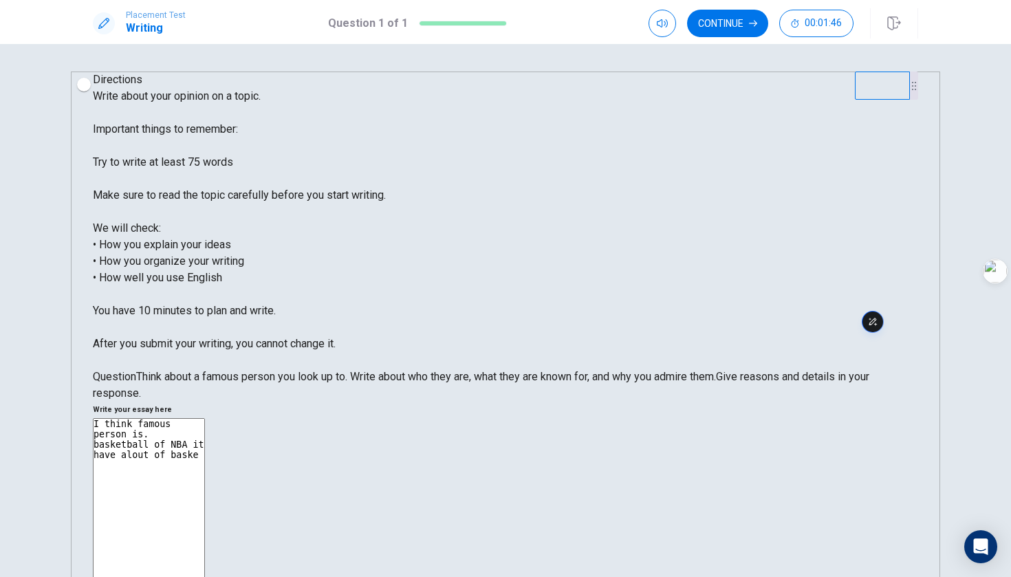
type textarea "I think famous person is. basketball of NBA it have alout of basket"
type textarea "x"
type textarea "I think famous person is. basketball of NBA it have alout of basketb"
type textarea "x"
type textarea "I think famous person is. basketball of NBA it have alout of basketba"
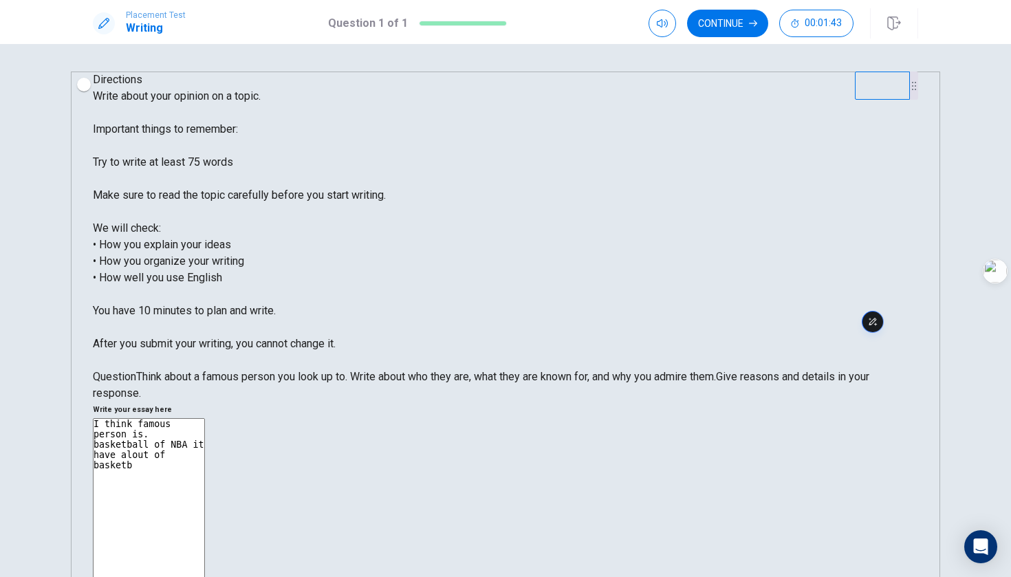
type textarea "x"
type textarea "I think famous person is. basketball of NBA it have alout of basketbal"
type textarea "x"
type textarea "I think famous person is. basketball of NBA it have alout of basketball"
type textarea "x"
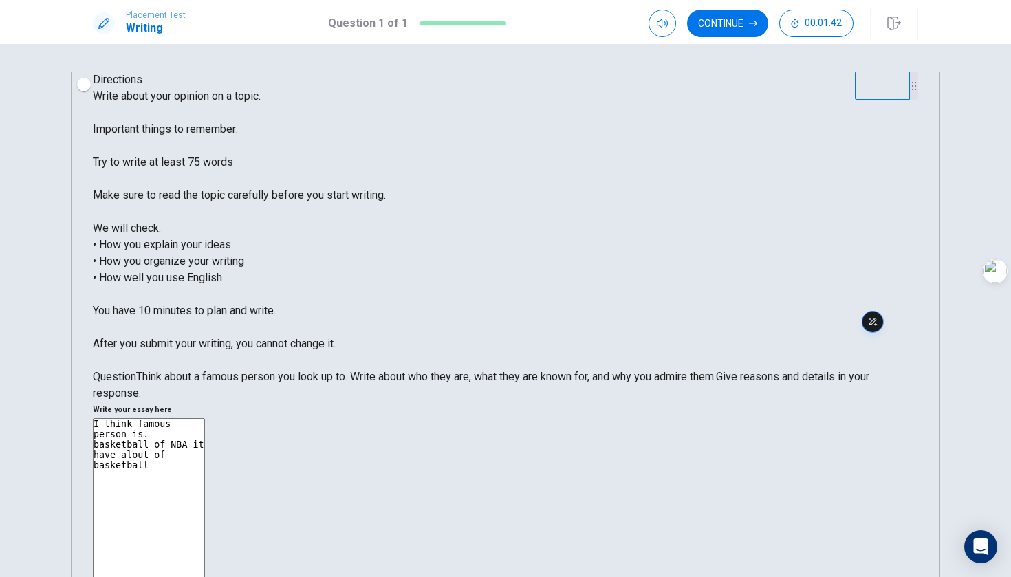
type textarea "I think famous person is. basketball of NBA it have alout of basketball"
type textarea "x"
type textarea "I think famous person is. basketball of NBA it have alout of basketball s"
type textarea "x"
type textarea "I think famous person is. basketball of NBA it have alout of basketball st"
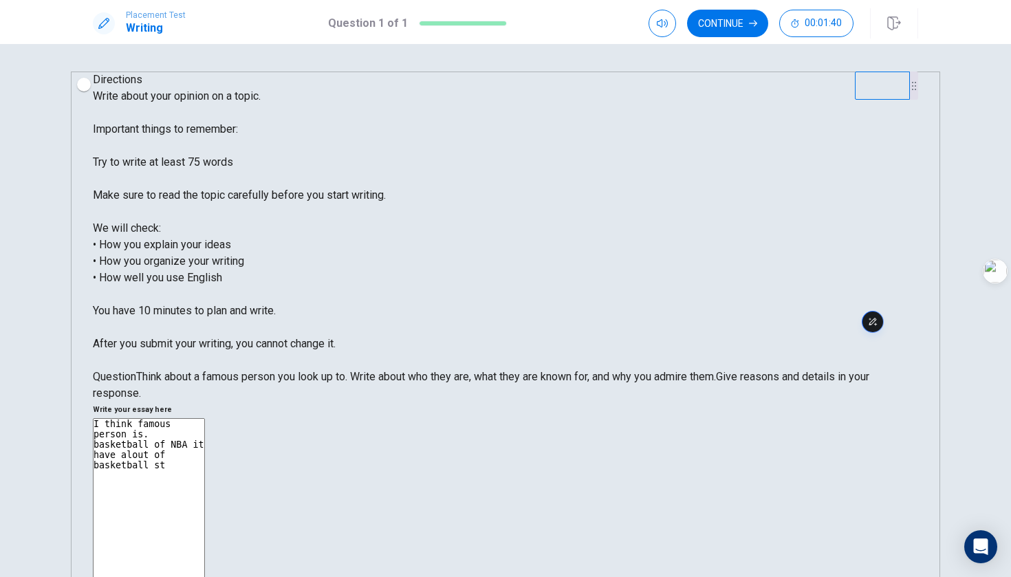
type textarea "x"
type textarea "I think famous person is. basketball of NBA it have alout of basketball sta"
type textarea "x"
type textarea "I think famous person is. basketball of NBA it have alout of basketball stat"
type textarea "x"
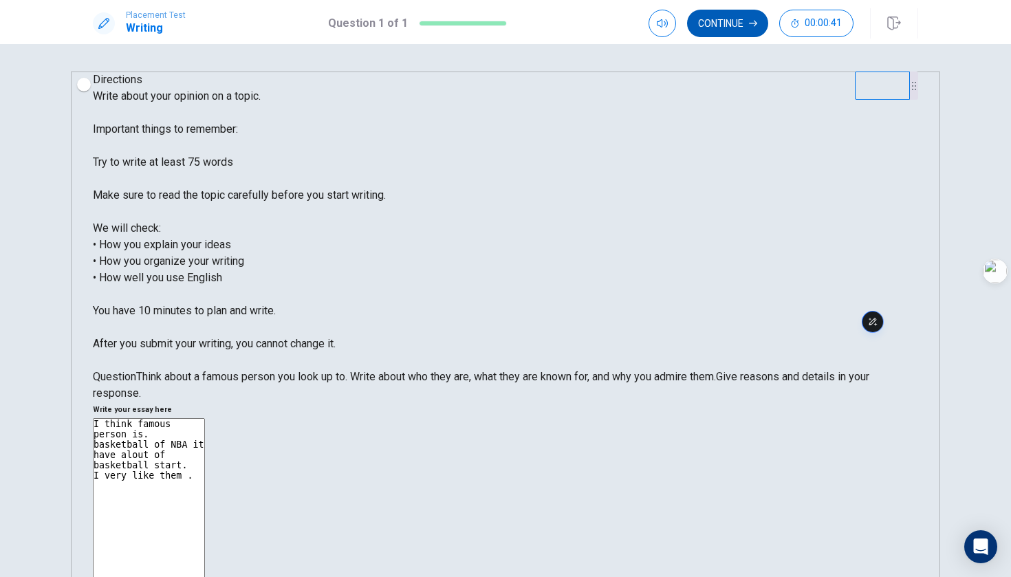
click at [733, 22] on button "Continue" at bounding box center [727, 24] width 81 height 28
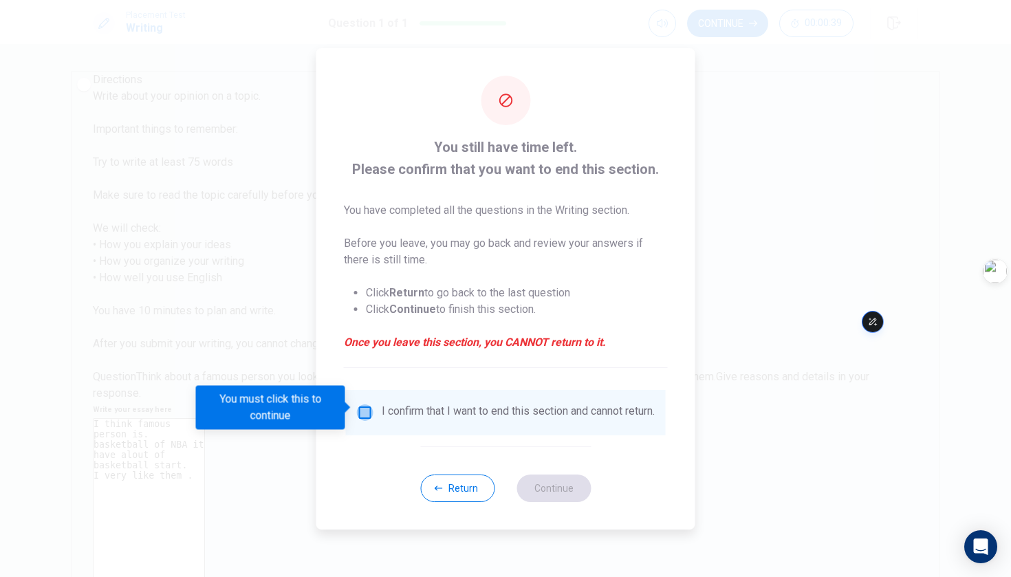
click at [359, 409] on input "You must click this to continue" at bounding box center [365, 412] width 17 height 17
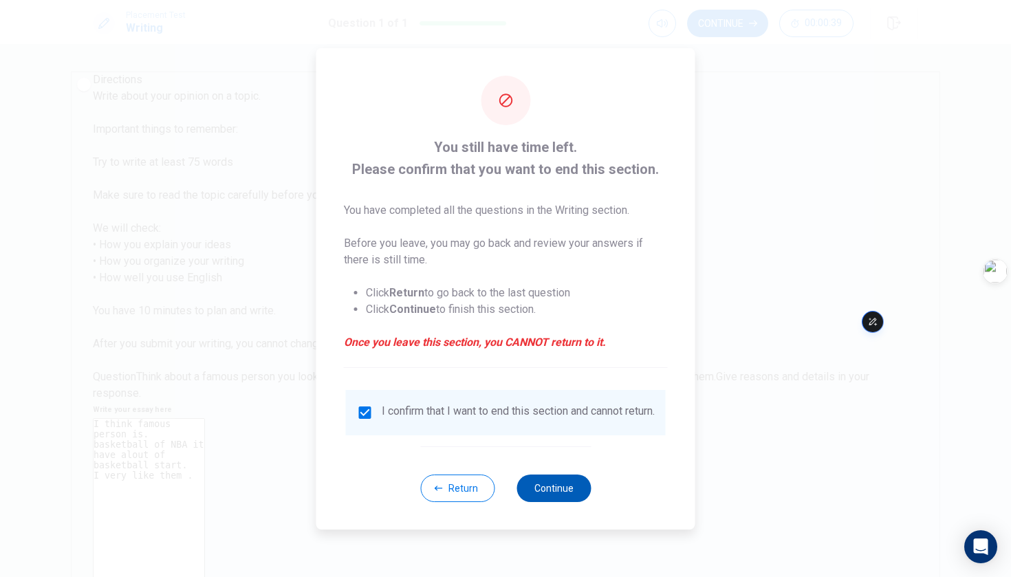
click at [530, 499] on button "Continue" at bounding box center [553, 489] width 74 height 28
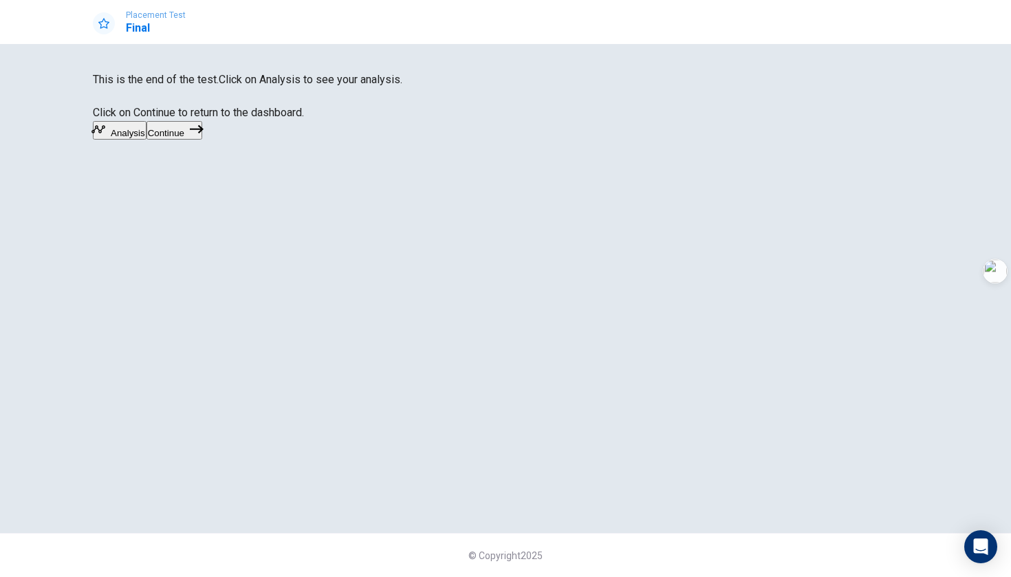
click at [204, 136] on icon "button" at bounding box center [197, 129] width 14 height 14
